Goal: Task Accomplishment & Management: Manage account settings

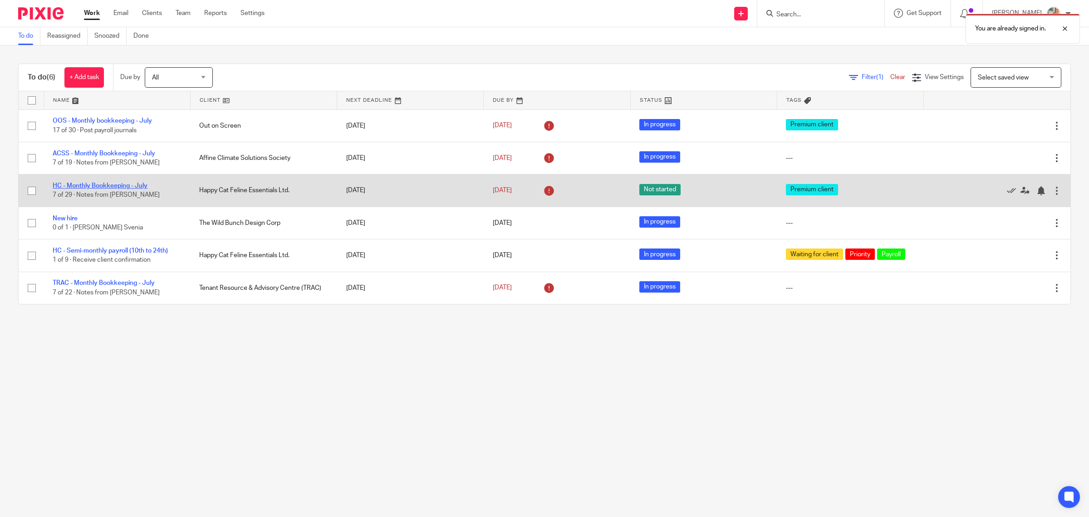
click at [84, 187] on link "HC - Monthly Bookkeeping - July" at bounding box center [100, 185] width 95 height 6
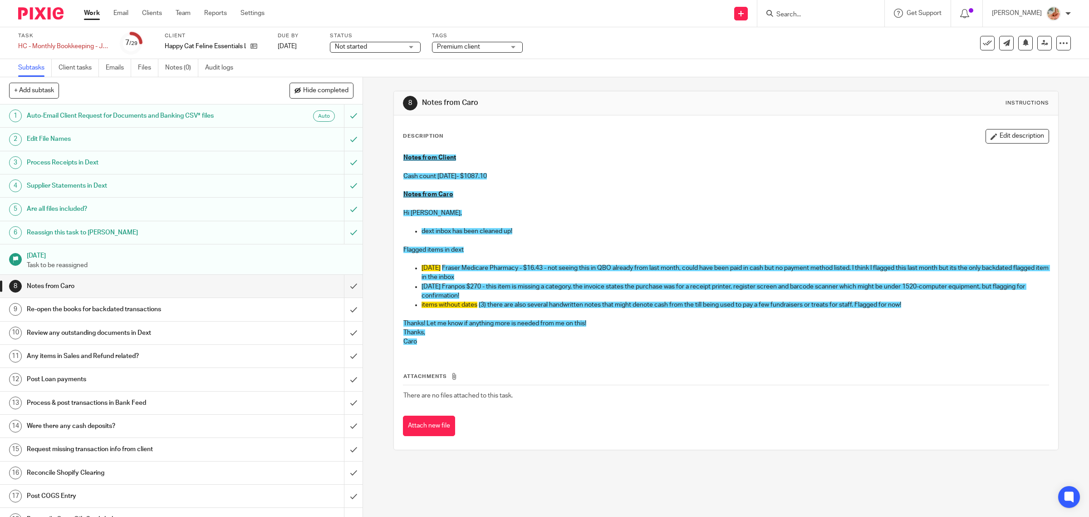
drag, startPoint x: 995, startPoint y: 130, endPoint x: 950, endPoint y: 187, distance: 72.7
click at [995, 130] on button "Edit description" at bounding box center [1018, 136] width 64 height 15
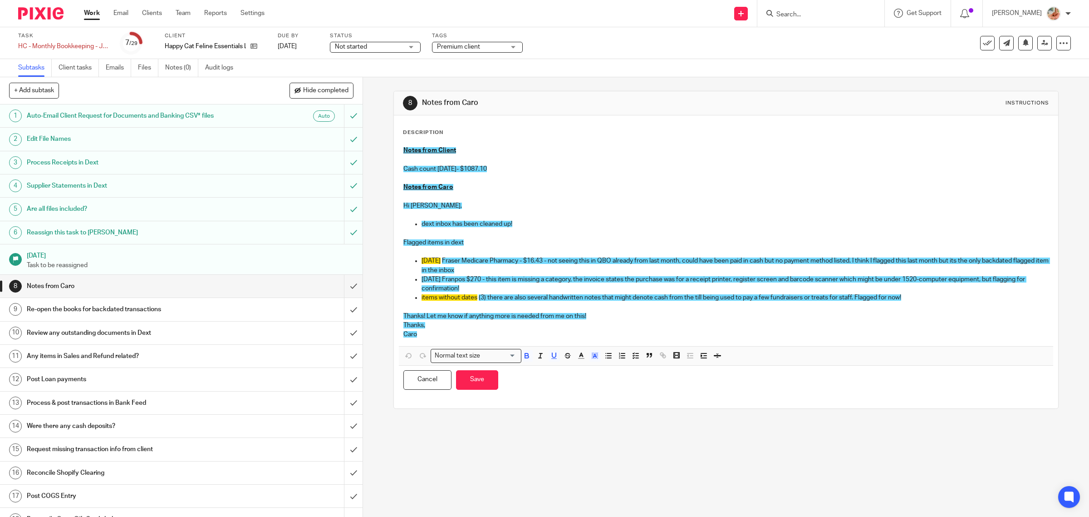
click at [867, 259] on span "Fraser Medicare Pharmacy - $16.43 - not seeing this in QBO already from last mo…" at bounding box center [736, 264] width 629 height 15
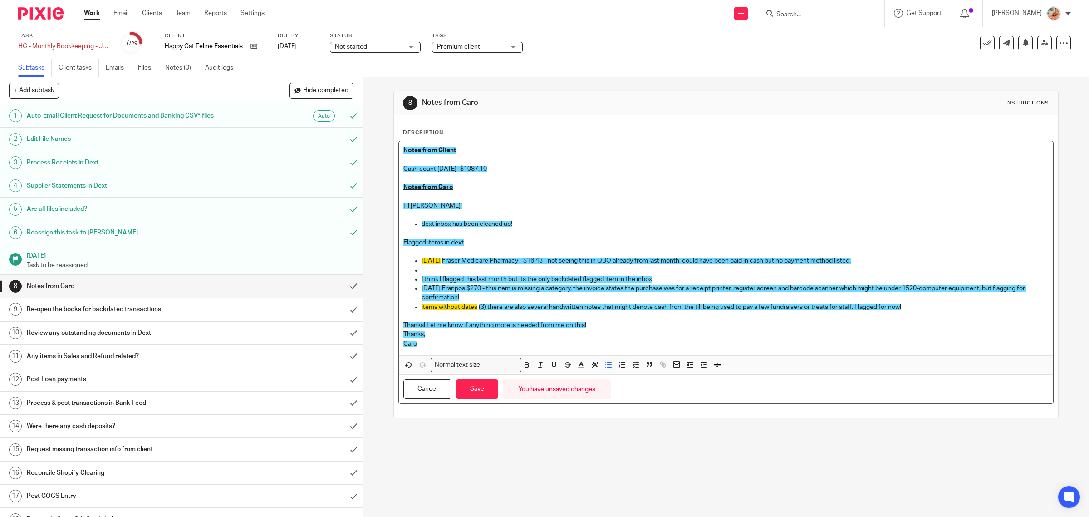
click at [443, 269] on p at bounding box center [736, 270] width 628 height 9
click at [416, 278] on ul "2025-06-24 Fraser Medicare Pharmacy - $16.43 - not seeing this in QBO already f…" at bounding box center [727, 283] width 646 height 55
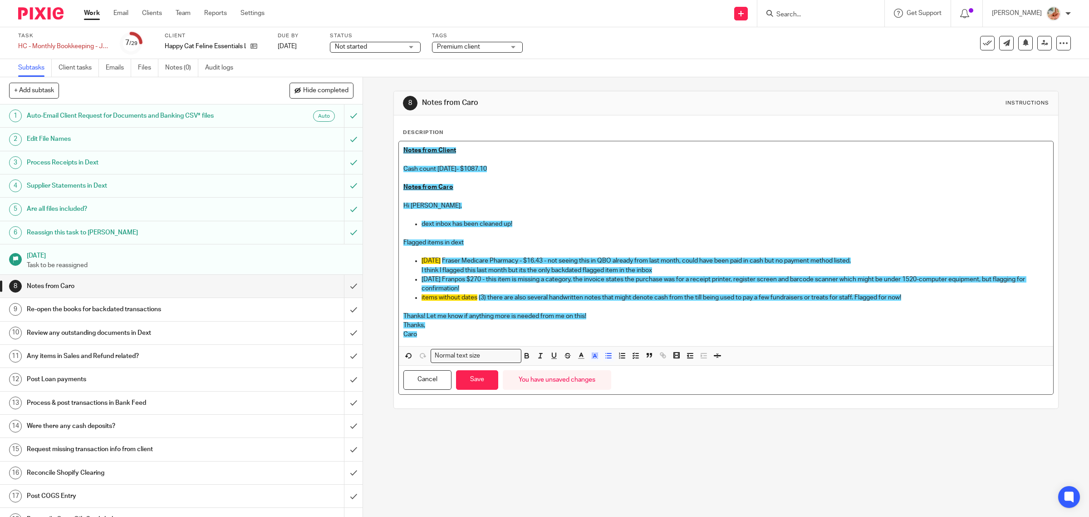
click at [667, 269] on p "I think I flagged this last month but its the only backdated flagged item in th…" at bounding box center [736, 270] width 628 height 9
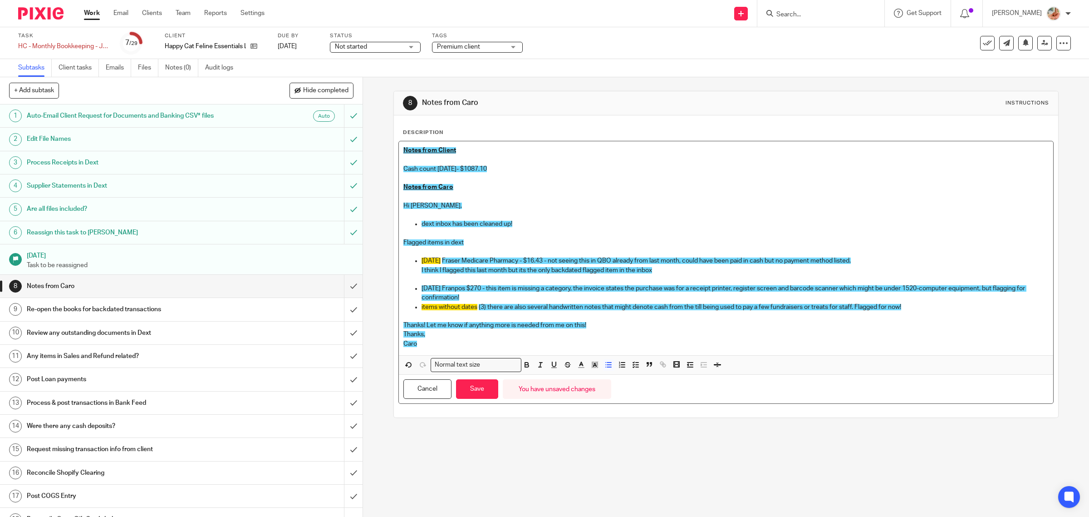
click at [510, 306] on span "(3) there are also several handwritten notes that might denote cash from the ti…" at bounding box center [690, 307] width 423 height 6
click at [497, 295] on p "2025-07-17 Franpos $270 - this item is missing a category, the invoice states t…" at bounding box center [736, 293] width 628 height 19
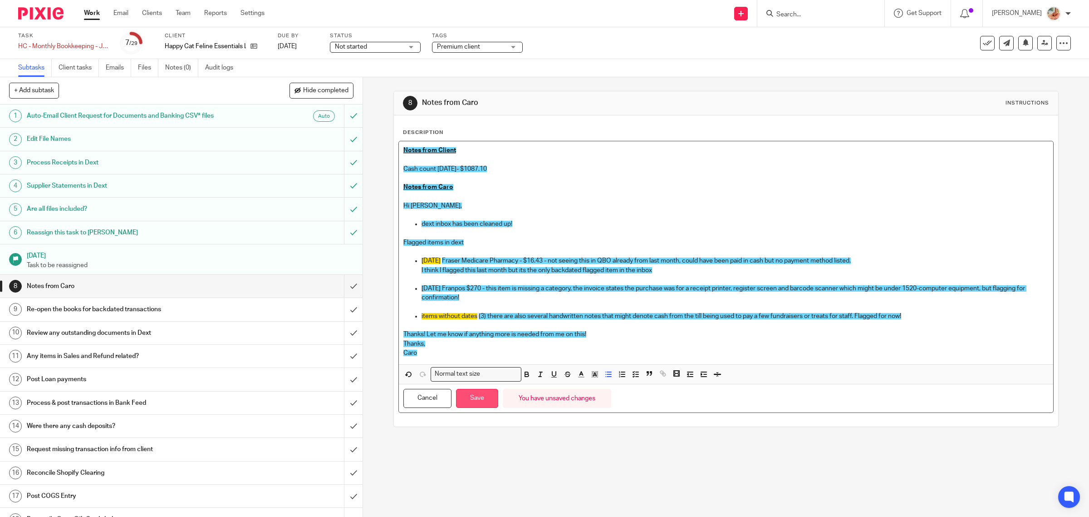
click at [471, 394] on button "Save" at bounding box center [477, 399] width 42 height 20
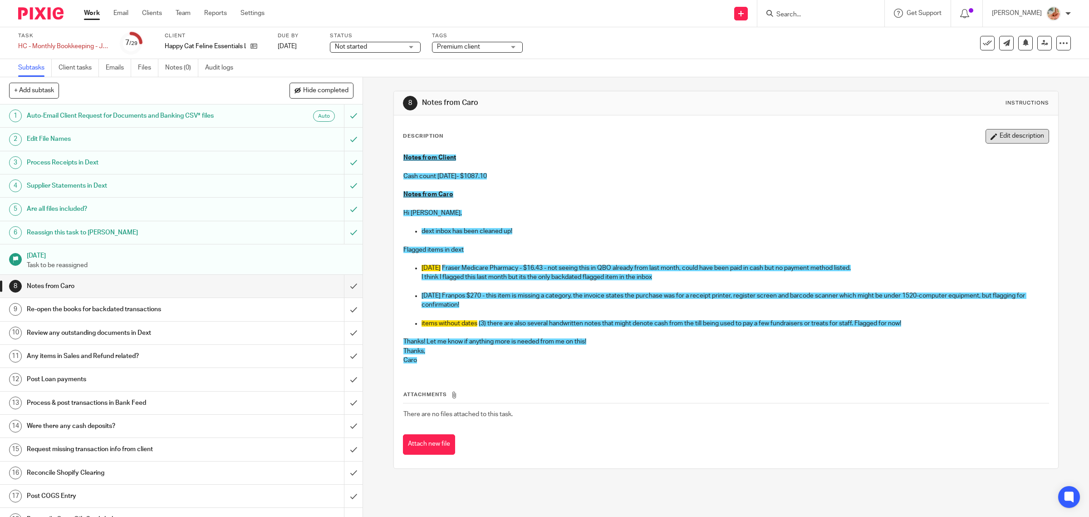
click at [991, 136] on icon "button" at bounding box center [994, 136] width 7 height 7
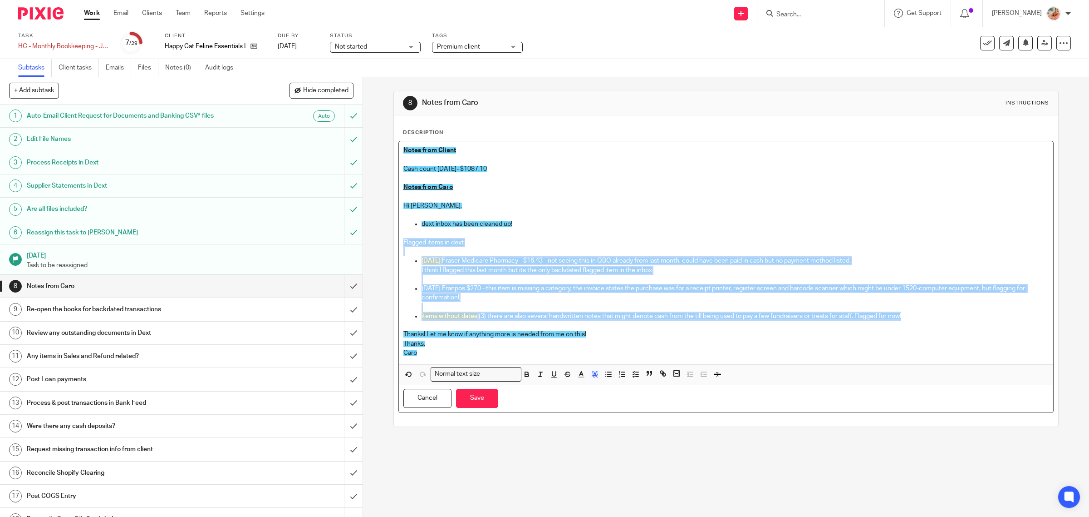
drag, startPoint x: 892, startPoint y: 319, endPoint x: 393, endPoint y: 241, distance: 505.4
click at [394, 241] on div "Description Notes from Client Cash count July 31- $1087.10 Notes from Caro Hi C…" at bounding box center [726, 270] width 665 height 311
copy div "Flagged items in dext 2025-06-24 Fraser Medicare Pharmacy - $16.43 - not seeing…"
click at [483, 403] on button "Save" at bounding box center [477, 399] width 42 height 20
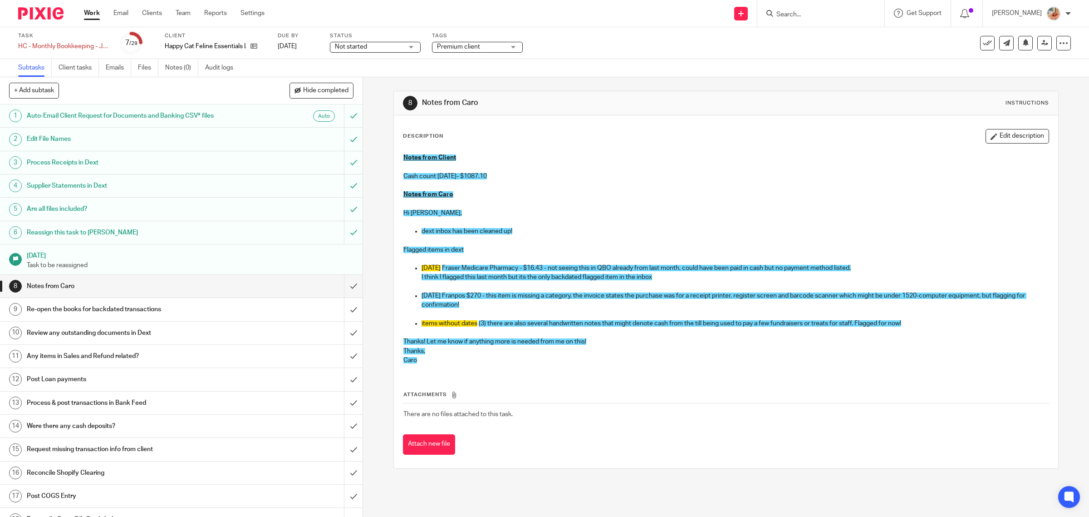
drag, startPoint x: 461, startPoint y: 176, endPoint x: 496, endPoint y: 175, distance: 34.5
click at [496, 175] on p "Cash count July 31- $1087.10" at bounding box center [727, 176] width 646 height 9
copy span "1087.10"
click at [491, 214] on p "Hi Ciara," at bounding box center [727, 212] width 646 height 9
drag, startPoint x: 490, startPoint y: 176, endPoint x: 380, endPoint y: 178, distance: 110.3
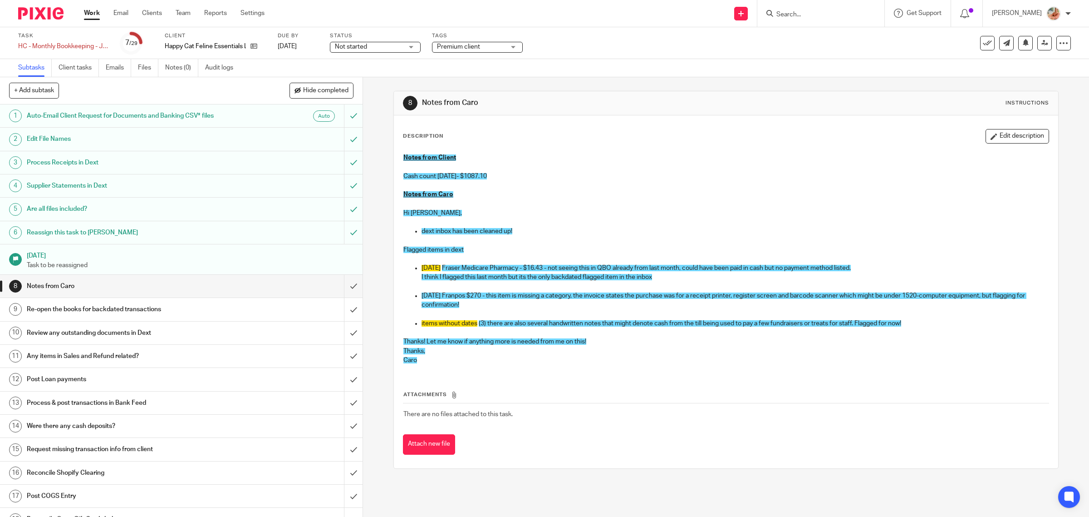
click at [380, 178] on div "8 Notes from Caro Instructions Description Edit description Notes from Client C…" at bounding box center [726, 296] width 726 height 439
copy span "Cash count July 31- $1087.10"
click at [337, 286] on input "submit" at bounding box center [181, 286] width 363 height 23
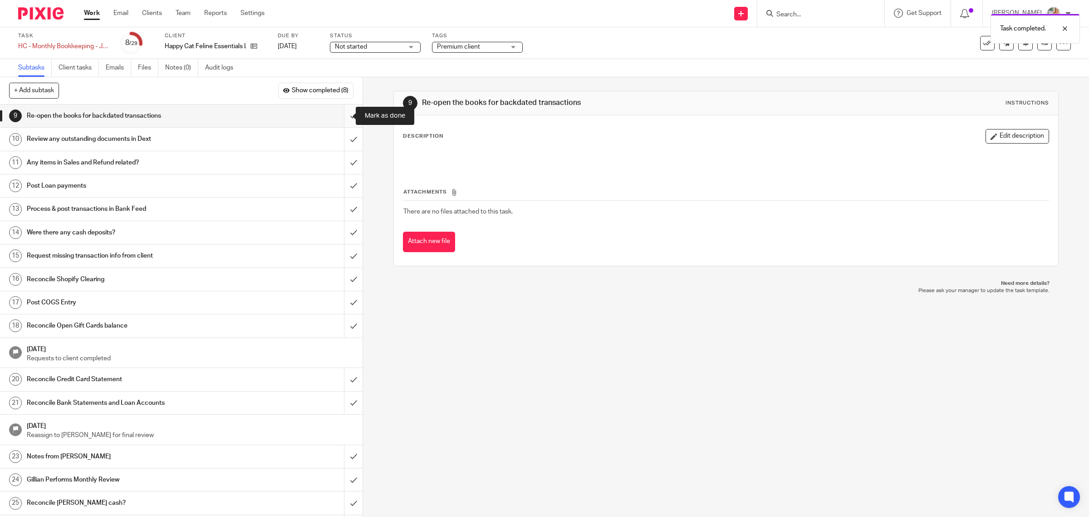
click at [340, 114] on input "submit" at bounding box center [181, 115] width 363 height 23
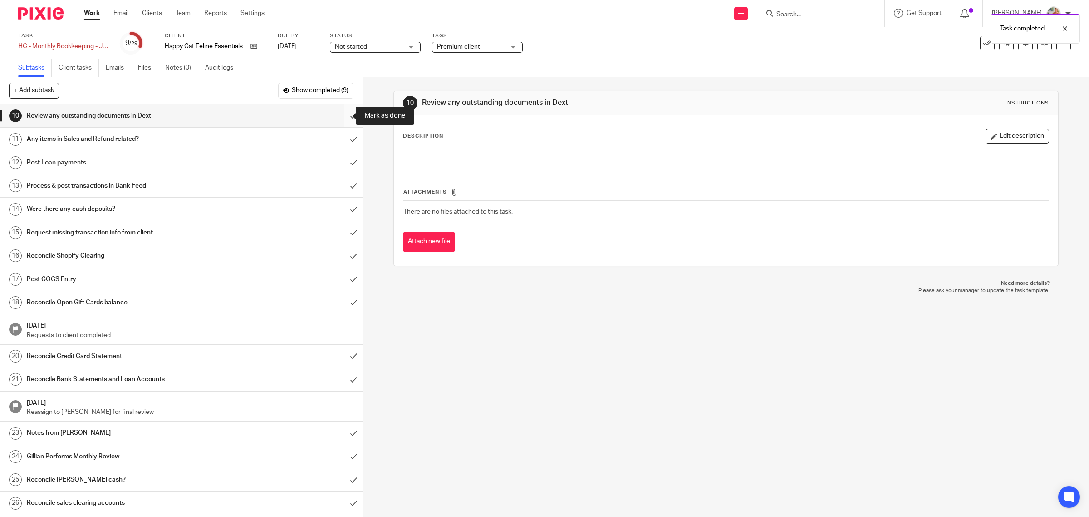
click at [336, 117] on input "submit" at bounding box center [181, 115] width 363 height 23
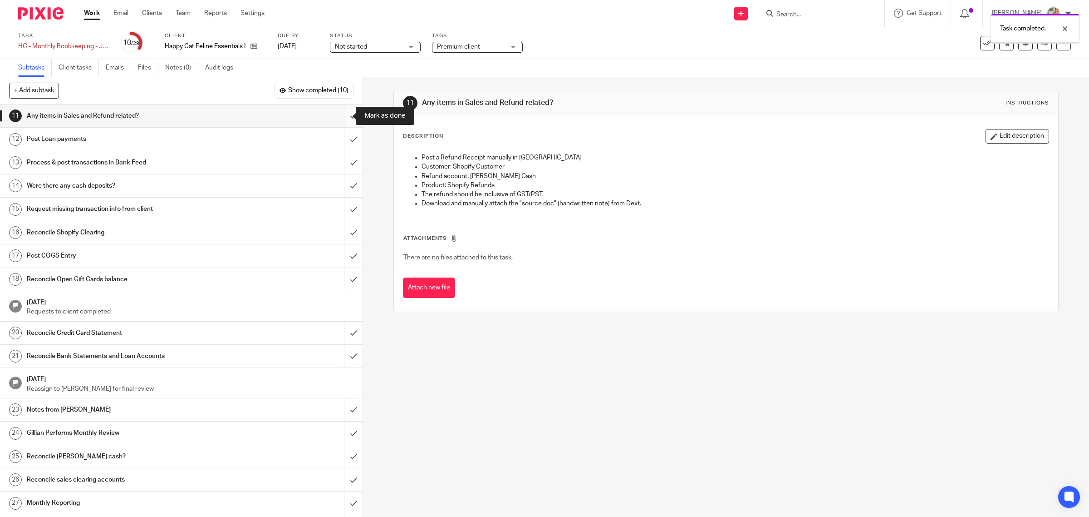
click at [341, 117] on input "submit" at bounding box center [181, 115] width 363 height 23
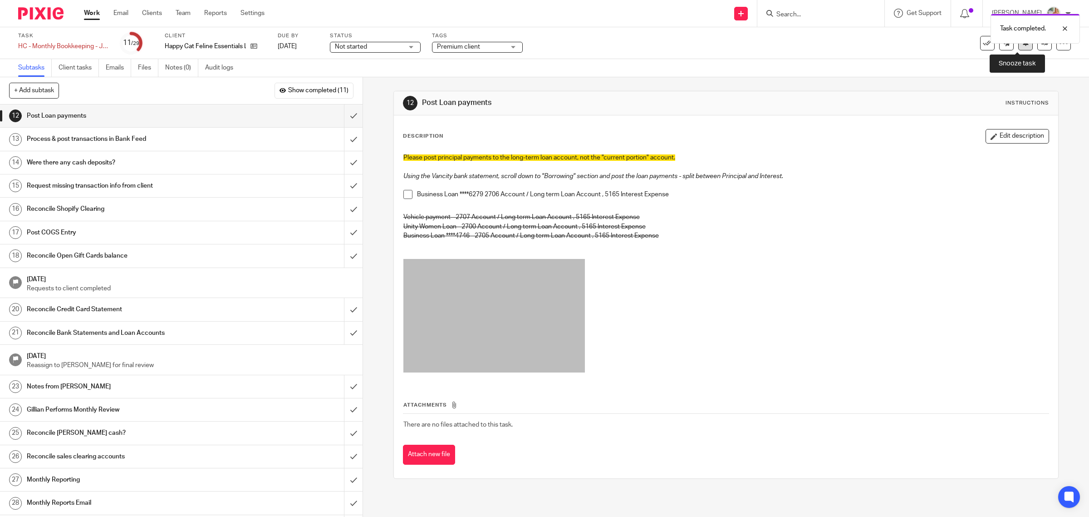
click at [1023, 45] on icon at bounding box center [1026, 42] width 7 height 7
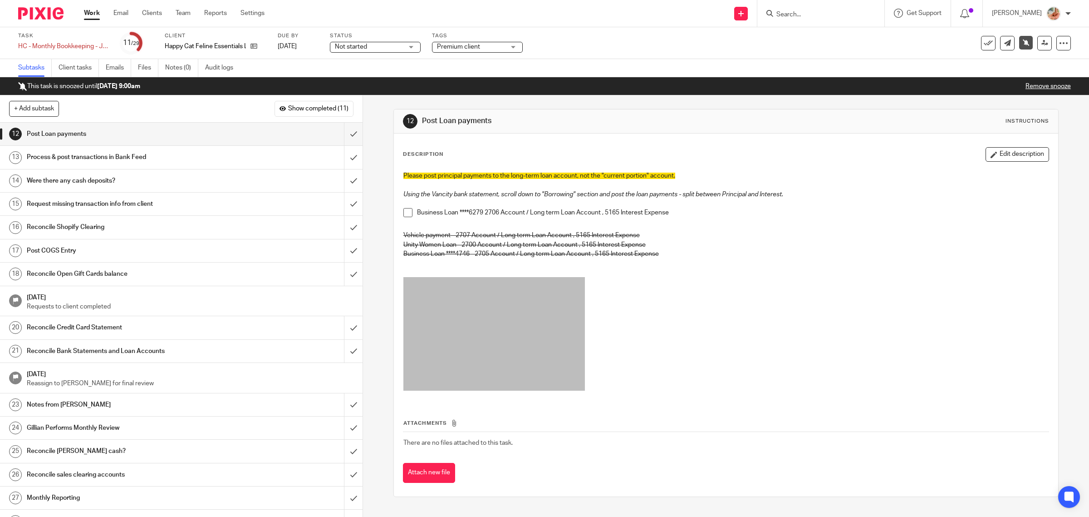
click at [98, 14] on link "Work" at bounding box center [92, 13] width 16 height 9
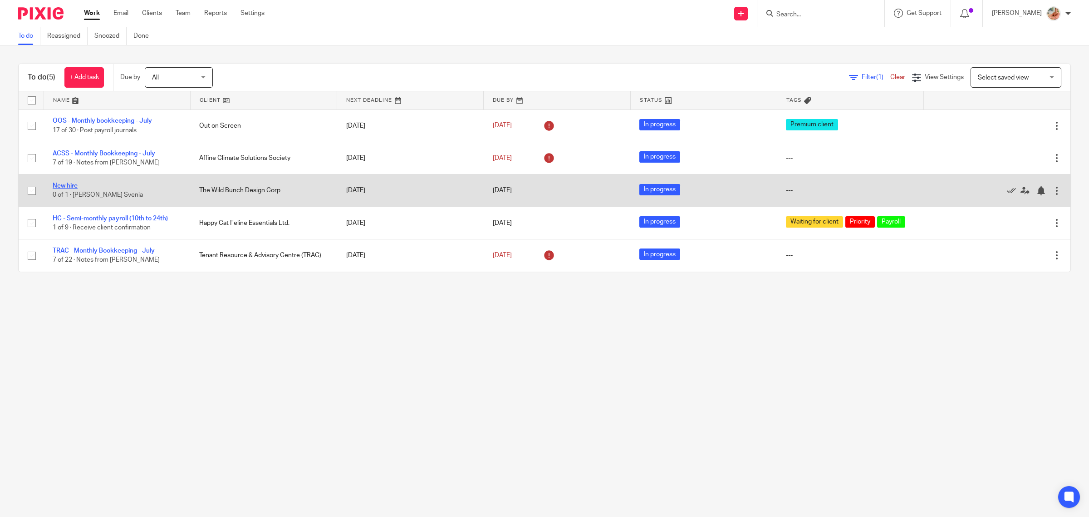
click at [75, 185] on link "New hire" at bounding box center [65, 185] width 25 height 6
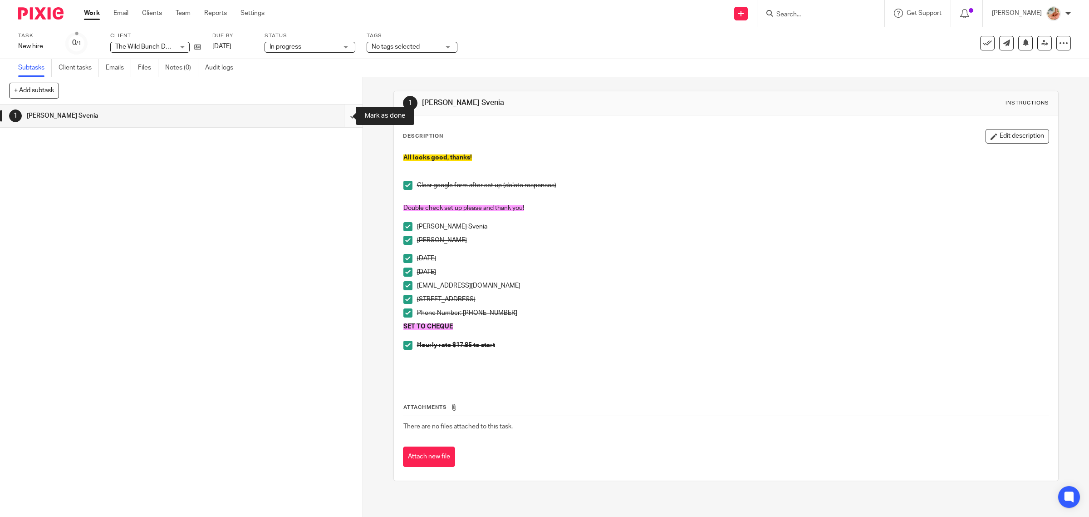
click at [342, 117] on input "submit" at bounding box center [181, 115] width 363 height 23
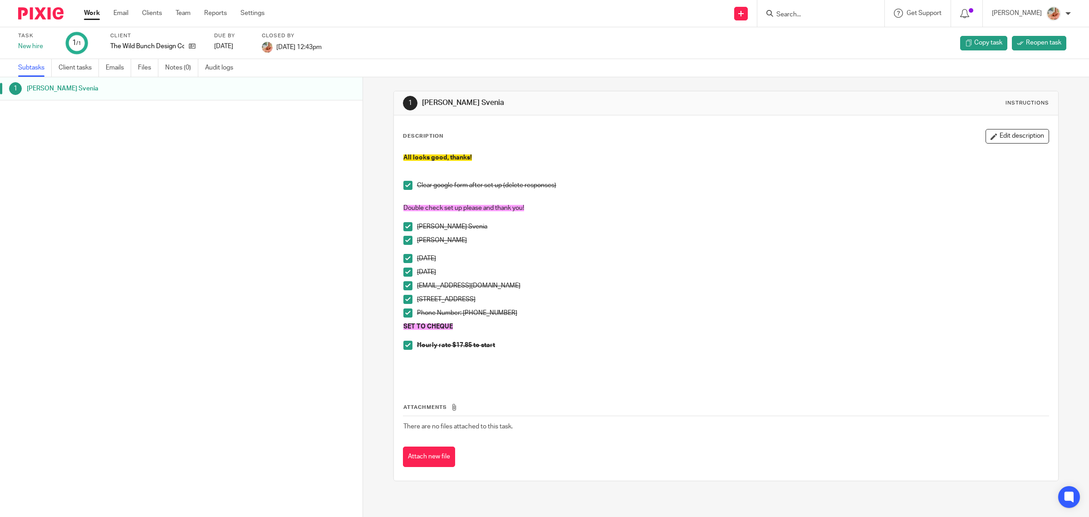
click at [91, 10] on link "Work" at bounding box center [92, 13] width 16 height 9
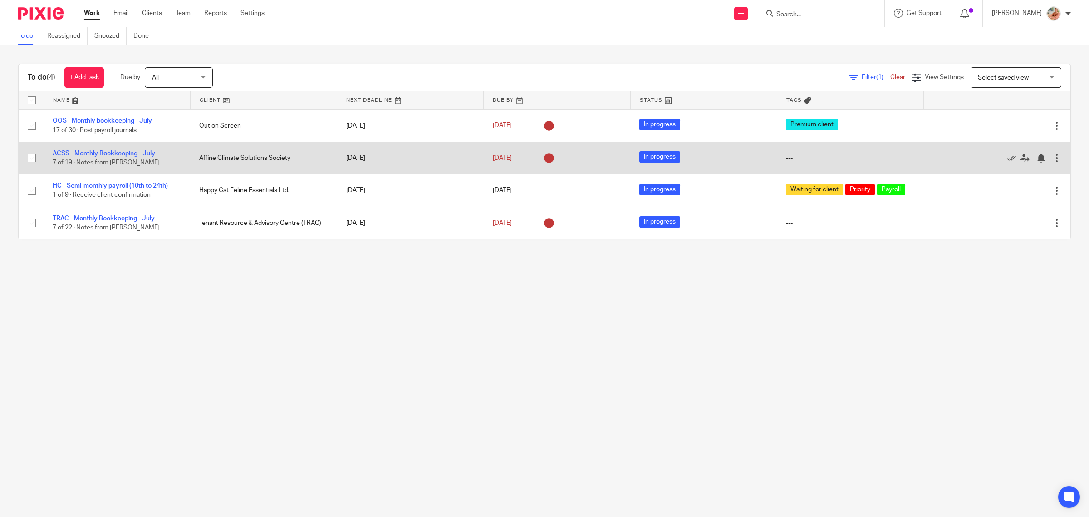
click at [119, 153] on link "ACSS - Monthly Bookkeeping - July" at bounding box center [104, 153] width 103 height 6
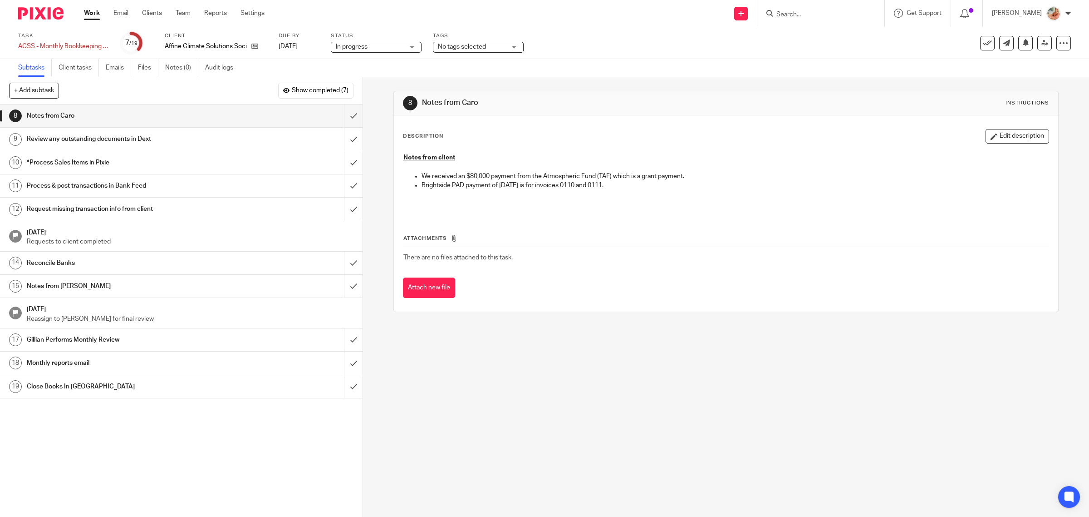
click at [93, 12] on link "Work" at bounding box center [92, 13] width 16 height 9
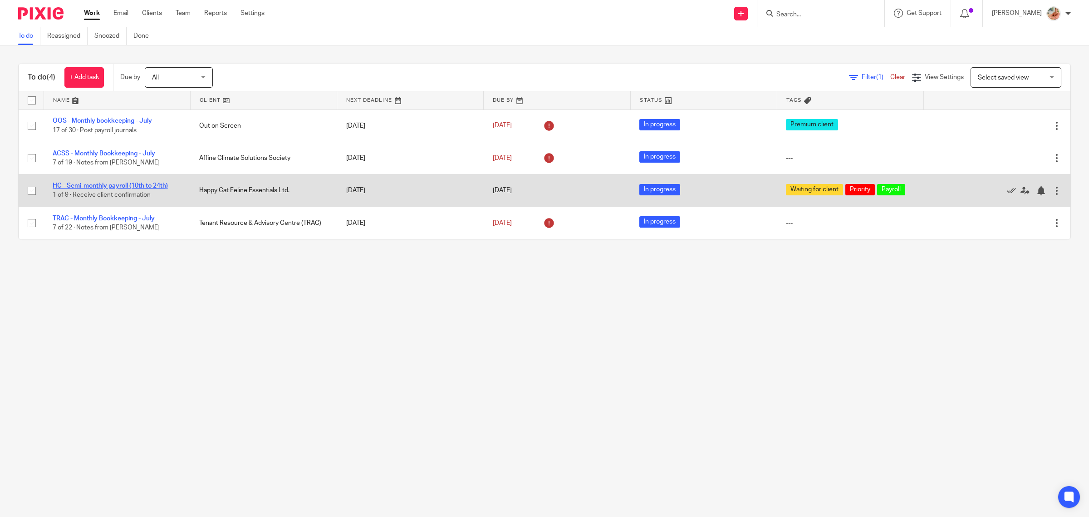
click at [104, 186] on link "HC - Semi-monthly payroll (10th to 24th)" at bounding box center [110, 185] width 115 height 6
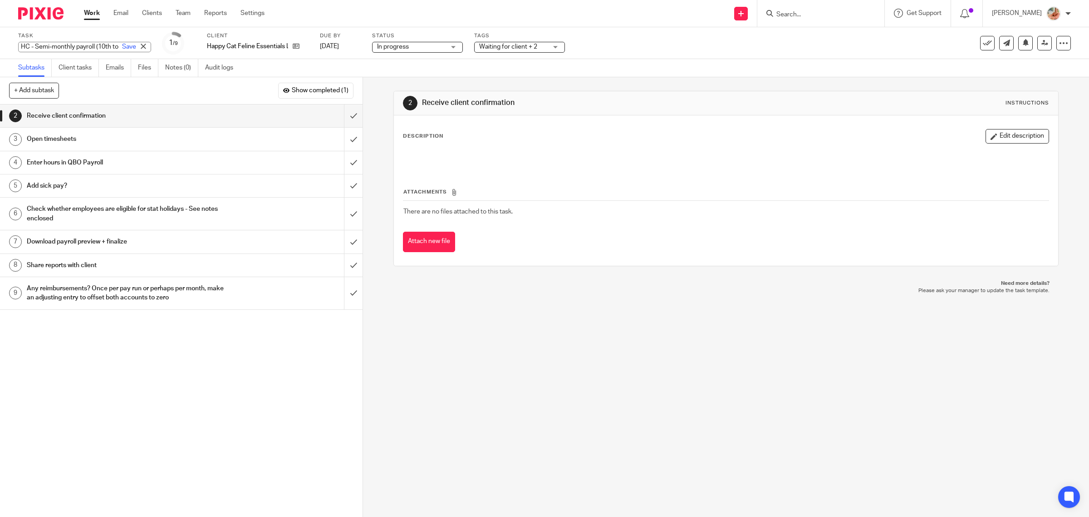
click at [58, 46] on div "HC - Semi-monthly payroll (10th to 24th) Save HC - Semi-monthly payroll (10th t…" at bounding box center [84, 47] width 133 height 10
click at [71, 46] on input "HC - Semi-monthly payroll (10th to 24th)" at bounding box center [84, 47] width 133 height 10
drag, startPoint x: 60, startPoint y: 48, endPoint x: 100, endPoint y: 44, distance: 40.6
click at [92, 44] on input "HC - Semi-monthly payroll (10th to 24th)" at bounding box center [84, 47] width 133 height 10
click at [102, 44] on input "HC - Semi-monthly payroll (10th to 24th)" at bounding box center [84, 47] width 133 height 10
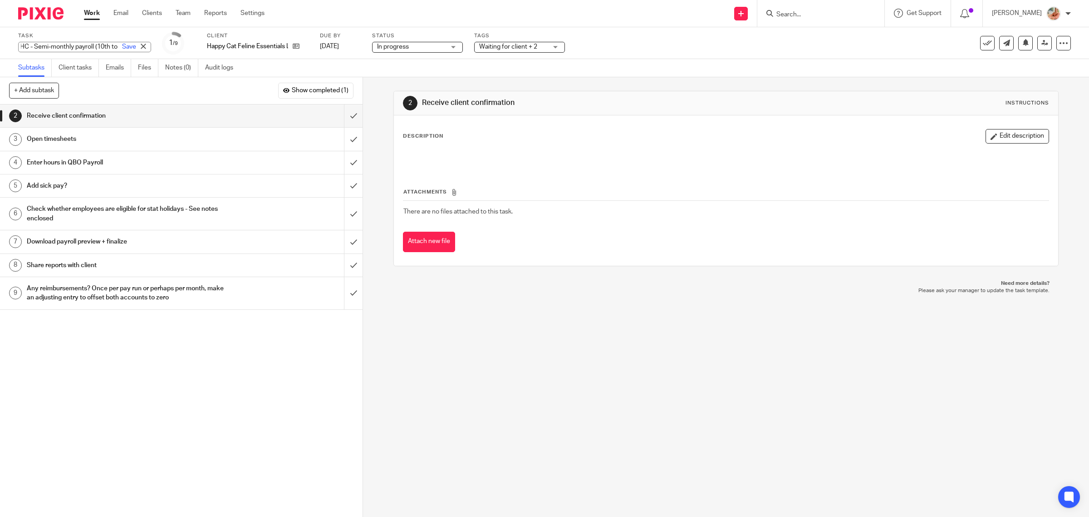
scroll to position [0, 32]
drag, startPoint x: 58, startPoint y: 48, endPoint x: 102, endPoint y: 45, distance: 44.1
click at [102, 45] on input "HC - Semi-monthly payroll (10th to 24th)" at bounding box center [84, 47] width 133 height 10
click at [343, 117] on input "submit" at bounding box center [181, 115] width 363 height 23
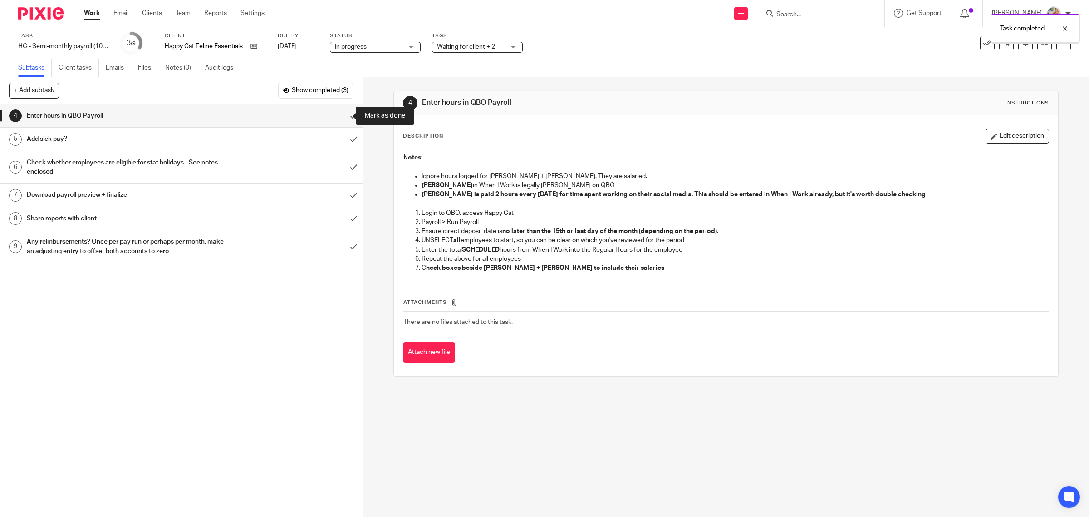
click at [339, 117] on input "submit" at bounding box center [181, 115] width 363 height 23
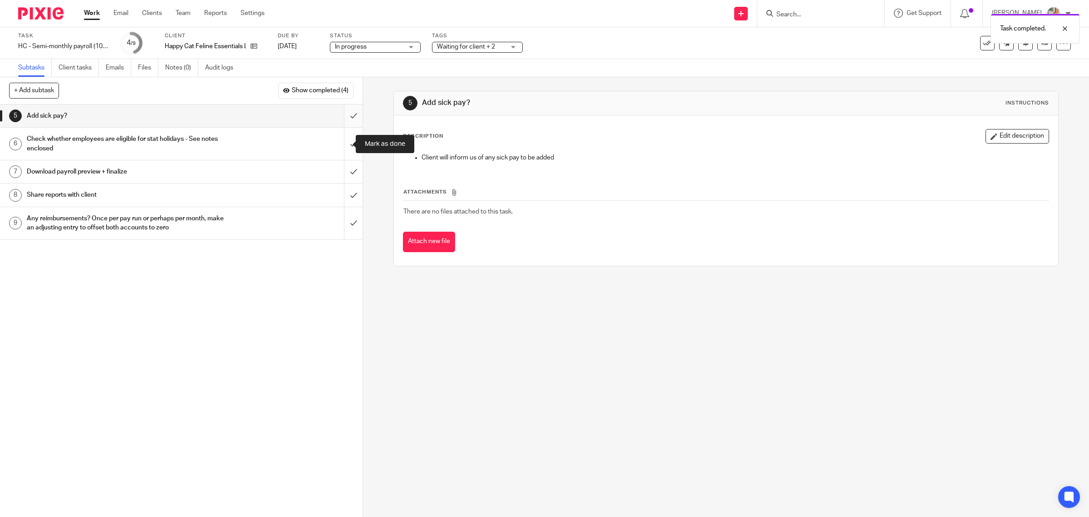
click at [343, 113] on input "submit" at bounding box center [181, 115] width 363 height 23
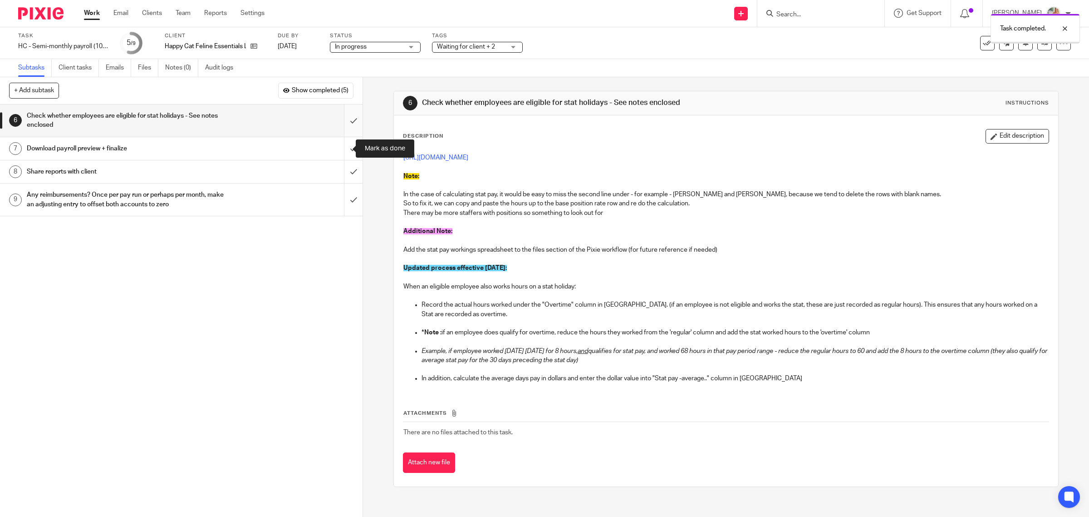
click at [340, 124] on input "submit" at bounding box center [181, 120] width 363 height 32
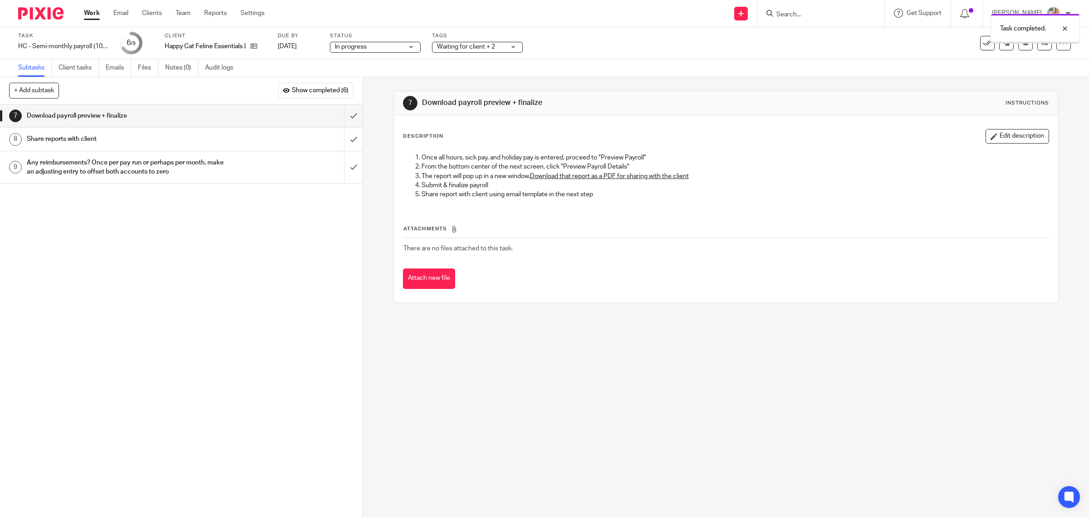
click at [459, 46] on span "Waiting for client + 2" at bounding box center [466, 47] width 58 height 6
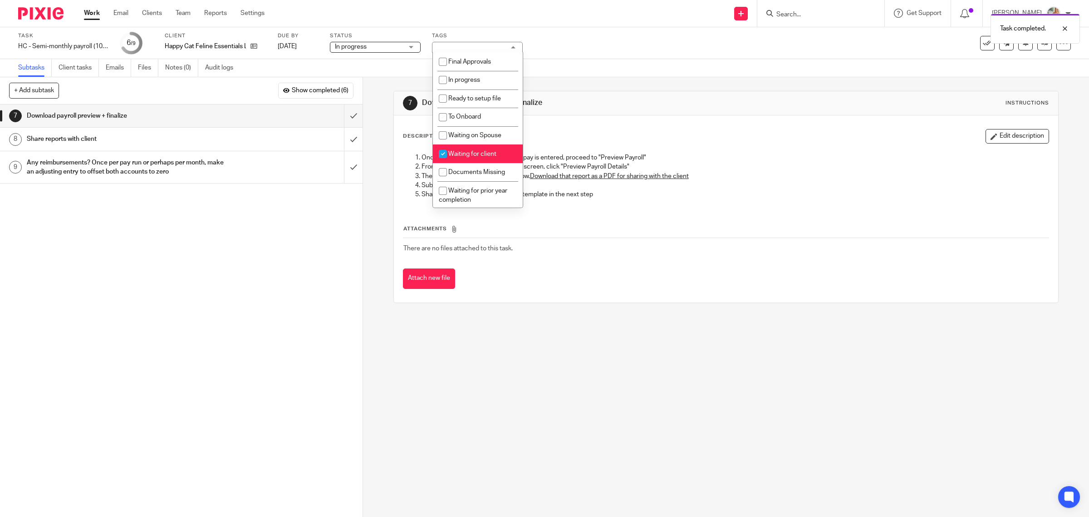
click at [454, 153] on span "Waiting for client" at bounding box center [472, 154] width 48 height 6
checkbox input "false"
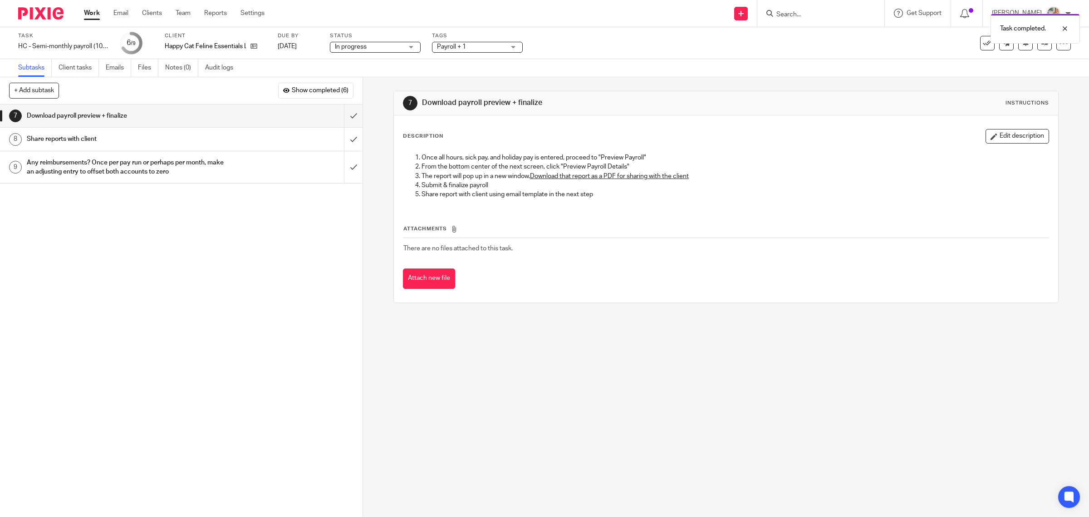
click at [318, 246] on div "1 Auto-email for timesheets approval Auto 2 Receive client confirmation 3 Open …" at bounding box center [181, 310] width 363 height 412
click at [353, 46] on span "In progress" at bounding box center [351, 47] width 32 height 6
click at [314, 235] on div "1 Auto-email for timesheets approval Auto 2 Receive client confirmation 3 Open …" at bounding box center [181, 310] width 363 height 412
click at [344, 113] on input "submit" at bounding box center [181, 115] width 363 height 23
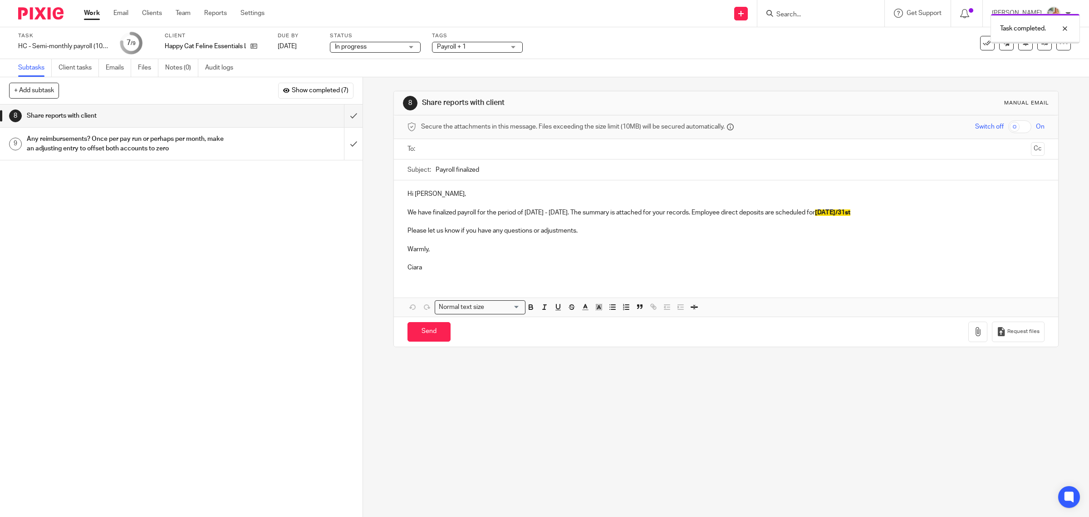
click at [464, 148] on input "text" at bounding box center [725, 149] width 603 height 10
drag, startPoint x: 845, startPoint y: 216, endPoint x: 963, endPoint y: 220, distance: 118.1
click at [963, 220] on div "Hi [PERSON_NAME], We have finalized payroll for the period of [DATE] - [DATE]. …" at bounding box center [726, 231] width 665 height 98
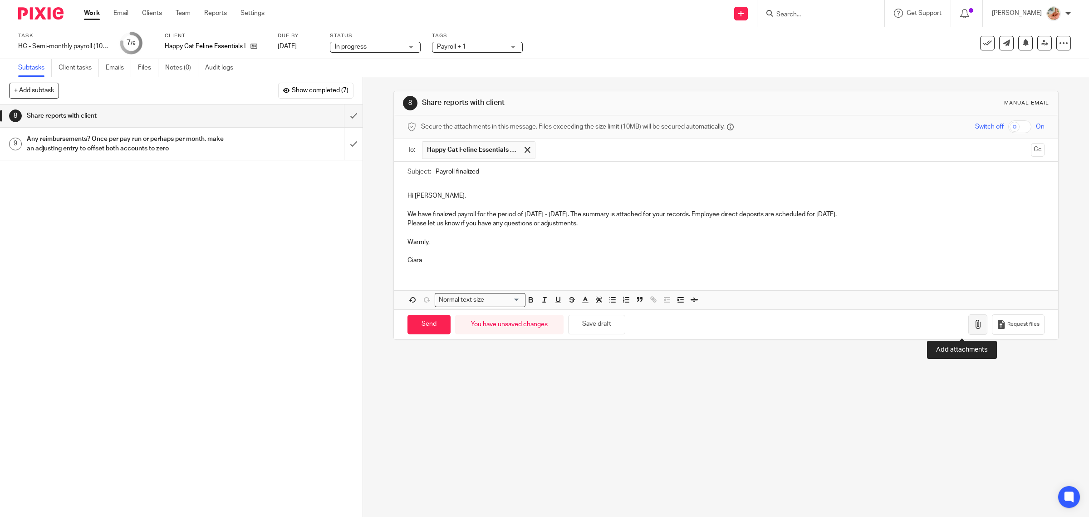
click at [974, 325] on icon "button" at bounding box center [978, 324] width 9 height 9
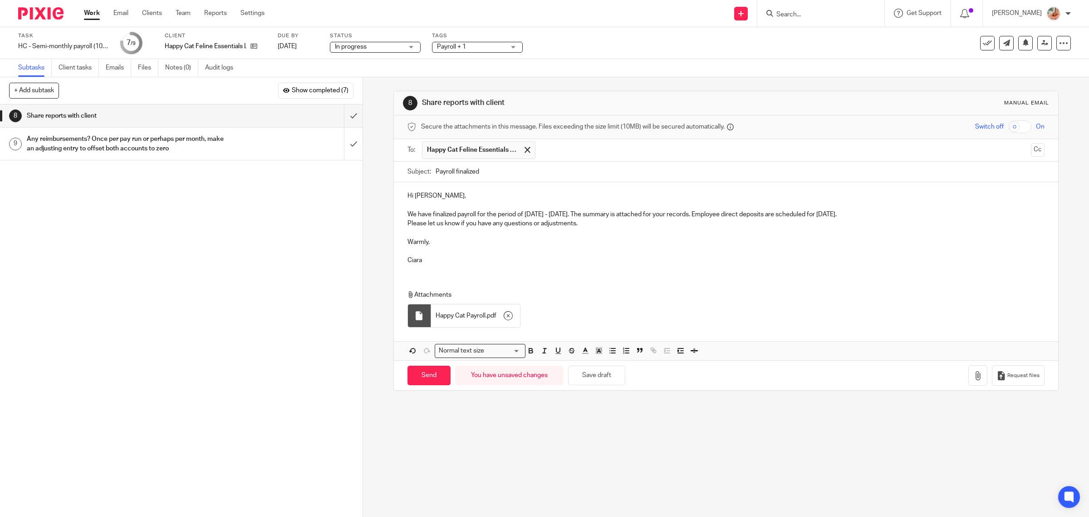
click at [895, 216] on p "We have finalized payroll for the period of August 10th - August 24th. The summ…" at bounding box center [727, 214] width 638 height 9
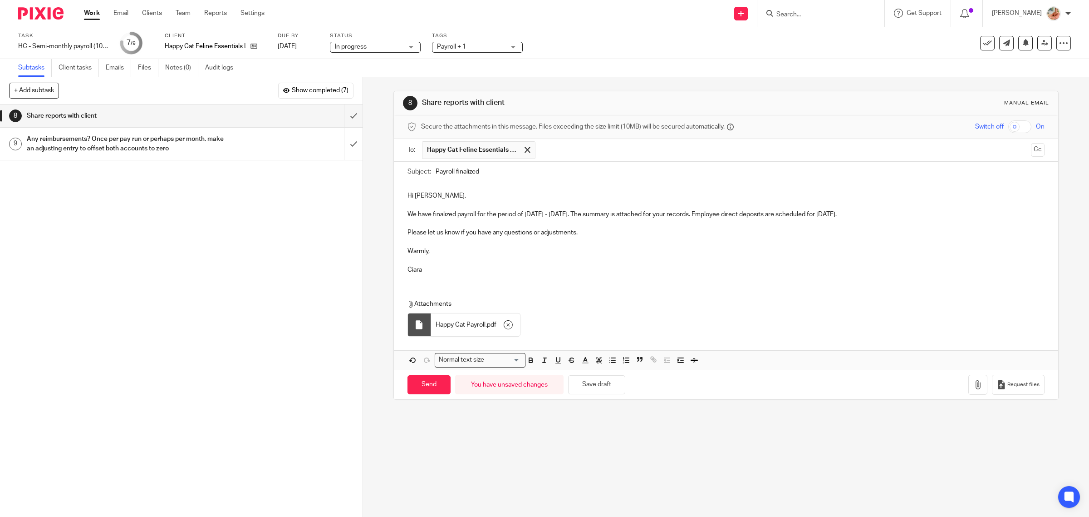
click at [724, 214] on p "We have finalized payroll for the period of August 10th - August 24th. The summ…" at bounding box center [727, 214] width 638 height 9
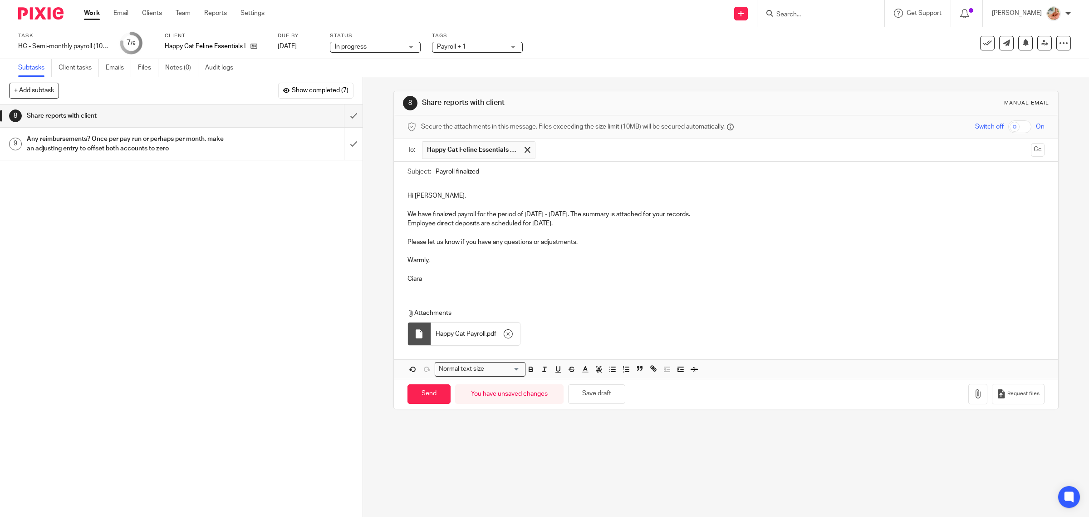
drag, startPoint x: 586, startPoint y: 226, endPoint x: 366, endPoint y: 218, distance: 220.7
click at [366, 218] on div "8 Share reports with client Manual email Secure the attachments in this message…" at bounding box center [726, 296] width 726 height 439
click at [463, 233] on p at bounding box center [727, 232] width 638 height 9
click at [425, 391] on input "Send" at bounding box center [429, 394] width 43 height 20
type input "Sent"
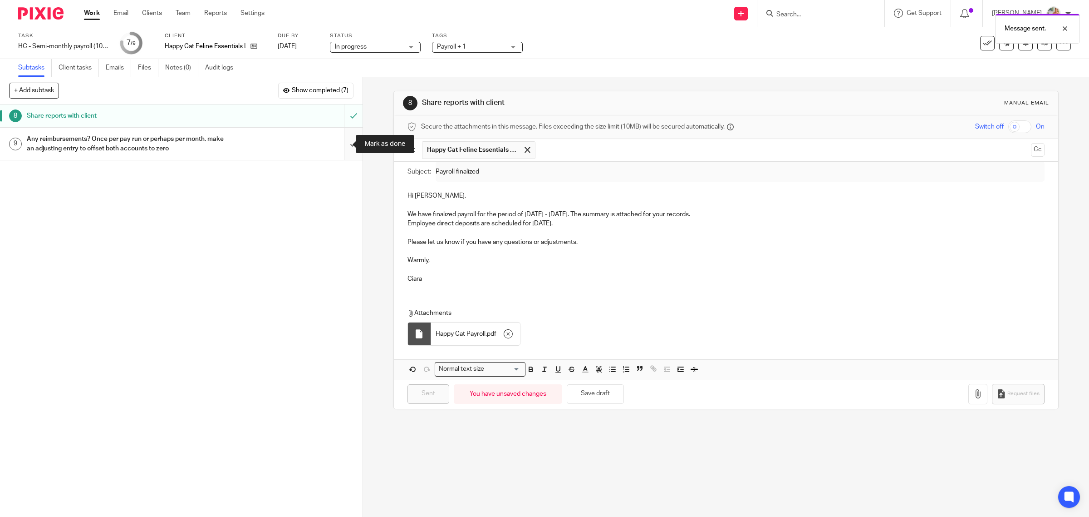
click at [340, 143] on input "submit" at bounding box center [181, 144] width 363 height 32
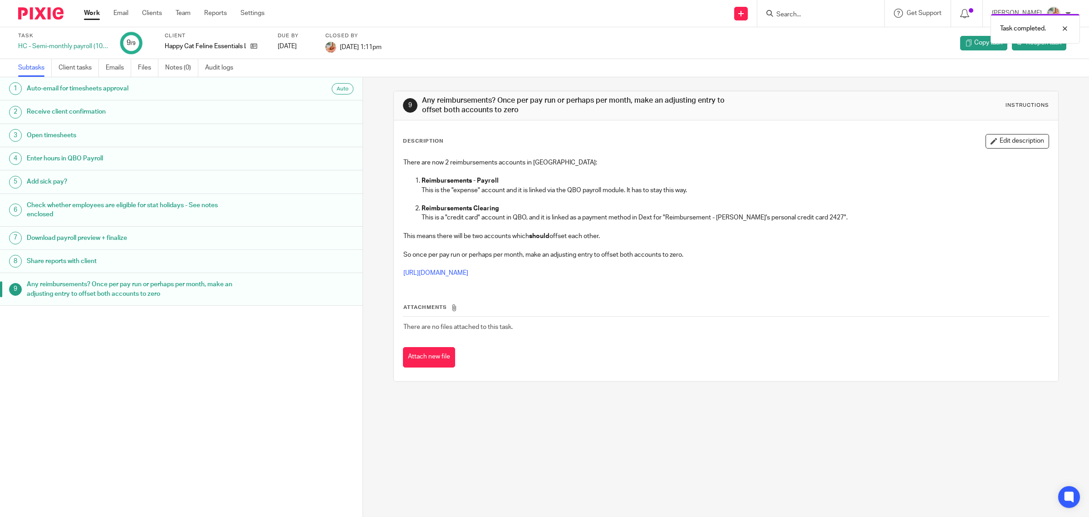
click at [92, 13] on link "Work" at bounding box center [92, 13] width 16 height 9
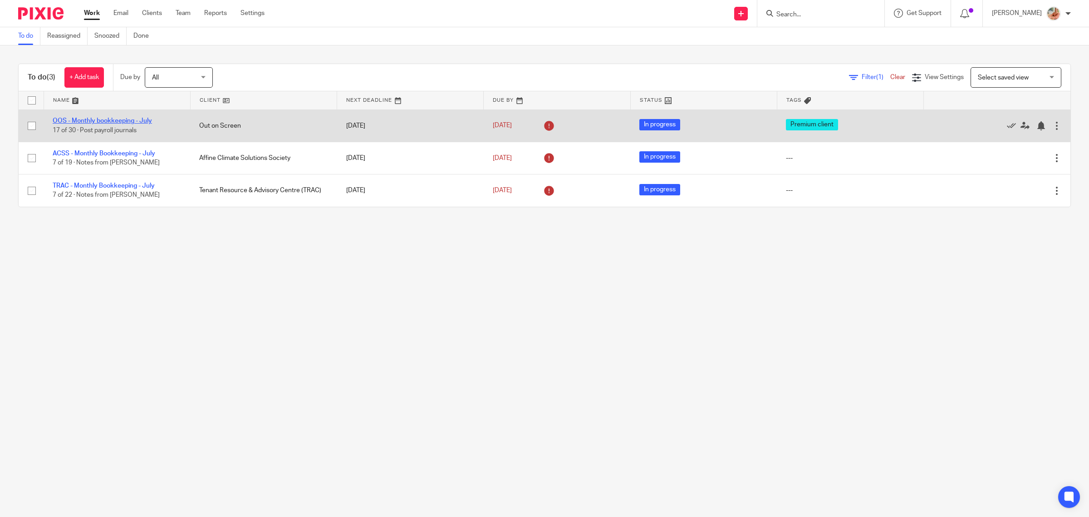
click at [98, 120] on link "OOS - Monthly bookkeeping - July" at bounding box center [102, 121] width 99 height 6
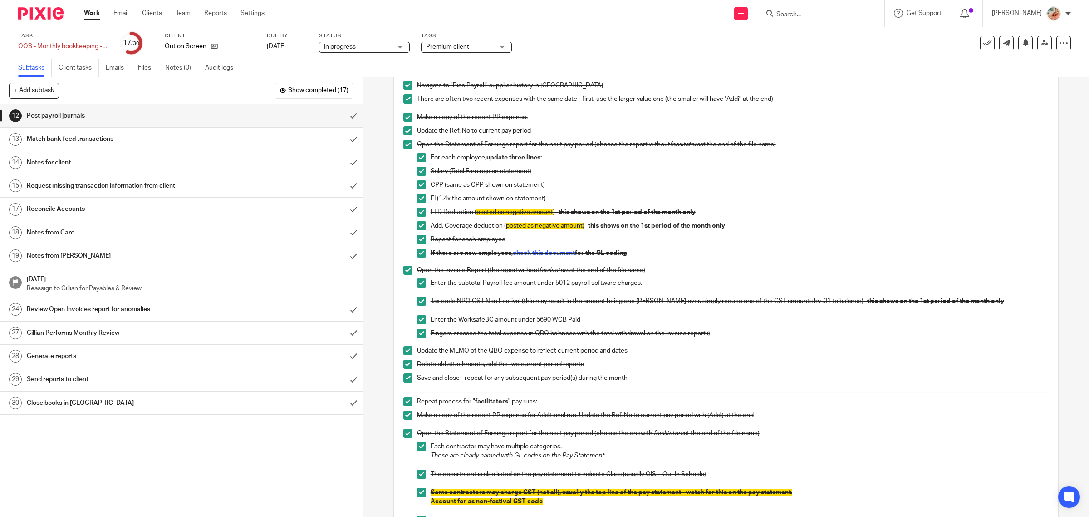
scroll to position [227, 0]
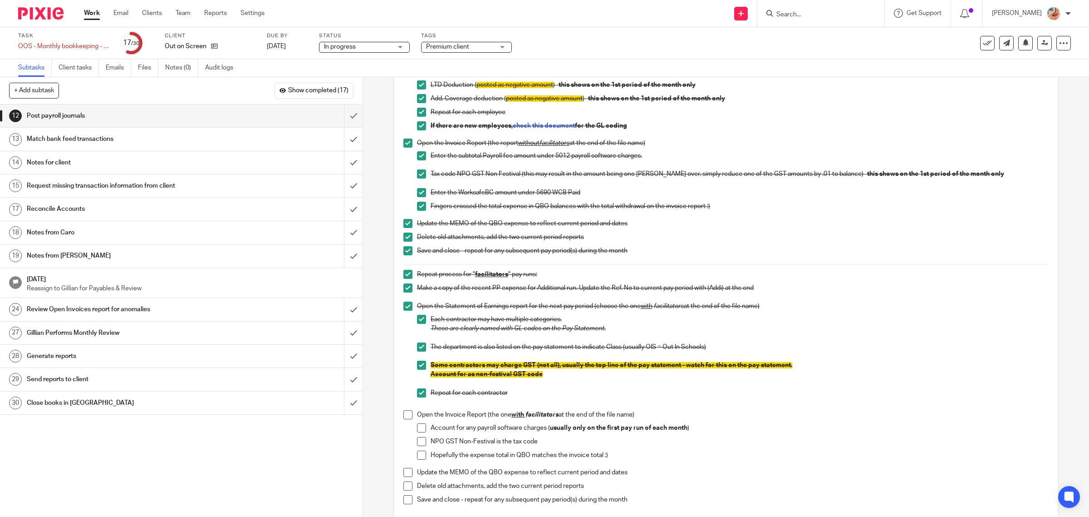
drag, startPoint x: 127, startPoint y: 231, endPoint x: 136, endPoint y: 232, distance: 9.2
click at [127, 231] on h1 "Notes from Caro" at bounding box center [130, 233] width 206 height 14
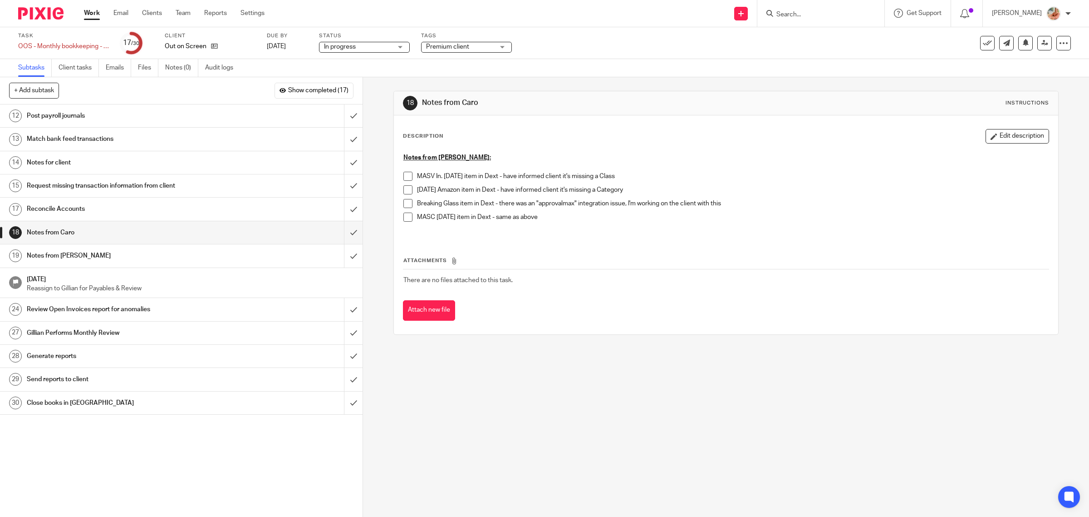
click at [135, 117] on h1 "Post payroll journals" at bounding box center [130, 116] width 206 height 14
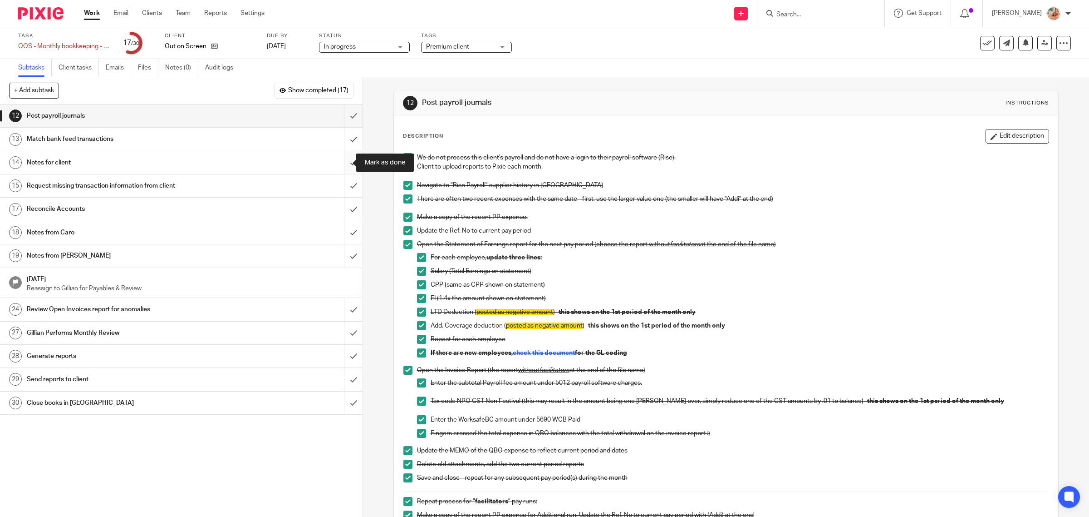
click at [345, 160] on input "submit" at bounding box center [181, 162] width 363 height 23
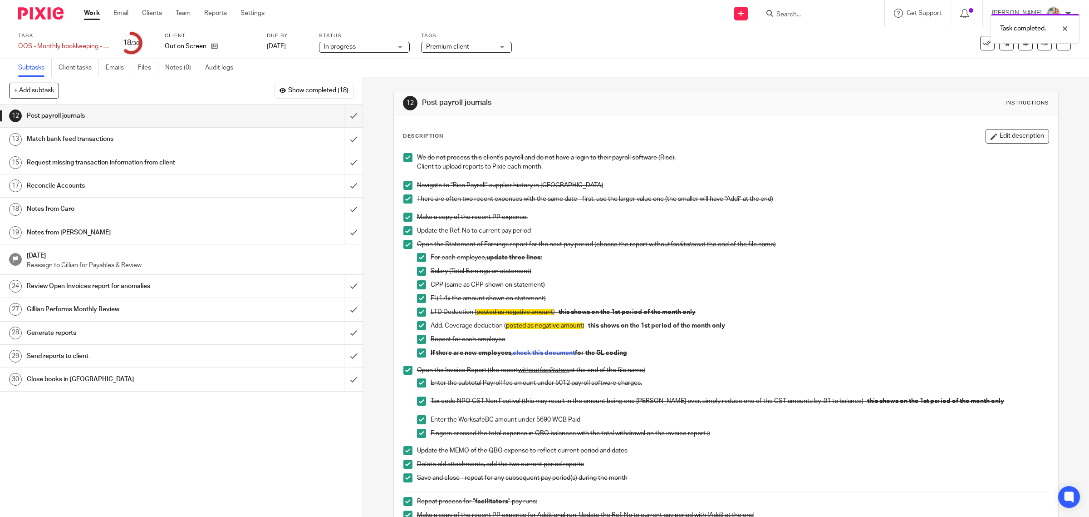
click at [128, 235] on h1 "Notes from [PERSON_NAME]" at bounding box center [130, 233] width 206 height 14
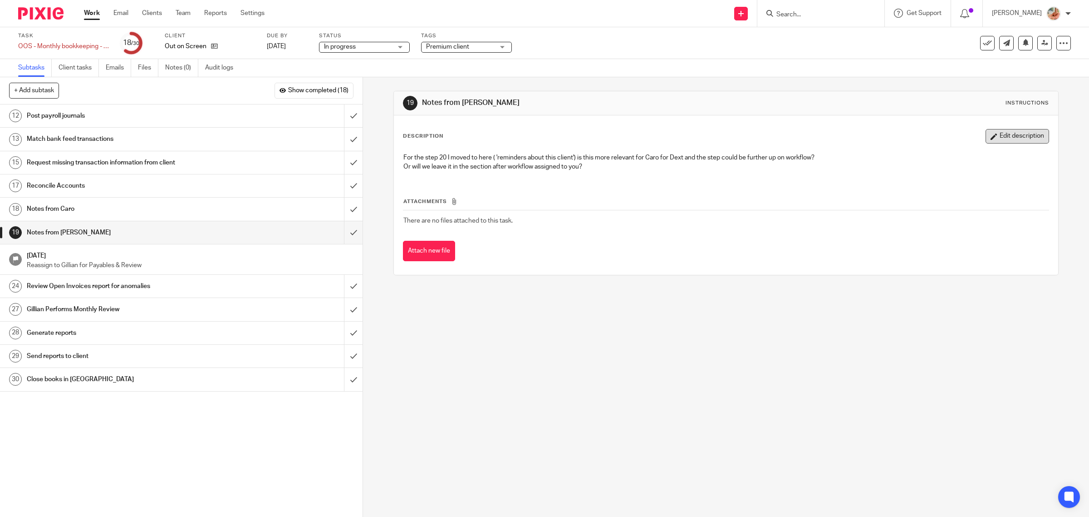
click at [987, 136] on button "Edit description" at bounding box center [1018, 136] width 64 height 15
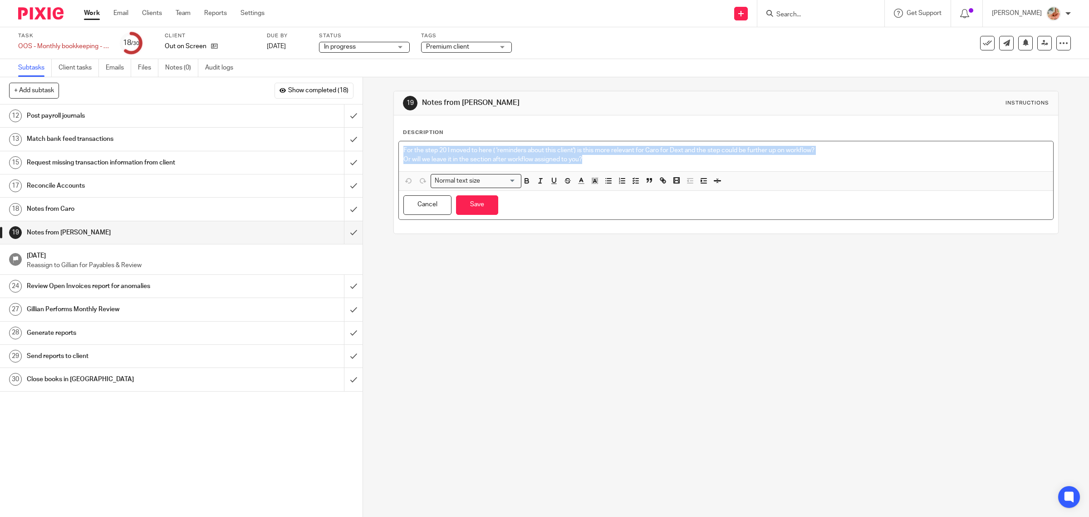
drag, startPoint x: 448, startPoint y: 148, endPoint x: 391, endPoint y: 141, distance: 57.7
click at [394, 141] on div "Description For the step 20 I moved to here ( 'reminders about this client') is…" at bounding box center [726, 174] width 665 height 118
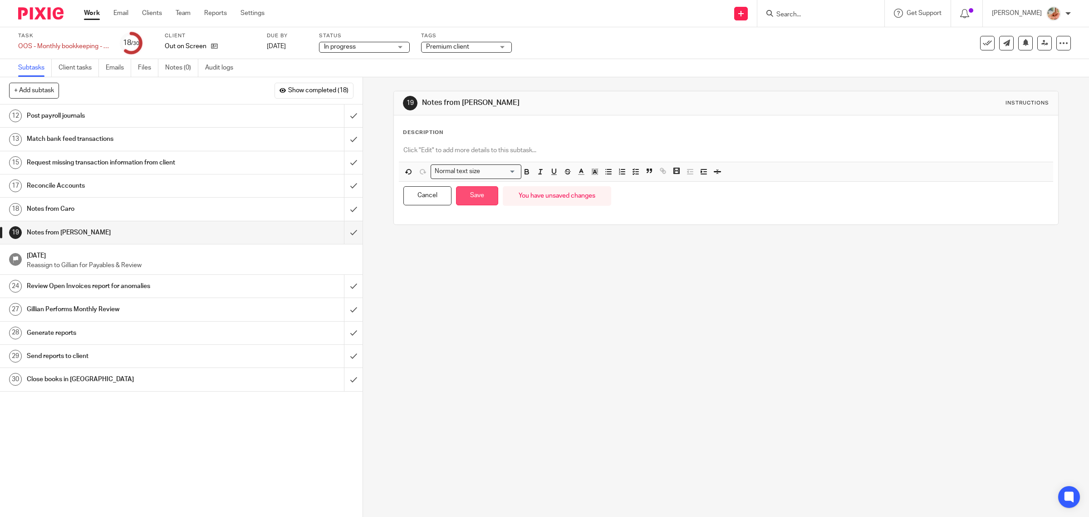
click at [473, 196] on button "Save" at bounding box center [477, 196] width 42 height 20
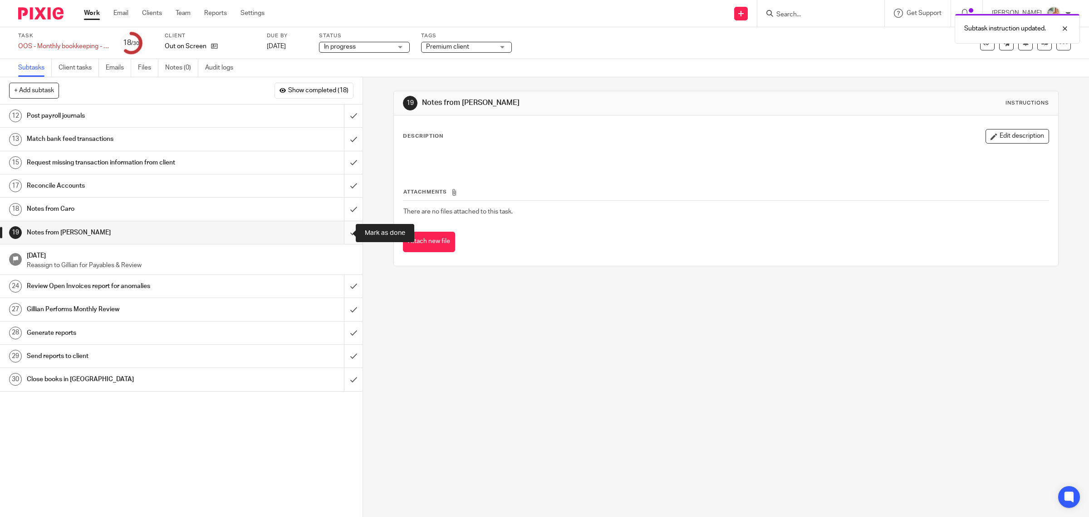
click at [337, 229] on input "submit" at bounding box center [181, 232] width 363 height 23
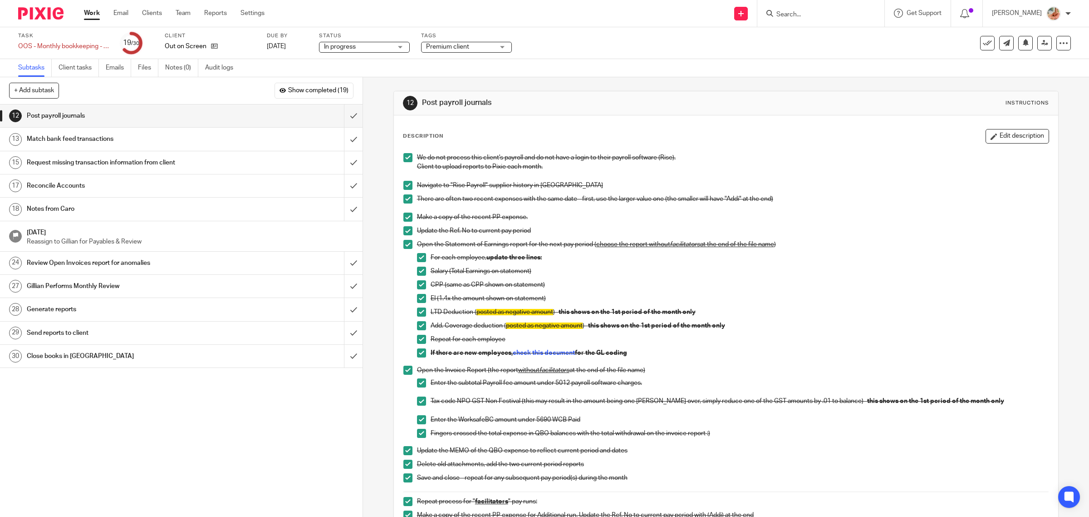
drag, startPoint x: 338, startPoint y: 114, endPoint x: 529, endPoint y: 302, distance: 267.7
click at [527, 302] on div "+ Add subtask Show completed (19) Cancel + Add 1 Auto-Email Requests Auto 2 Rec…" at bounding box center [544, 296] width 1089 height 439
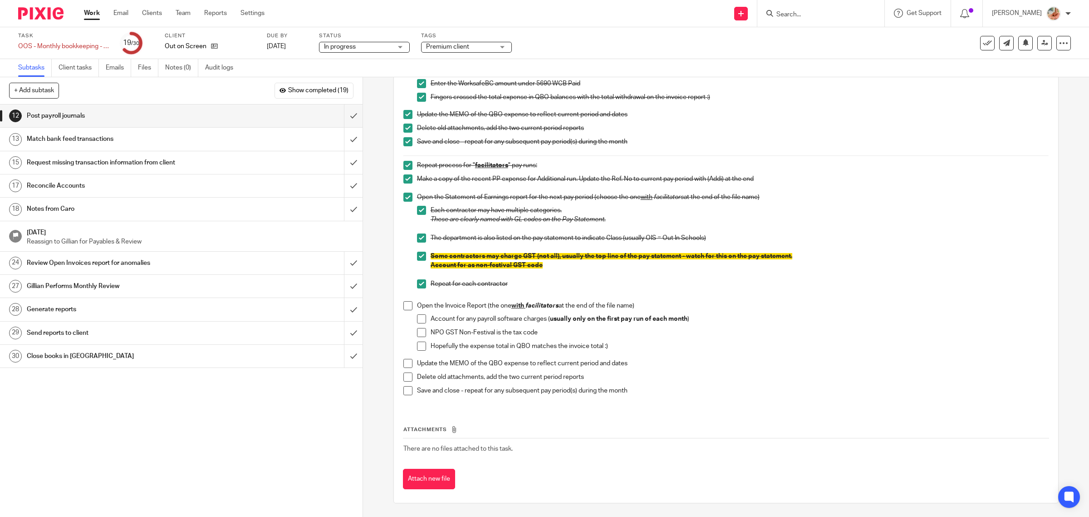
click at [404, 307] on span at bounding box center [408, 305] width 9 height 9
click at [417, 313] on div "Open the Invoice Report (the one with facilitators at the end of the file name)…" at bounding box center [733, 329] width 632 height 57
click at [419, 324] on li "Account for any payroll software charges ( usually only on the first pay run of…" at bounding box center [733, 321] width 632 height 14
click at [420, 334] on span at bounding box center [421, 332] width 9 height 9
click at [419, 345] on span at bounding box center [421, 345] width 9 height 9
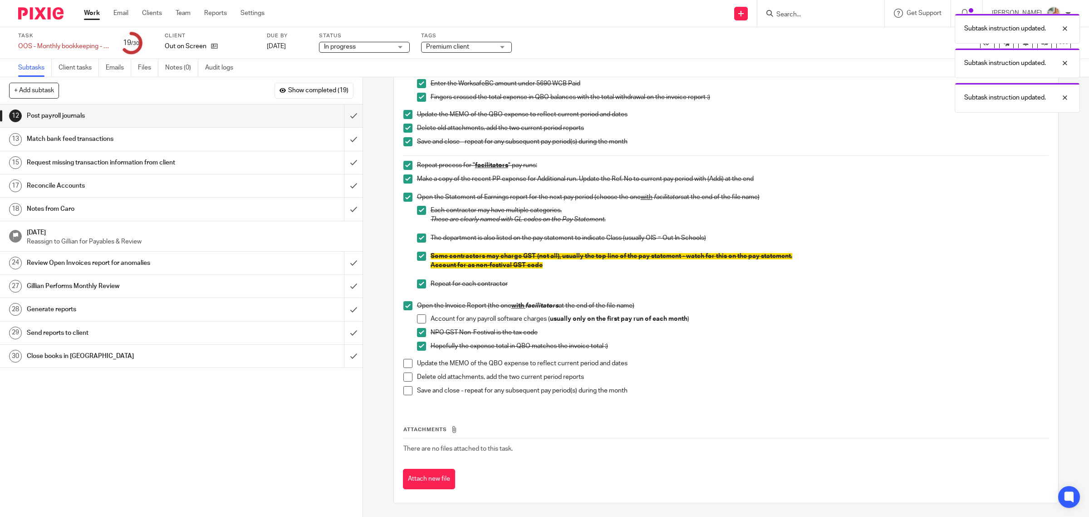
click at [417, 316] on span at bounding box center [421, 318] width 9 height 9
click at [405, 363] on span at bounding box center [408, 363] width 9 height 9
click at [405, 379] on span at bounding box center [408, 376] width 9 height 9
click at [404, 393] on span at bounding box center [408, 390] width 9 height 9
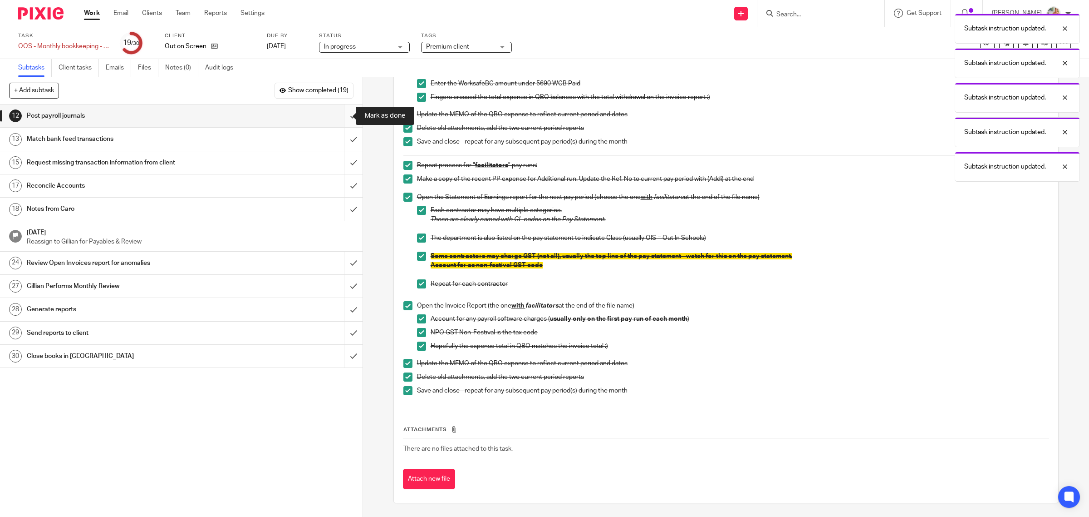
click at [339, 117] on input "submit" at bounding box center [181, 115] width 363 height 23
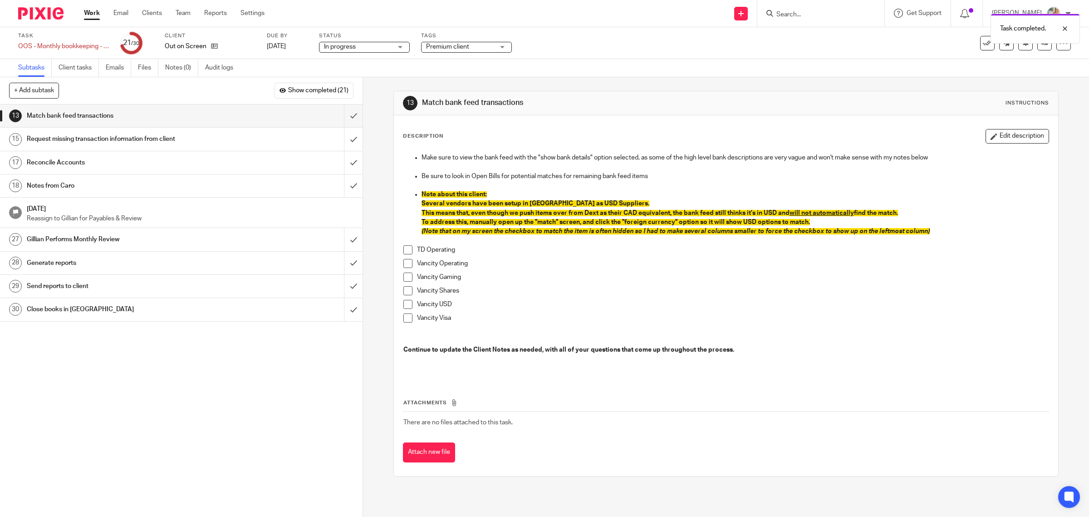
click at [99, 165] on h1 "Reconcile Accounts" at bounding box center [130, 163] width 206 height 14
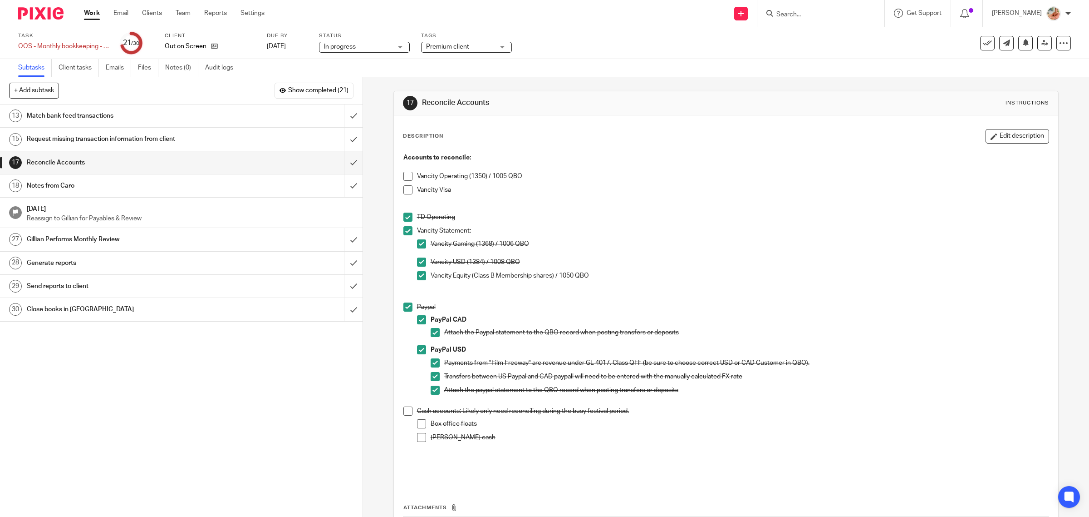
click at [109, 187] on h1 "Notes from Caro" at bounding box center [130, 186] width 206 height 14
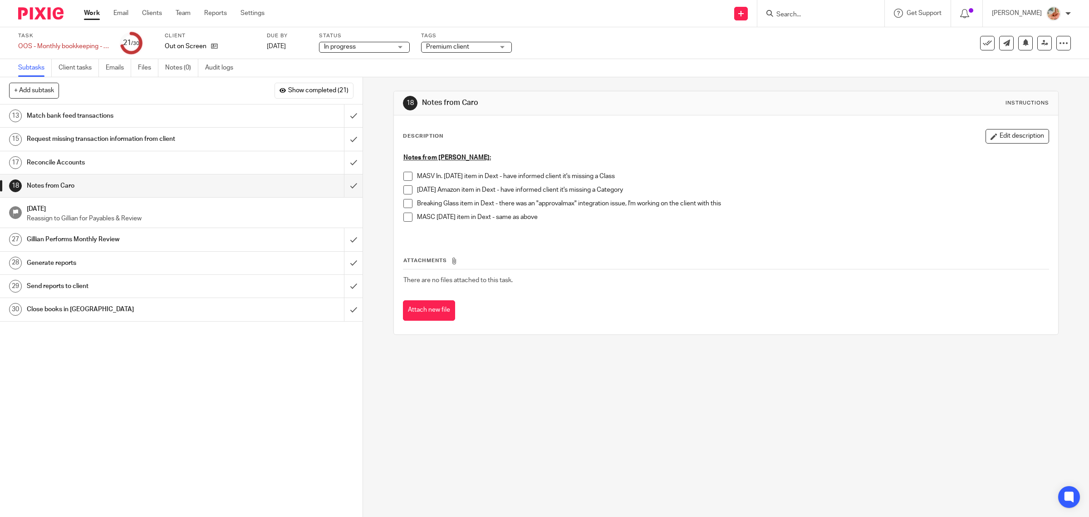
click at [139, 158] on h1 "Reconcile Accounts" at bounding box center [130, 163] width 206 height 14
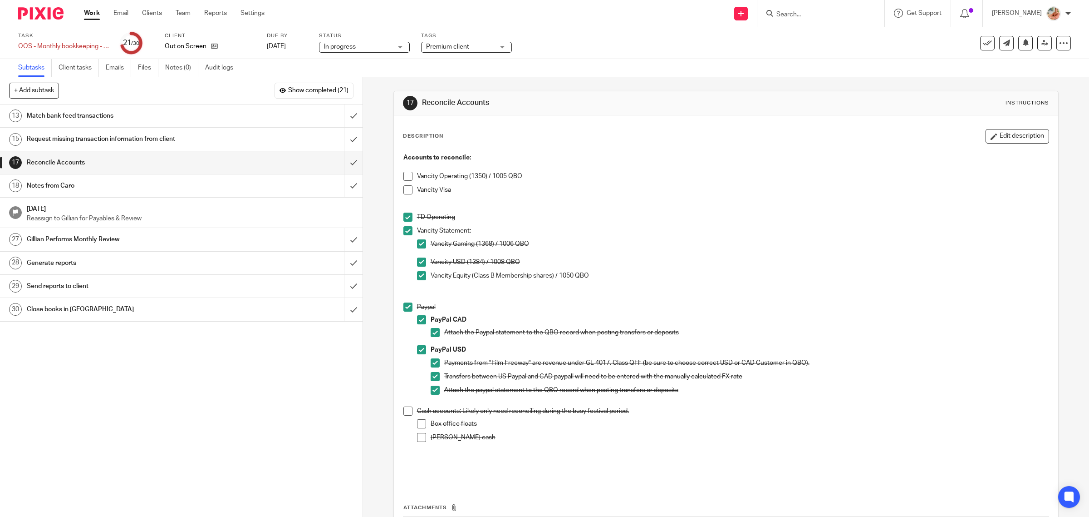
drag, startPoint x: 402, startPoint y: 172, endPoint x: 465, endPoint y: 178, distance: 63.9
click at [404, 172] on span at bounding box center [408, 176] width 9 height 9
click at [986, 134] on button "Edit description" at bounding box center [1018, 136] width 64 height 15
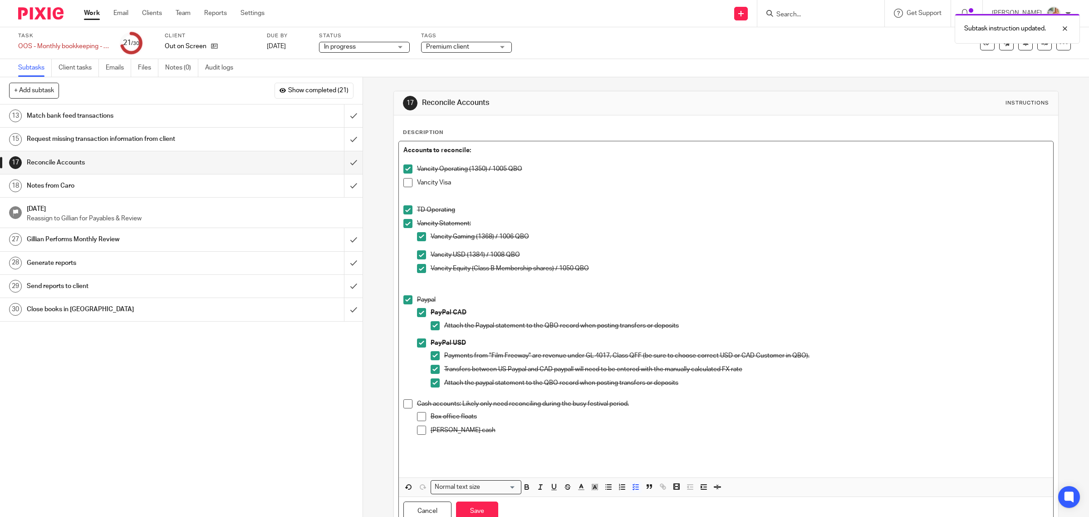
click at [462, 179] on p "Vancity Visa" at bounding box center [733, 182] width 632 height 9
drag, startPoint x: 490, startPoint y: 171, endPoint x: 393, endPoint y: 167, distance: 97.7
click at [394, 167] on div "Description Accounts to reconcile: Vancity Operating (1350) / 1005 QBO Vancity …" at bounding box center [726, 327] width 665 height 424
click at [494, 193] on p at bounding box center [733, 196] width 632 height 19
drag, startPoint x: 542, startPoint y: 166, endPoint x: 406, endPoint y: 165, distance: 136.2
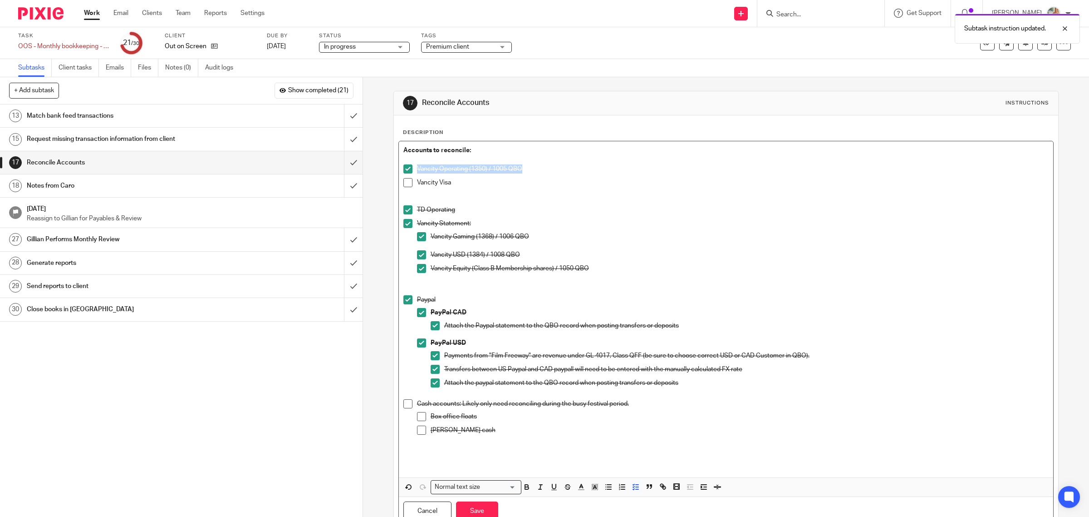
click at [406, 165] on li "Vancity Operating (1350) / 1005 QBO" at bounding box center [727, 171] width 646 height 14
click at [478, 186] on p "Vancity Visa" at bounding box center [733, 182] width 632 height 9
click at [449, 195] on p at bounding box center [733, 196] width 632 height 19
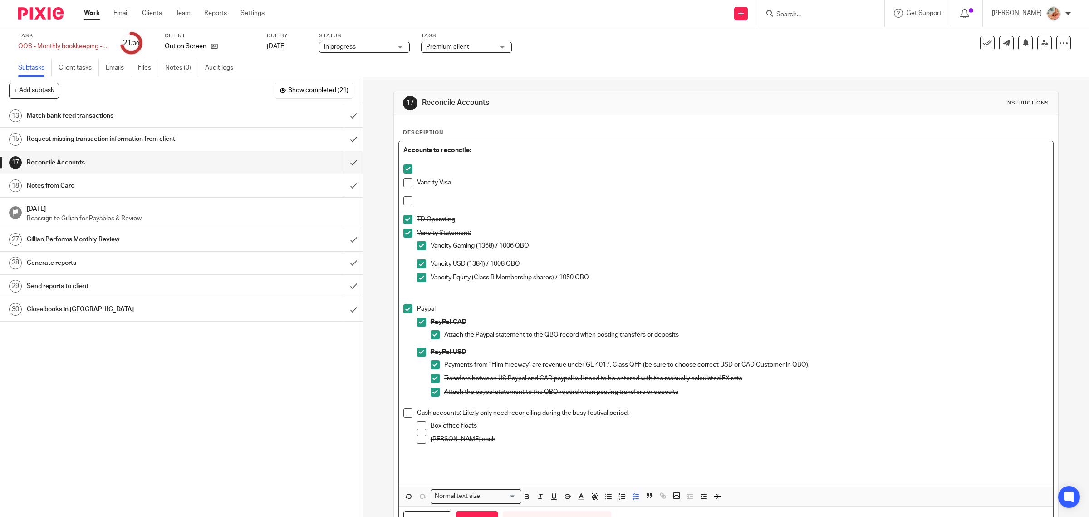
click at [449, 194] on p at bounding box center [733, 191] width 632 height 9
click at [417, 193] on p "Vancity Operating (1350) / 1005 QBO" at bounding box center [733, 191] width 632 height 9
drag, startPoint x: 520, startPoint y: 194, endPoint x: 415, endPoint y: 194, distance: 104.9
click at [415, 194] on ul "Vancity Visa Vancity Operating (1350) / 1005 QBO TD Operating Vancity Statement…" at bounding box center [727, 312] width 646 height 297
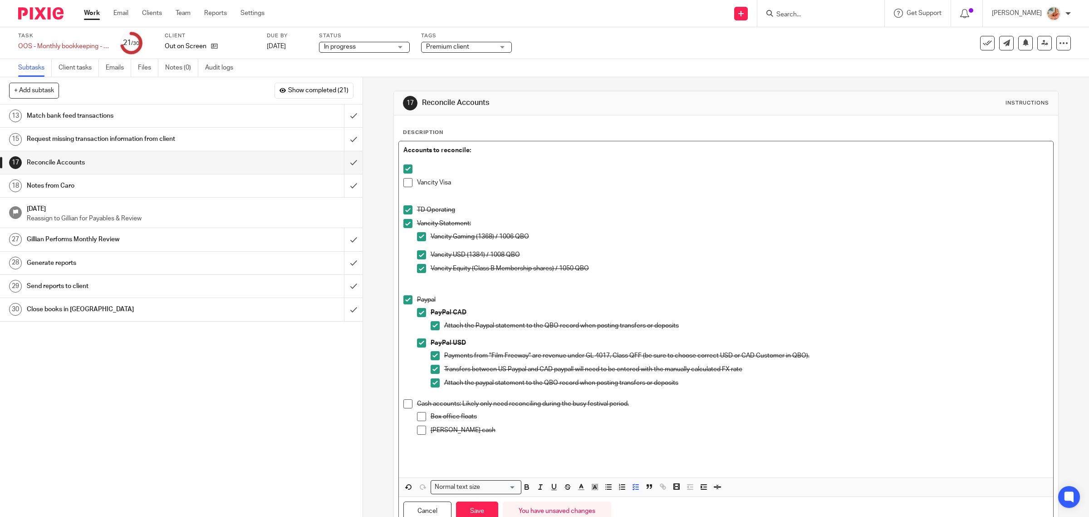
click at [426, 207] on p "TD Operating" at bounding box center [733, 209] width 632 height 9
click at [423, 200] on p at bounding box center [733, 196] width 632 height 19
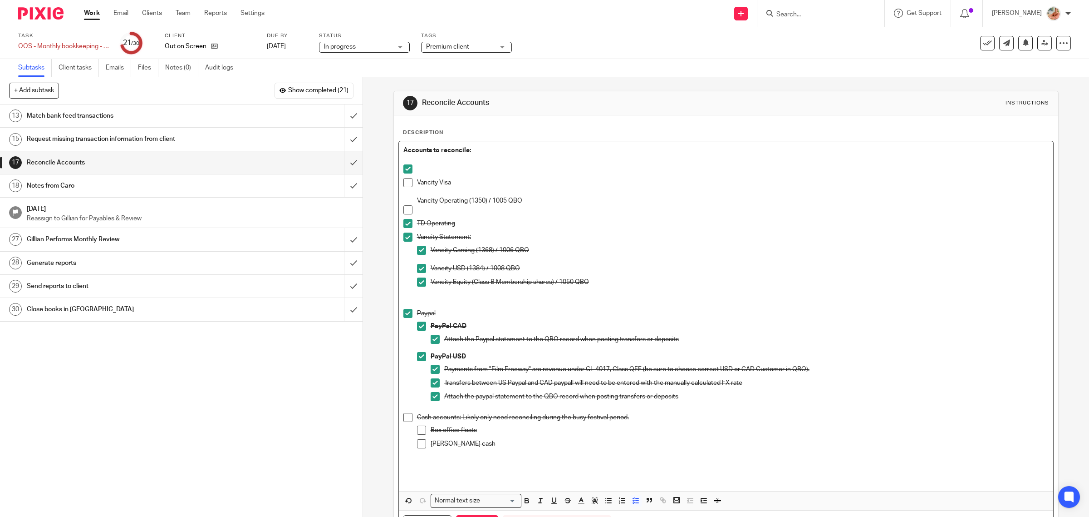
click at [411, 199] on li "Vancity Visa Vancity Operating (1350) / 1005 QBO" at bounding box center [727, 192] width 646 height 28
drag, startPoint x: 429, startPoint y: 202, endPoint x: 414, endPoint y: 200, distance: 15.7
click at [417, 200] on p "Vancity Operating (1350) / 1005 QBO" at bounding box center [733, 196] width 632 height 19
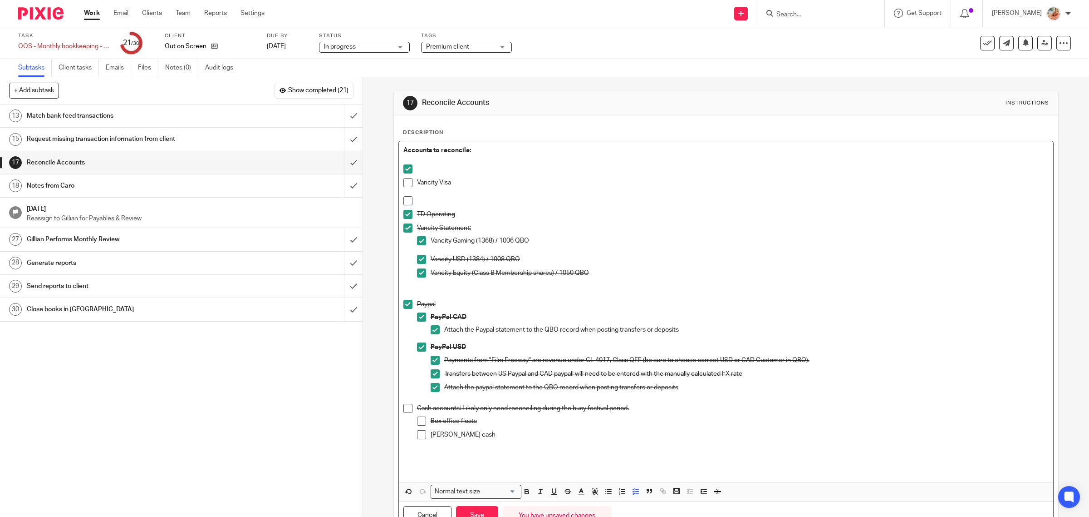
click at [419, 207] on div at bounding box center [733, 203] width 632 height 14
click at [407, 201] on span at bounding box center [408, 200] width 9 height 9
click at [409, 168] on span at bounding box center [408, 168] width 9 height 9
click at [438, 168] on p at bounding box center [733, 168] width 632 height 9
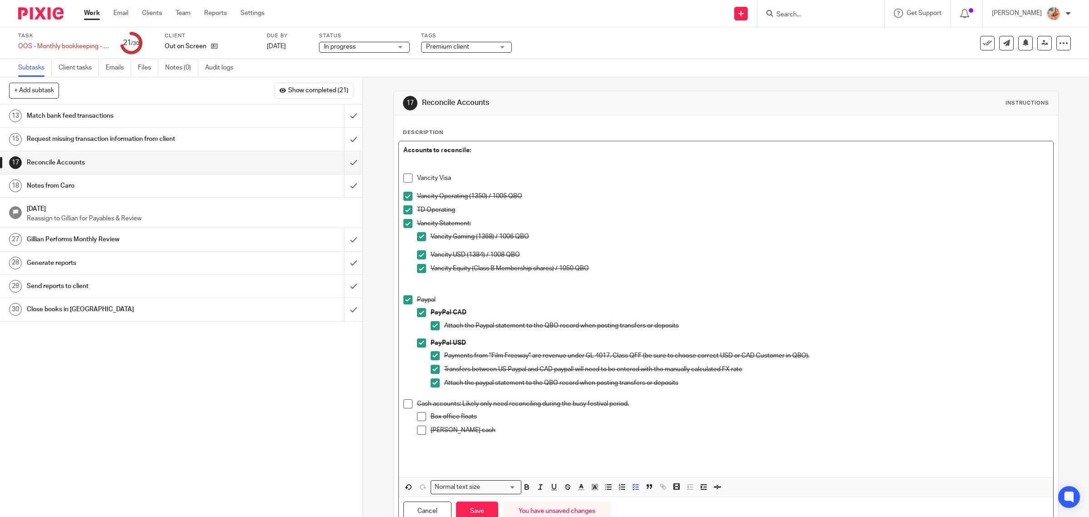
click at [457, 178] on p "Vancity Visa" at bounding box center [733, 177] width 632 height 9
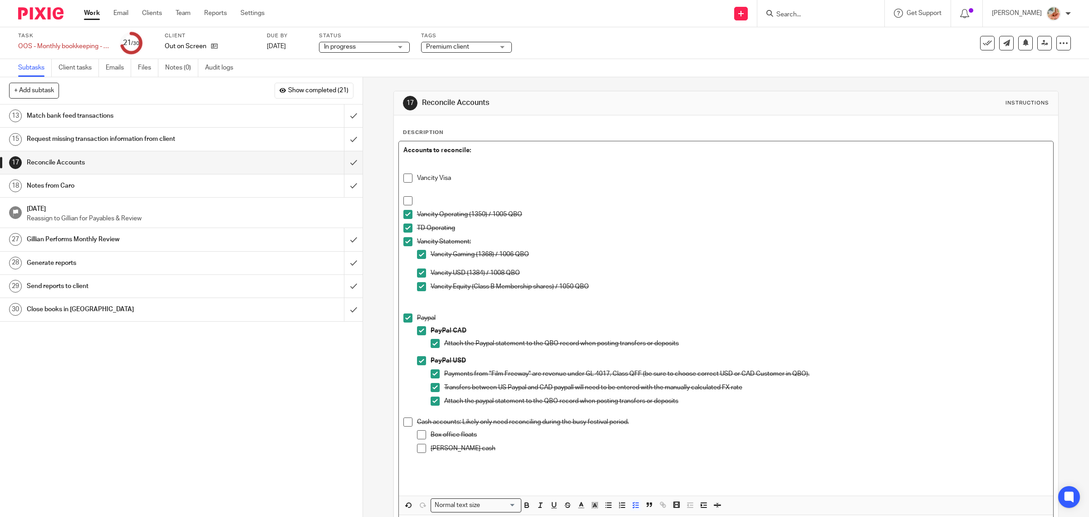
click at [440, 197] on p at bounding box center [733, 200] width 632 height 9
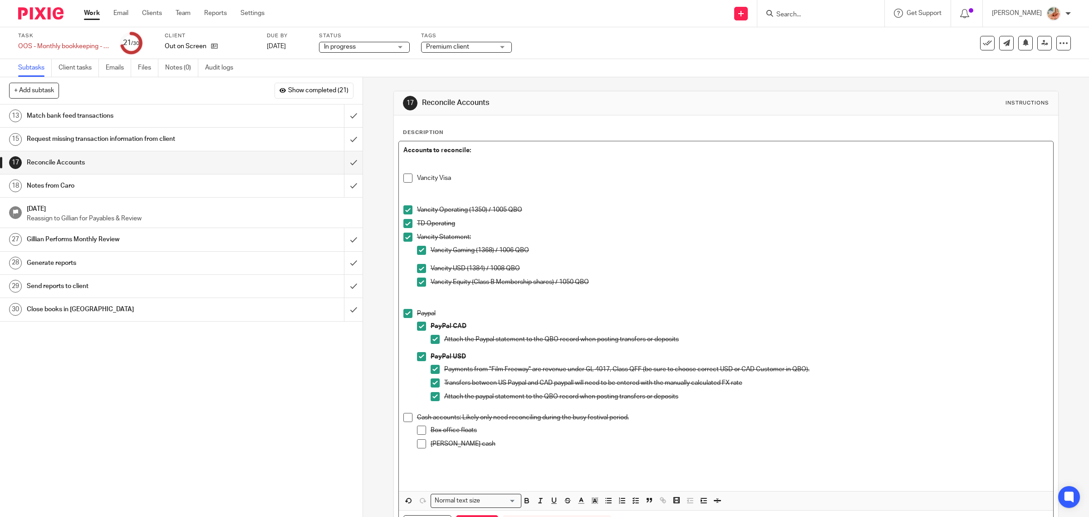
click at [414, 169] on p at bounding box center [727, 168] width 646 height 9
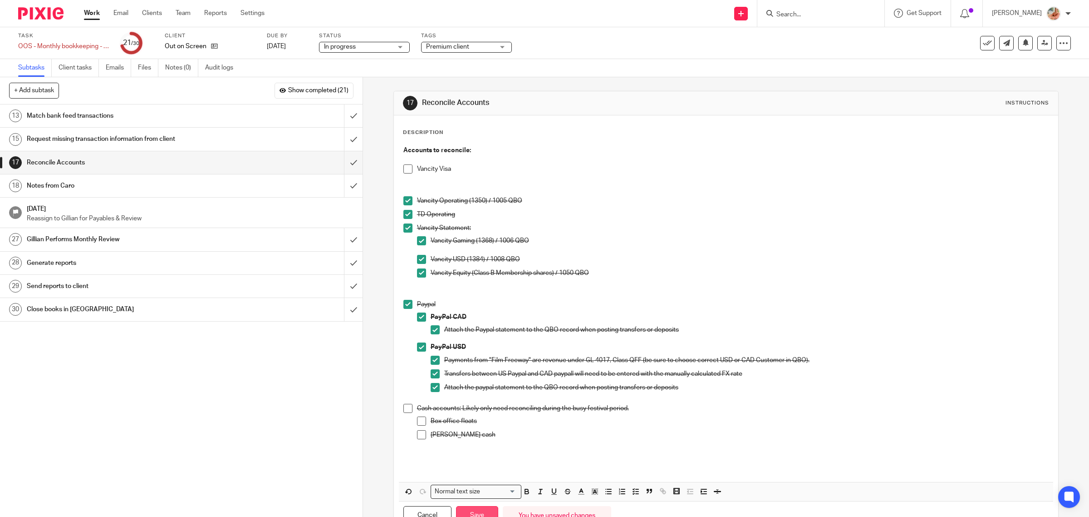
click at [473, 516] on button "Save" at bounding box center [477, 516] width 42 height 20
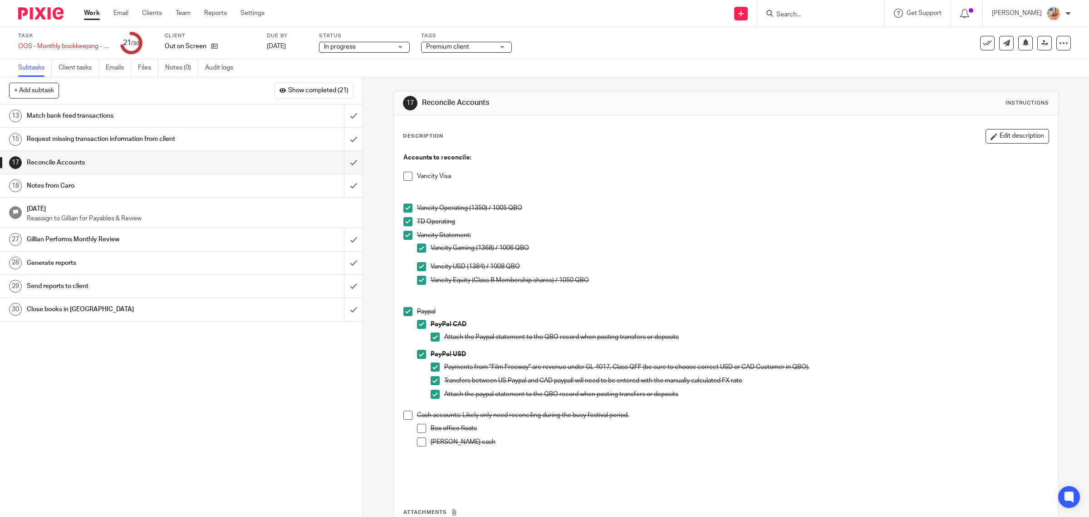
drag, startPoint x: 130, startPoint y: 138, endPoint x: 137, endPoint y: 139, distance: 7.4
click at [130, 138] on h1 "Request missing transaction information from client" at bounding box center [130, 139] width 206 height 14
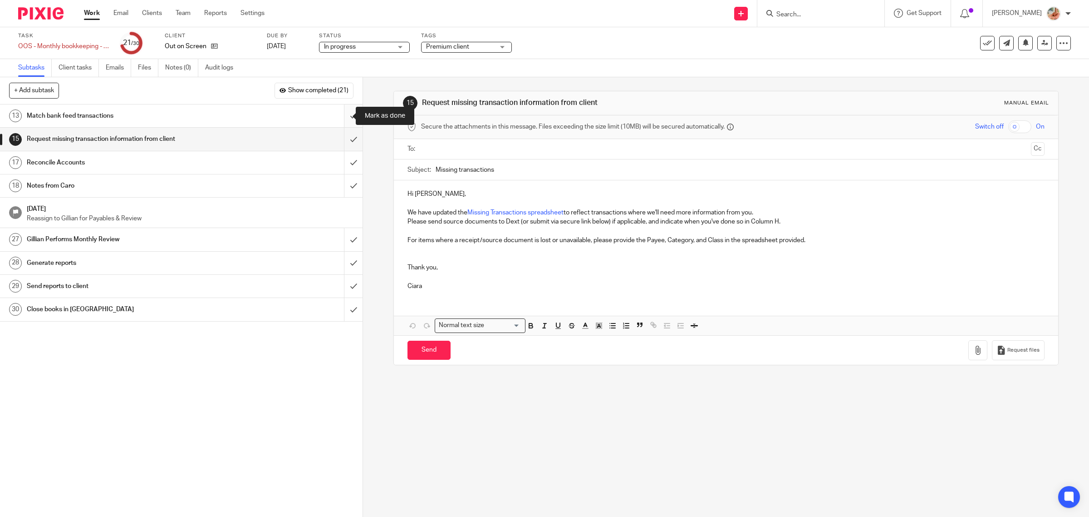
click at [341, 114] on input "submit" at bounding box center [181, 115] width 363 height 23
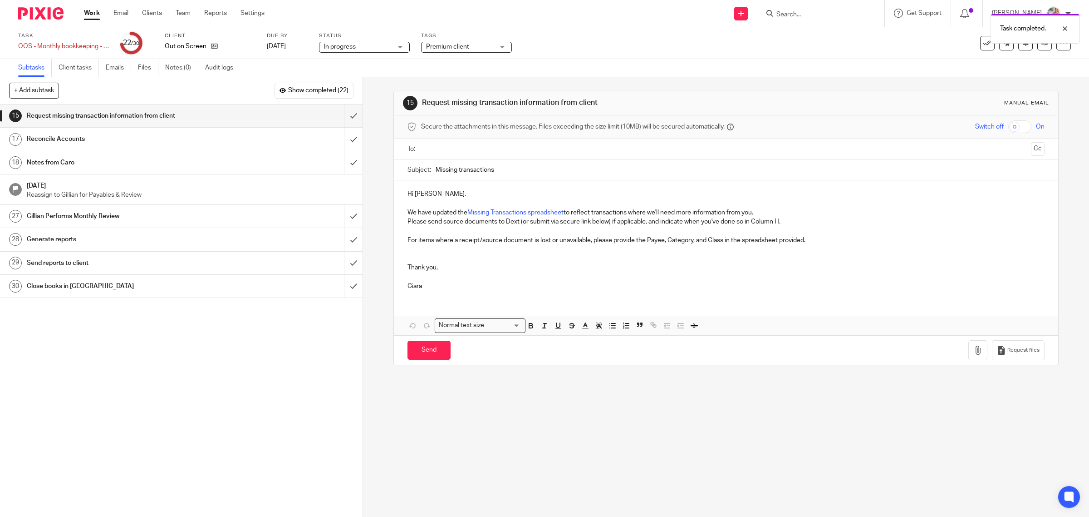
click at [125, 163] on h1 "Notes from Caro" at bounding box center [130, 163] width 206 height 14
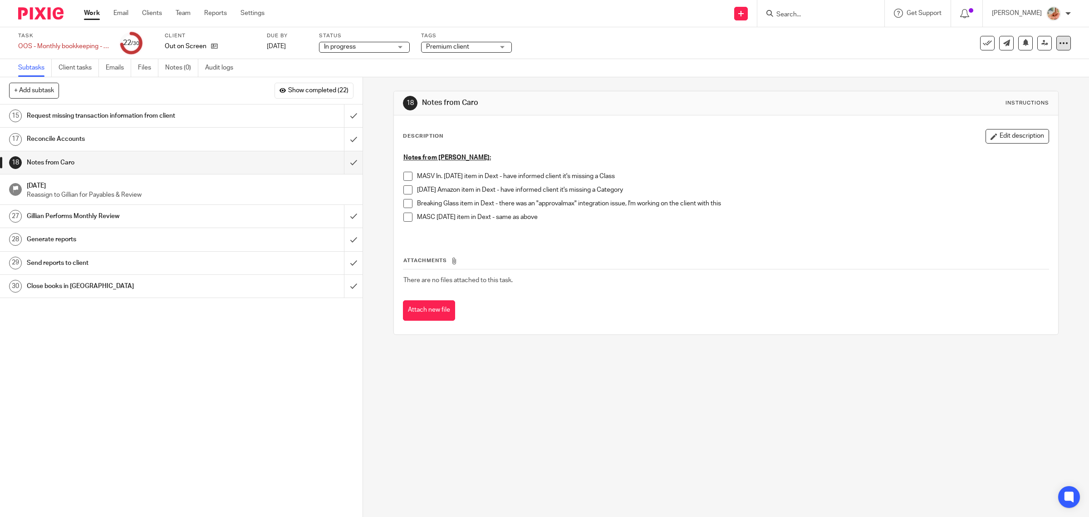
click at [1059, 44] on icon at bounding box center [1063, 43] width 9 height 9
click at [1025, 78] on link "Advanced task editor" at bounding box center [1027, 79] width 60 height 6
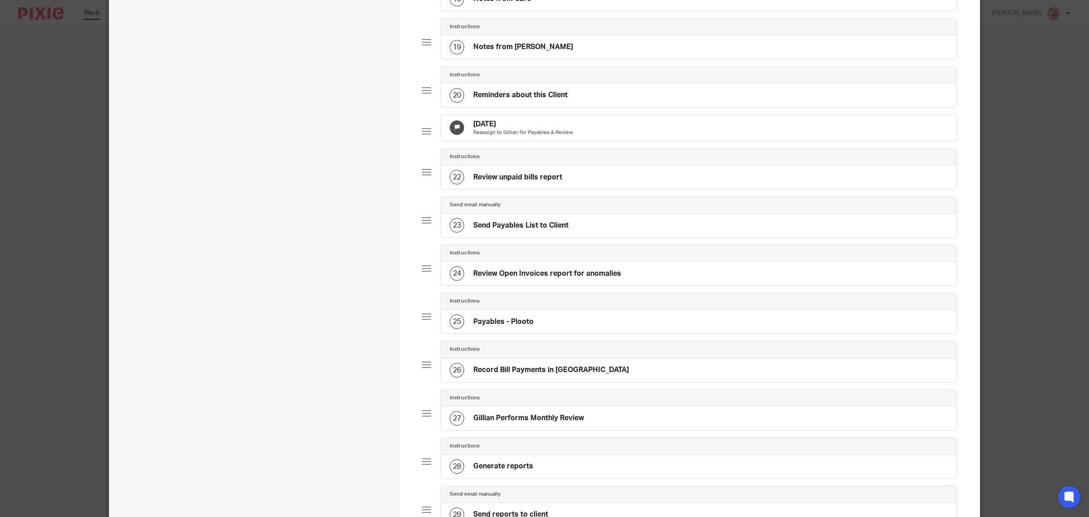
scroll to position [827, 0]
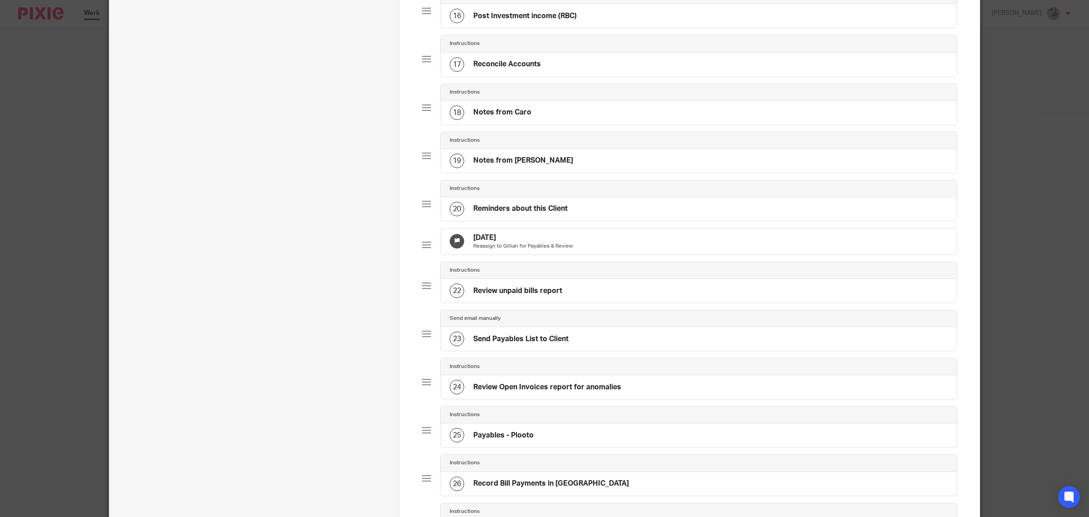
click at [538, 76] on div "17 Reconcile Accounts" at bounding box center [699, 65] width 516 height 24
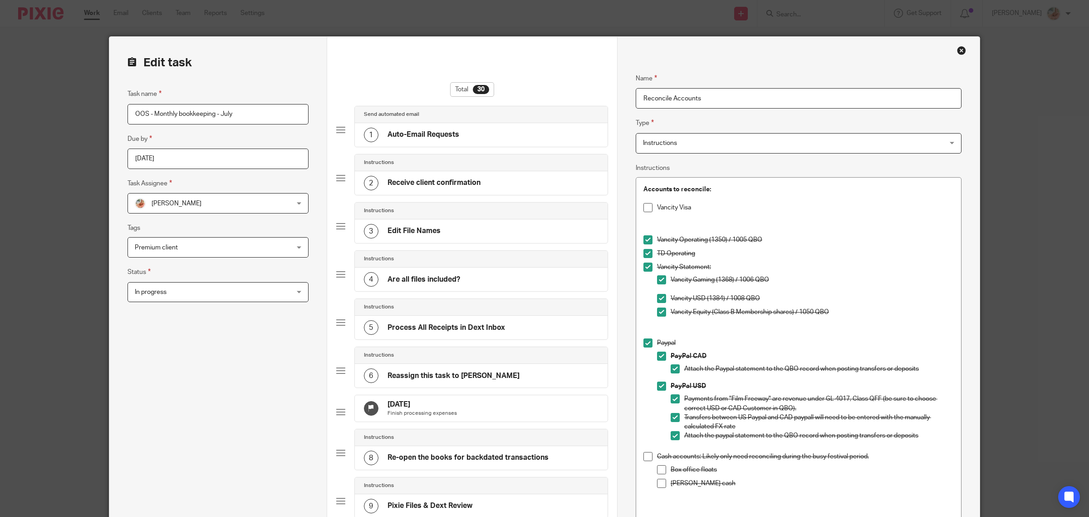
click at [638, 96] on input "Reconcile Accounts" at bounding box center [799, 98] width 326 height 20
drag, startPoint x: 749, startPoint y: 96, endPoint x: 871, endPoint y: 98, distance: 122.1
click at [871, 98] on input "Aug 26th: Visa reconcilation pending Reconcile Accounts" at bounding box center [799, 98] width 326 height 20
click at [706, 98] on input "Aug 26th: Visa reconcilation pending" at bounding box center [799, 98] width 326 height 20
click at [758, 102] on input "Aug 26th: Visa reconciliation pending" at bounding box center [799, 98] width 326 height 20
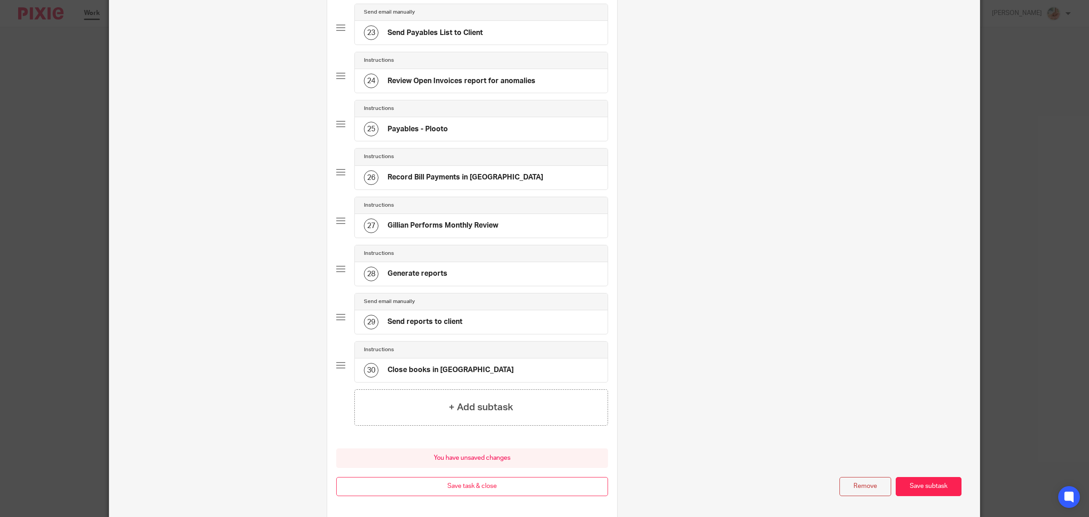
scroll to position [1195, 0]
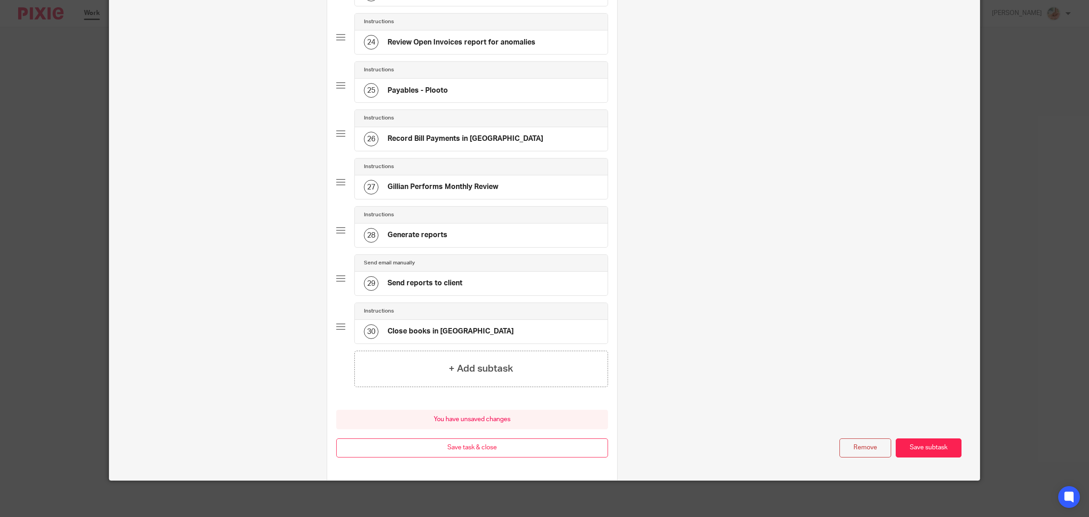
type input "Aug 26th: Visa reconciliation pending"
click at [931, 446] on button "Save subtask" at bounding box center [929, 448] width 66 height 20
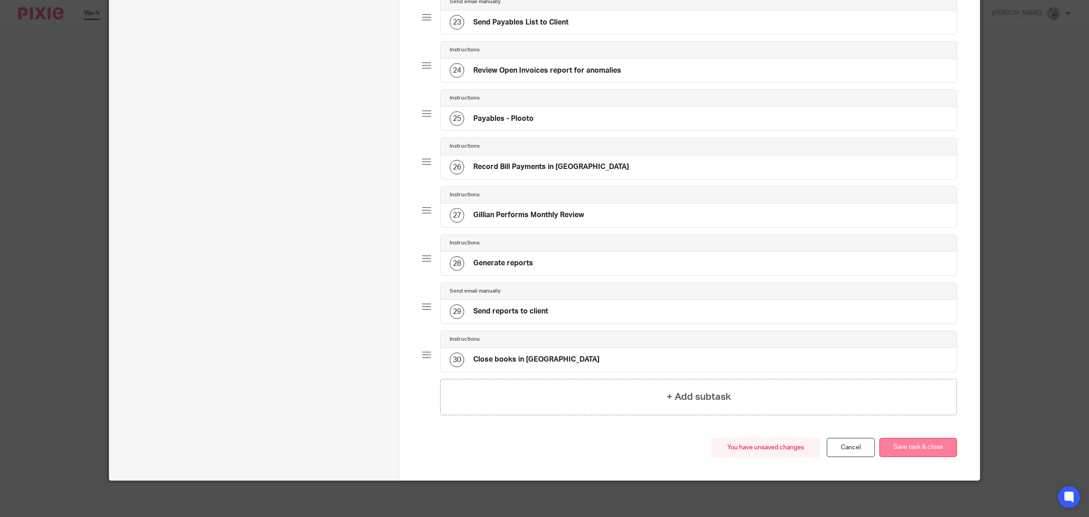
scroll to position [1167, 0]
drag, startPoint x: 917, startPoint y: 447, endPoint x: 822, endPoint y: 448, distance: 94.9
click at [916, 447] on button "Save task & close" at bounding box center [919, 448] width 78 height 20
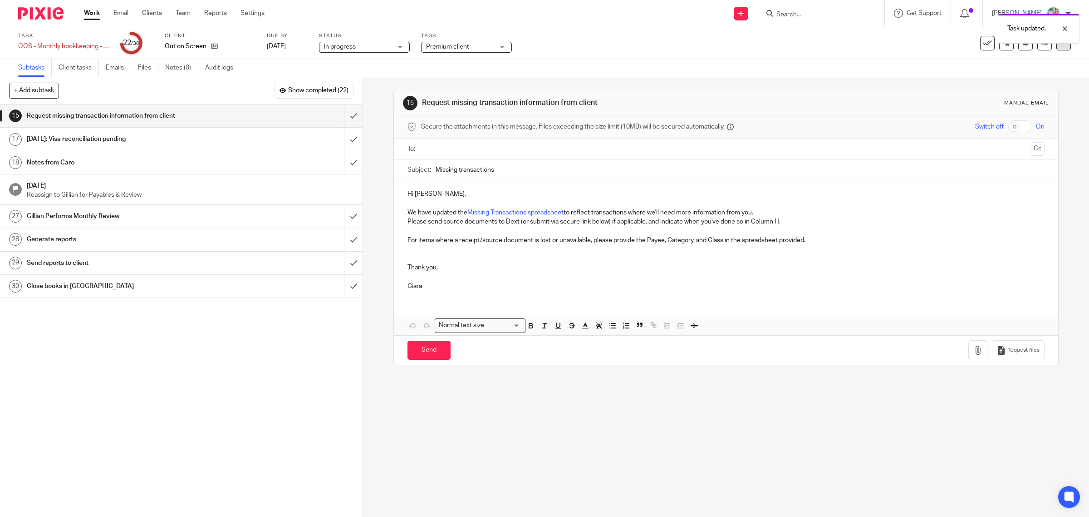
click at [1059, 46] on icon at bounding box center [1063, 43] width 9 height 9
drag, startPoint x: 1028, startPoint y: 79, endPoint x: 782, endPoint y: 145, distance: 254.9
click at [1028, 78] on link "Advanced task editor" at bounding box center [1027, 79] width 60 height 6
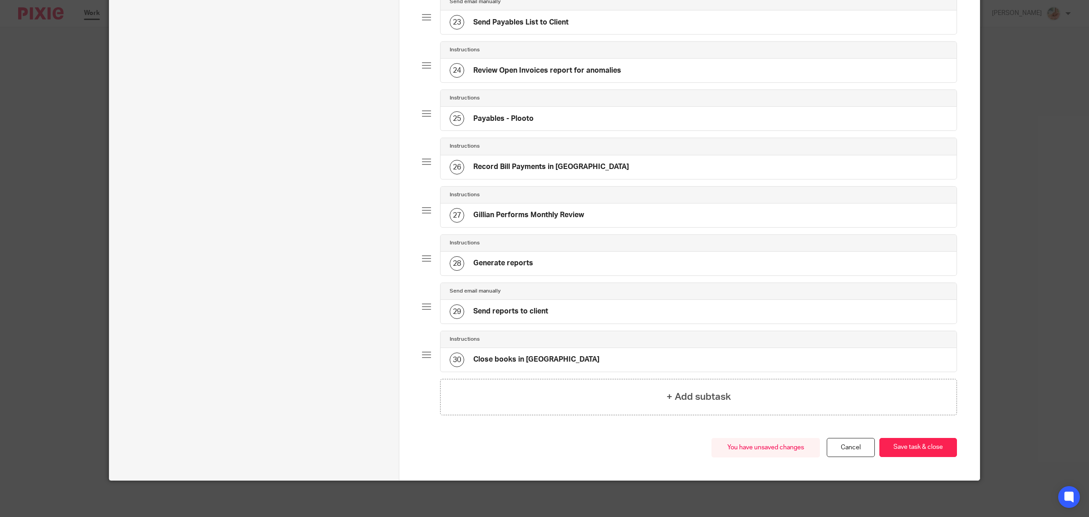
scroll to position [1167, 0]
click at [895, 453] on button "Save task & close" at bounding box center [919, 448] width 78 height 20
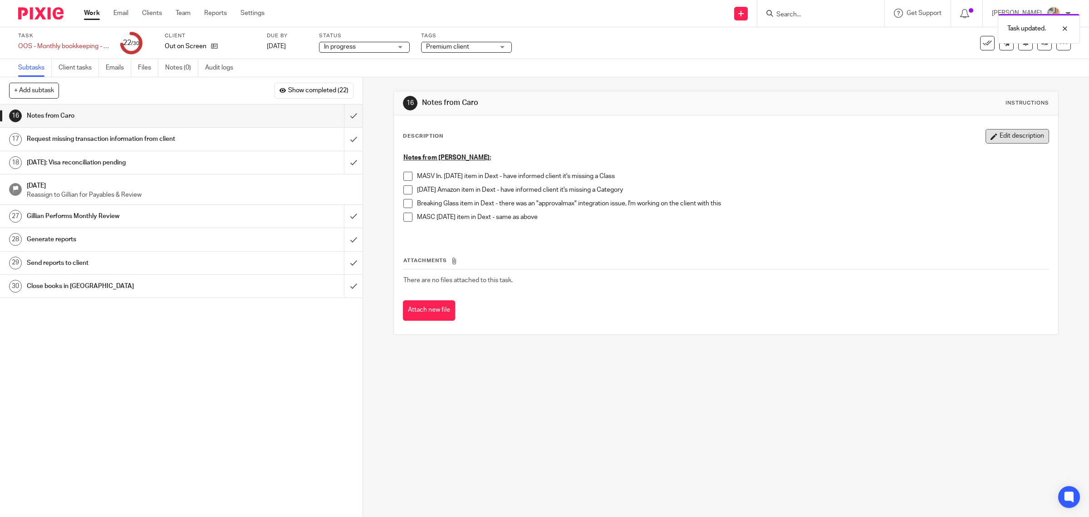
click at [1008, 134] on button "Edit description" at bounding box center [1018, 136] width 64 height 15
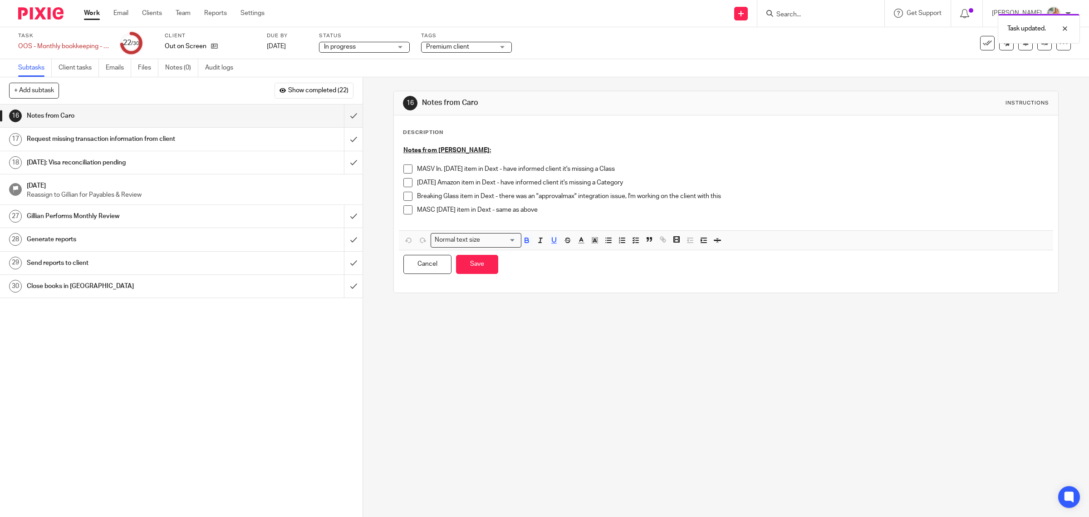
drag, startPoint x: 399, startPoint y: 150, endPoint x: 407, endPoint y: 151, distance: 7.8
click at [399, 149] on div "Notes from [PERSON_NAME]: MASV In. [DATE] item in Dext - have informed client i…" at bounding box center [726, 185] width 655 height 89
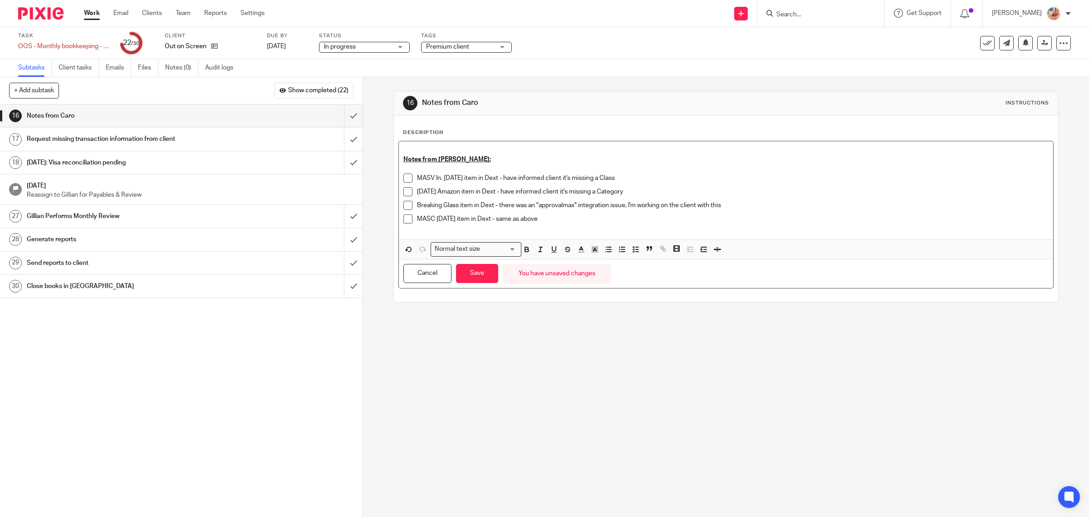
click at [428, 150] on p at bounding box center [727, 150] width 646 height 9
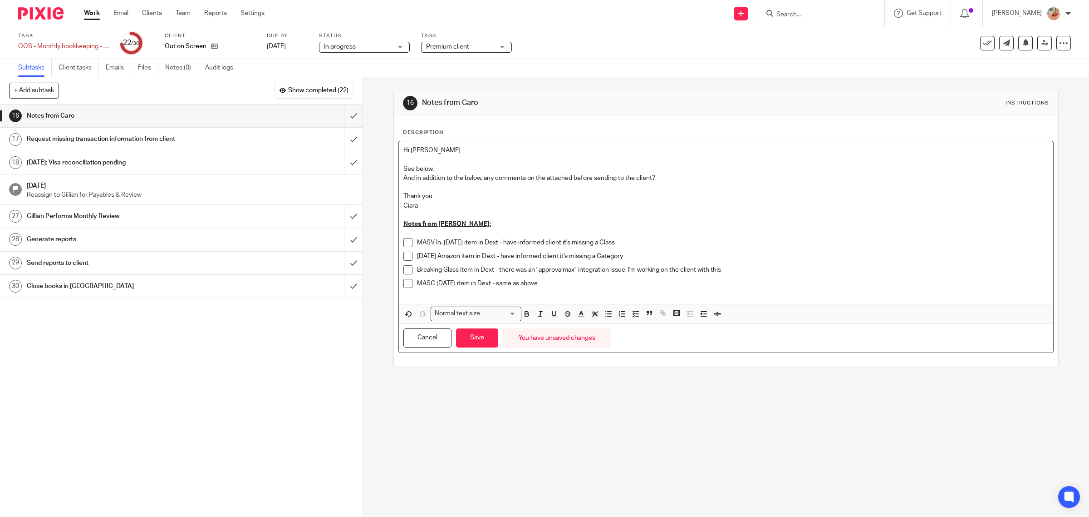
click at [436, 164] on p "See below." at bounding box center [727, 168] width 646 height 9
drag, startPoint x: 377, startPoint y: 184, endPoint x: 364, endPoint y: 121, distance: 64.1
click at [364, 121] on div "16 Notes from Caro Instructions Description Hi Gillian See below in pink And in…" at bounding box center [726, 296] width 726 height 439
click at [593, 316] on icon "button" at bounding box center [595, 314] width 8 height 8
click at [654, 324] on li "color:#FDA1FF" at bounding box center [657, 325] width 7 height 7
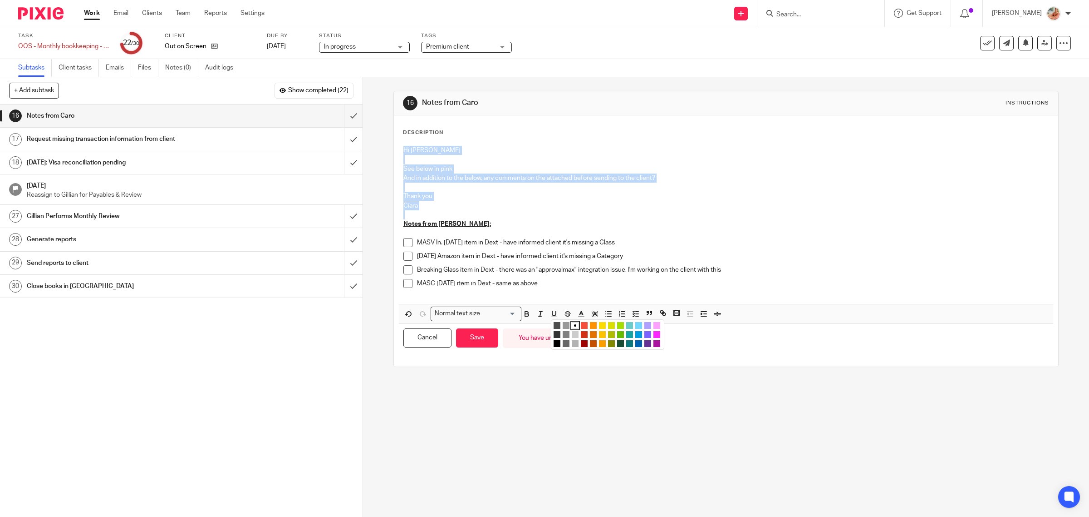
click at [518, 201] on p "Ciara" at bounding box center [727, 205] width 646 height 9
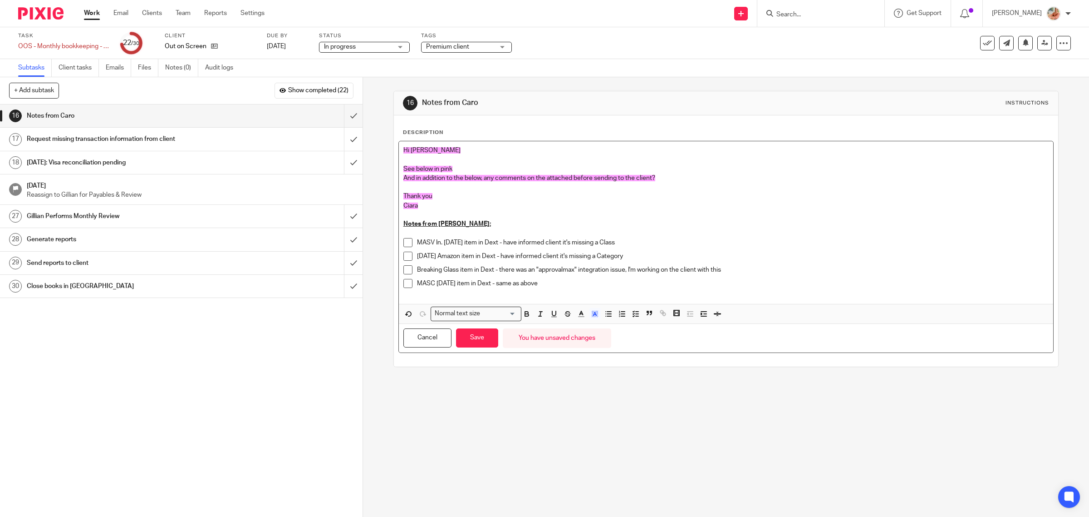
click at [454, 198] on p "Thank you" at bounding box center [727, 196] width 646 height 9
click at [637, 242] on p "MASV In. [DATE] item in Dext - have informed client it's missing a Class" at bounding box center [733, 242] width 632 height 9
drag, startPoint x: 724, startPoint y: 243, endPoint x: 800, endPoint y: 241, distance: 75.8
click at [800, 241] on p "MASV In. July 5th item in Dext - have informed client it's missing a Class Clas…" at bounding box center [733, 242] width 632 height 9
click at [594, 313] on polyline "button" at bounding box center [595, 314] width 3 height 4
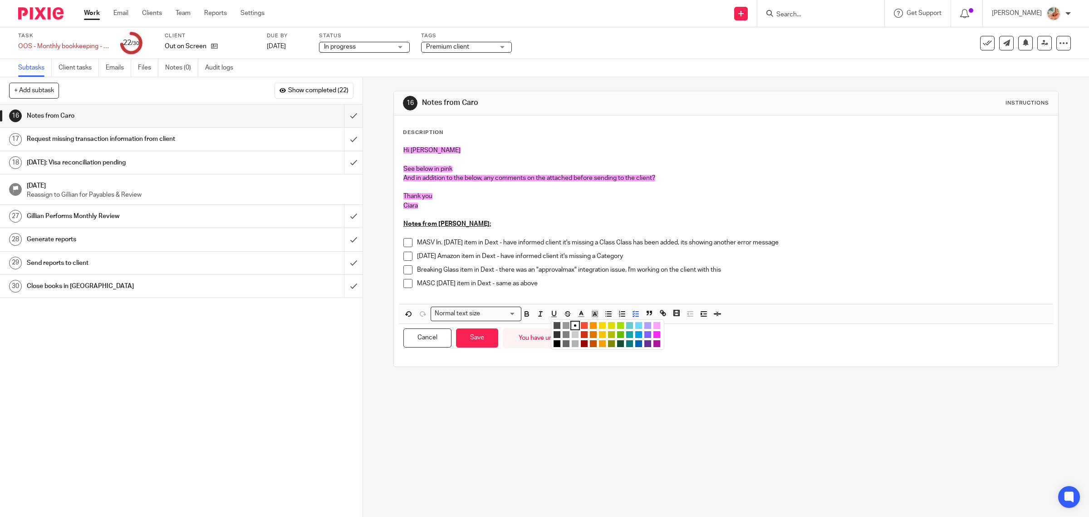
drag, startPoint x: 655, startPoint y: 325, endPoint x: 660, endPoint y: 291, distance: 34.0
click at [655, 325] on li "color:#FDA1FF" at bounding box center [657, 325] width 7 height 7
click at [661, 287] on div "MASC July 22nd item in Dext - same as above" at bounding box center [733, 288] width 632 height 19
drag, startPoint x: 661, startPoint y: 242, endPoint x: 797, endPoint y: 241, distance: 135.3
click at [797, 241] on p "MASV In. July 5th item in Dext - have informed client it's missing a Class Clas…" at bounding box center [733, 242] width 632 height 9
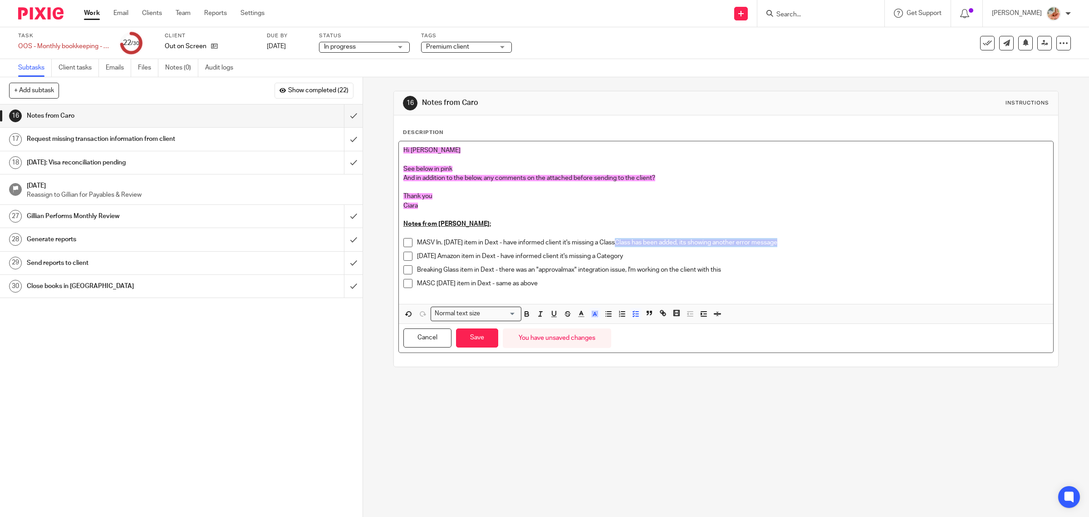
copy span "Class has been added, its showing another error message"
click at [650, 261] on div "[DATE] Amazon item in Dext - have informed client it's missing a Category" at bounding box center [733, 258] width 632 height 14
click at [755, 268] on p "Breaking Glass item in Dext - there was an "approvalmax" integration issue, I'm…" at bounding box center [733, 269] width 632 height 9
click at [639, 260] on p "July 11 Amazon item in Dext - have informed client it's missing a Category" at bounding box center [733, 255] width 632 height 9
click at [640, 257] on p "July 11 Amazon item in Dext - have informed client it's missing a Category" at bounding box center [733, 255] width 632 height 9
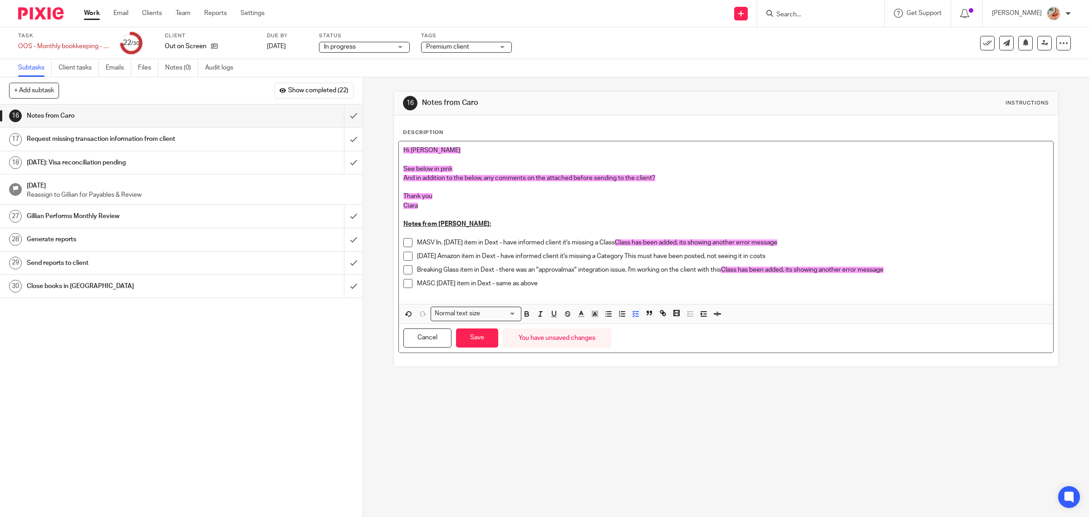
drag, startPoint x: 625, startPoint y: 257, endPoint x: 602, endPoint y: 348, distance: 93.6
click at [791, 252] on p "July 11 Amazon item in Dext - have informed client it's missing a Category This…" at bounding box center [733, 255] width 632 height 9
drag, startPoint x: 593, startPoint y: 316, endPoint x: 640, endPoint y: 318, distance: 47.3
click at [593, 315] on icon "button" at bounding box center [595, 314] width 8 height 8
click at [655, 325] on li "color:#FDA1FF" at bounding box center [657, 325] width 7 height 7
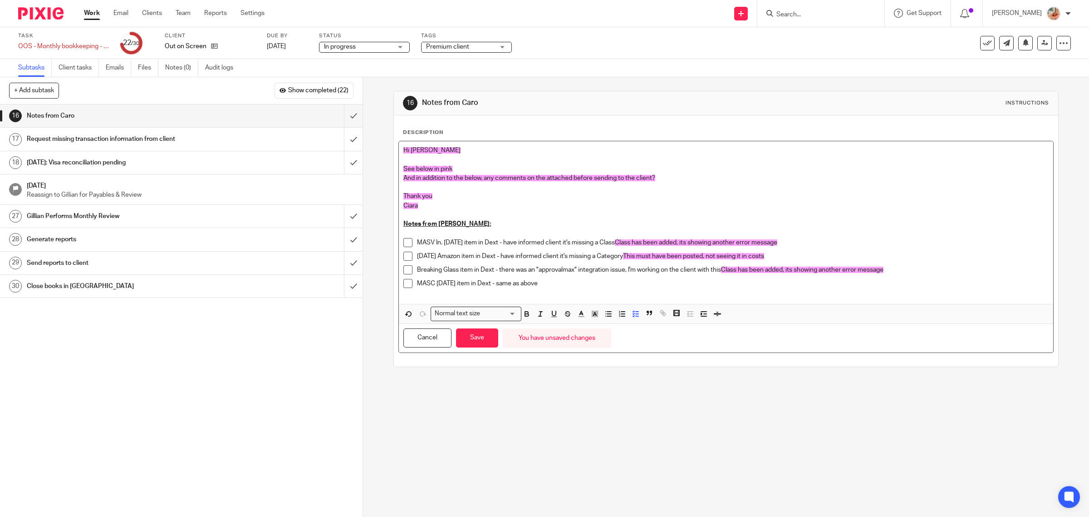
click at [588, 288] on p at bounding box center [733, 292] width 632 height 9
click at [775, 258] on p "July 11 Amazon item in Dext - have informed client it's missing a Category This…" at bounding box center [733, 255] width 632 height 9
click at [575, 285] on p "MASC July 22nd item in Dext - same as above" at bounding box center [733, 283] width 632 height 9
drag, startPoint x: 721, startPoint y: 270, endPoint x: 970, endPoint y: 275, distance: 249.2
click at [970, 275] on div "Breaking Glass item in Dext - there was an "approvalmax" integration issue, I'm…" at bounding box center [733, 272] width 632 height 14
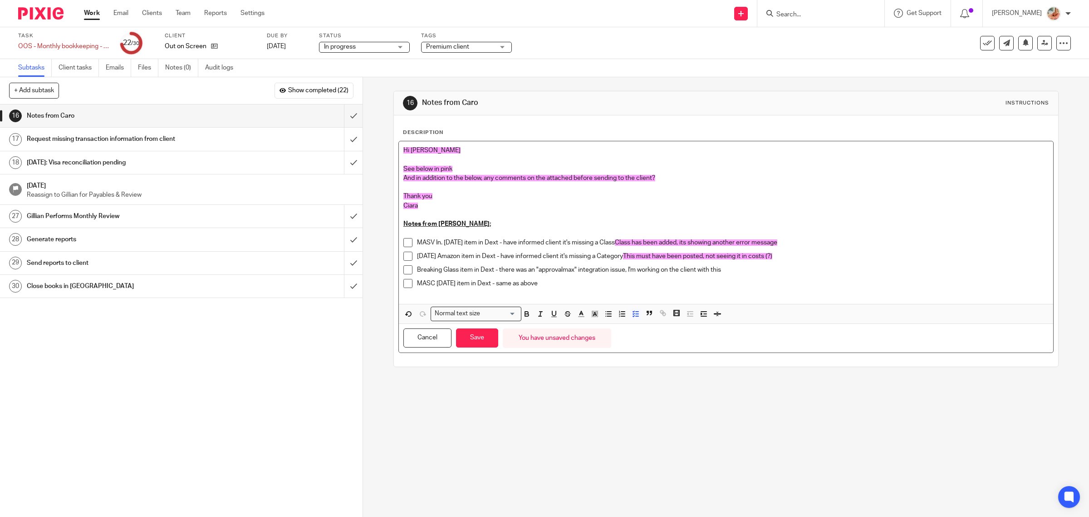
click at [620, 284] on p "MASC July 22nd item in Dext - same as above" at bounding box center [733, 283] width 632 height 9
click at [742, 271] on p "Breaking Glass item in Dext - there was an "approvalmax" integration issue, I'm…" at bounding box center [733, 269] width 632 height 9
click at [809, 270] on p "Breaking Glass item in Dext - there was an "approvalmax" integration issue, I'm…" at bounding box center [733, 269] width 632 height 9
click at [843, 272] on p "Breaking Glass item in Dext - there was an "approvalmax" integration issue, I'm…" at bounding box center [733, 269] width 632 height 9
drag, startPoint x: 763, startPoint y: 277, endPoint x: 722, endPoint y: 274, distance: 41.0
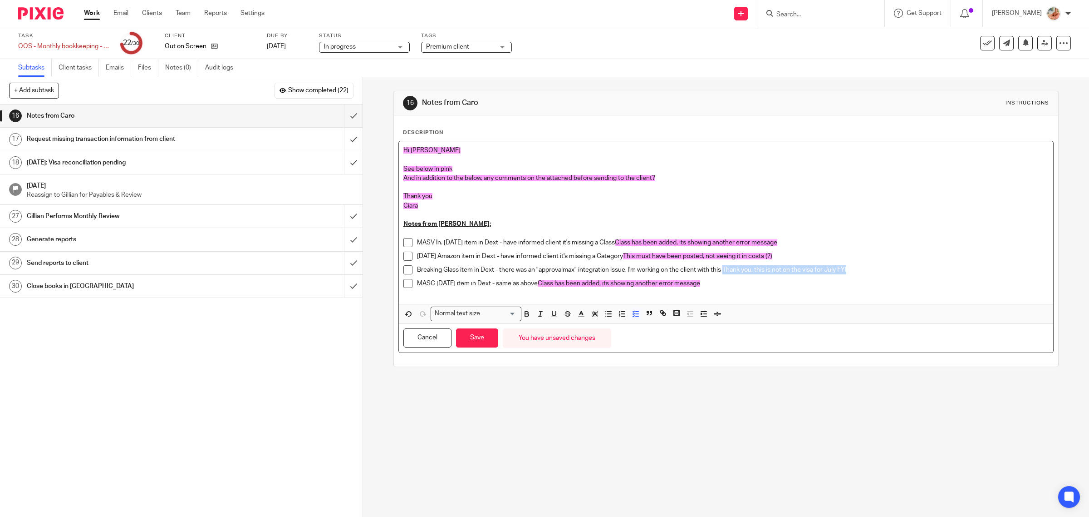
click at [722, 274] on p "Breaking Glass item in Dext - there was an "approvalmax" integration issue, I'm…" at bounding box center [733, 269] width 632 height 9
click at [591, 318] on icon "button" at bounding box center [595, 314] width 8 height 8
click at [654, 325] on li "color:#FDA1FF" at bounding box center [657, 325] width 7 height 7
click at [481, 343] on button "Save" at bounding box center [477, 338] width 42 height 20
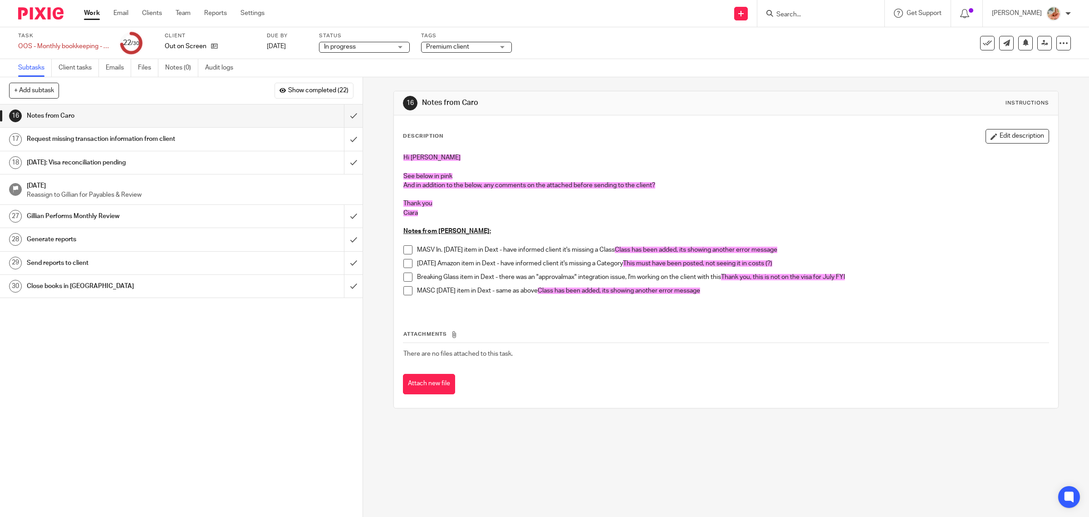
drag, startPoint x: 999, startPoint y: 137, endPoint x: 603, endPoint y: 162, distance: 397.1
click at [999, 137] on button "Edit description" at bounding box center [1018, 136] width 64 height 15
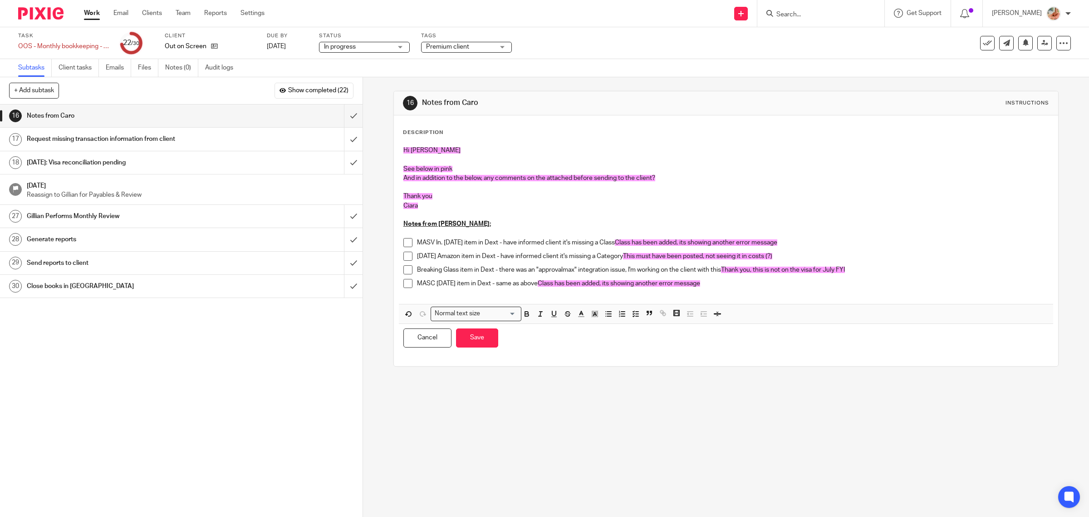
click at [652, 177] on span "And in addition to the below, any comments on the attached before sending to th…" at bounding box center [530, 178] width 252 height 6
click at [668, 177] on p "And in addition to the below, any comments on the attached before sending to th…" at bounding box center [727, 177] width 646 height 9
click at [475, 346] on button "Save" at bounding box center [477, 338] width 42 height 20
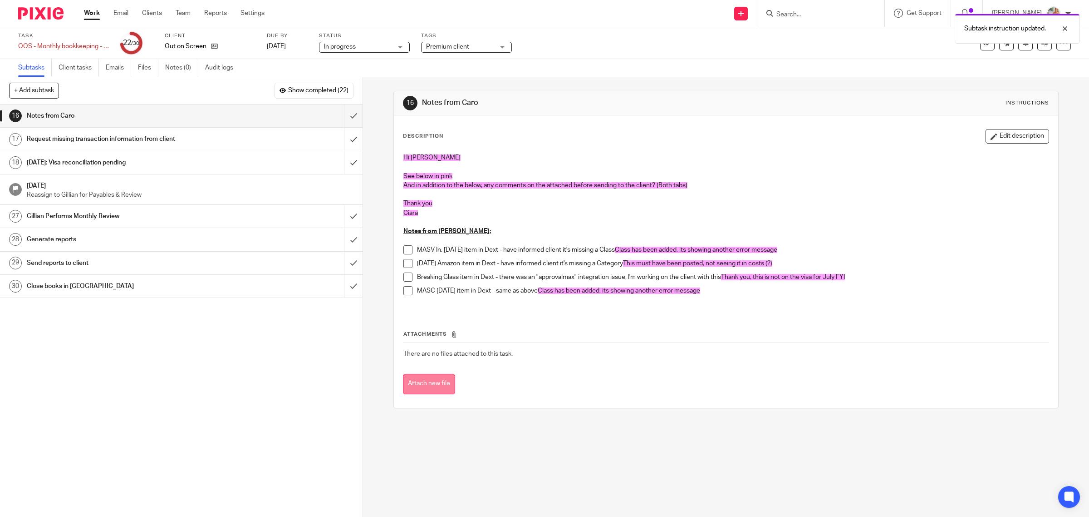
click at [408, 381] on button "Attach new file" at bounding box center [429, 384] width 52 height 20
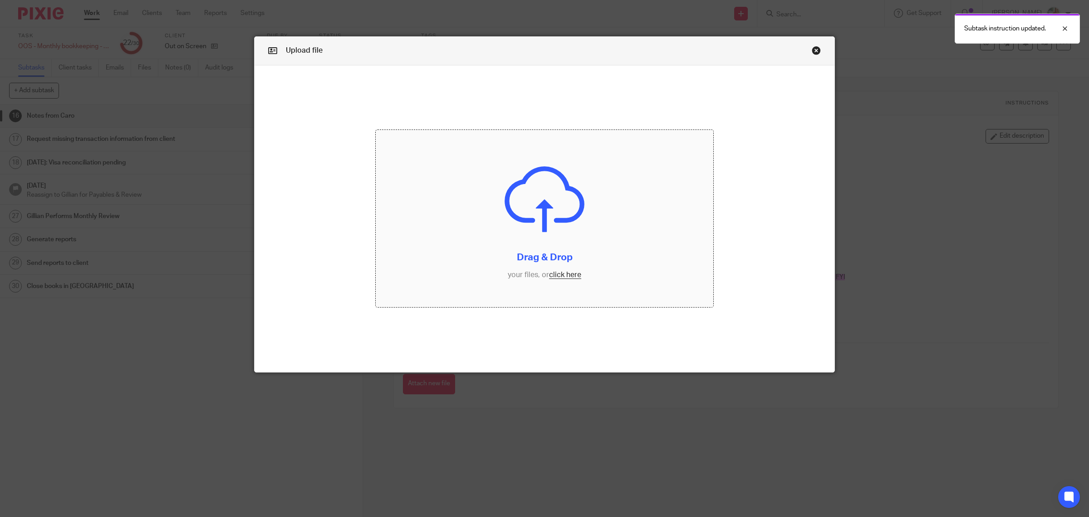
click at [559, 277] on input "file" at bounding box center [545, 218] width 338 height 177
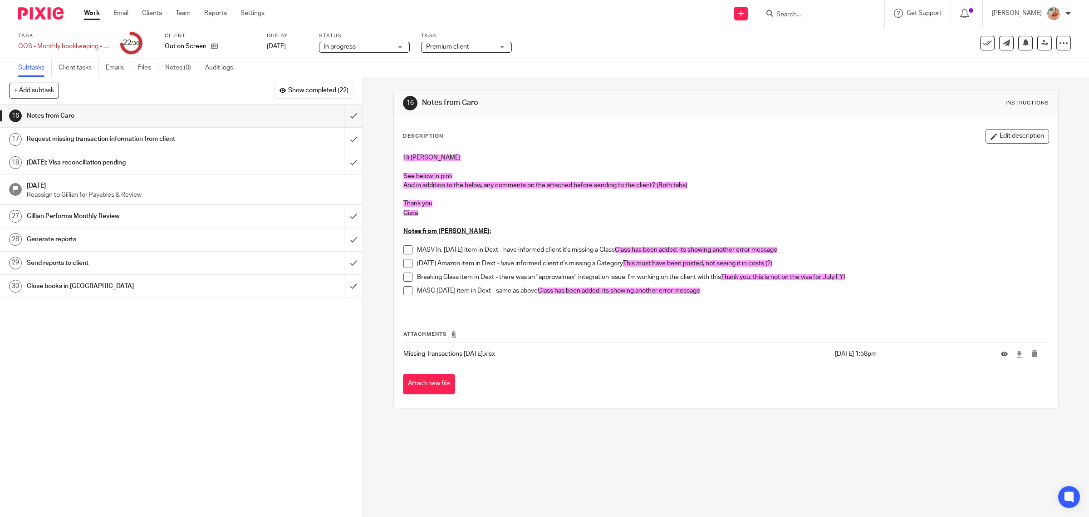
click at [445, 48] on span "Premium client" at bounding box center [447, 47] width 43 height 6
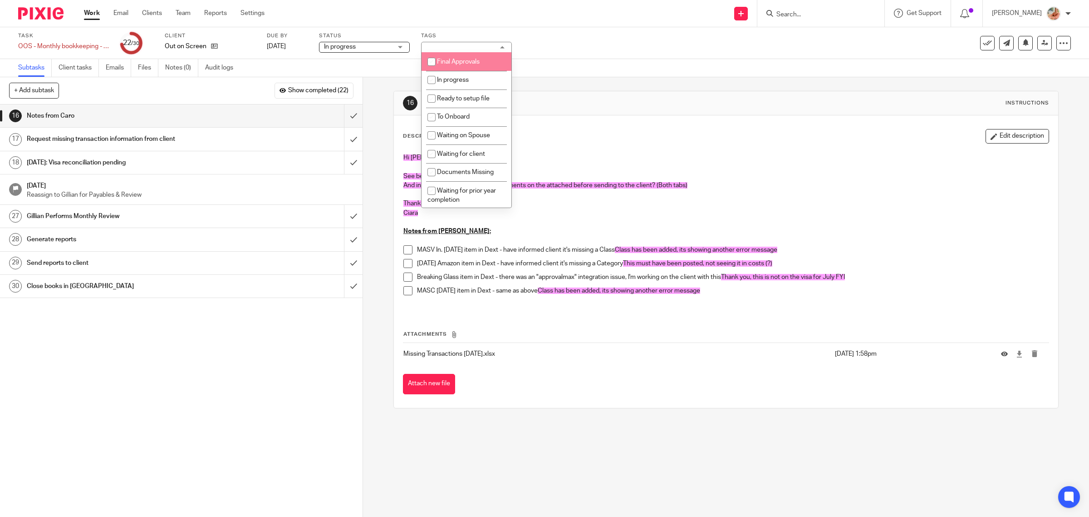
click at [447, 67] on li "Final Approvals" at bounding box center [467, 61] width 90 height 19
click at [452, 66] on li "Final Approvals" at bounding box center [467, 61] width 90 height 19
checkbox input "false"
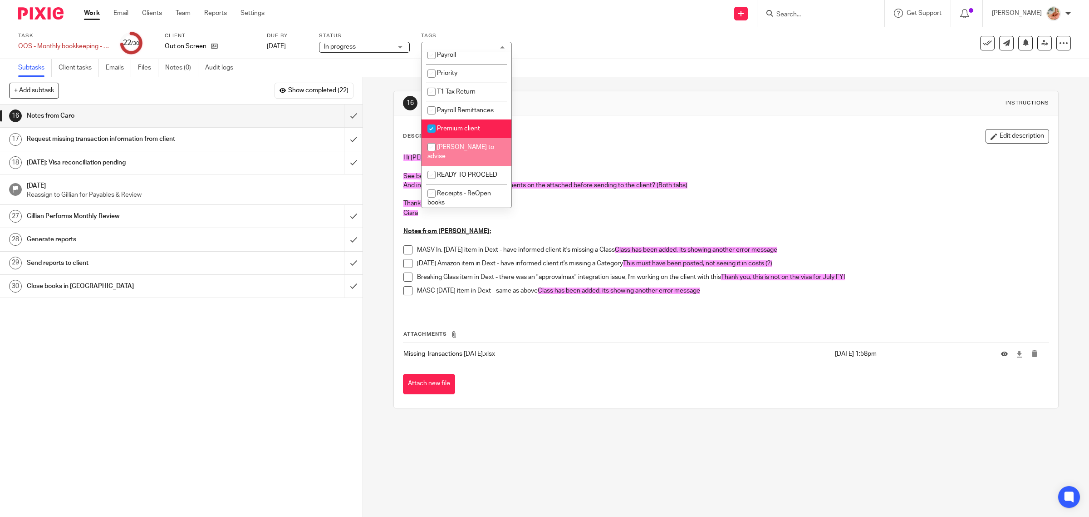
scroll to position [50, 0]
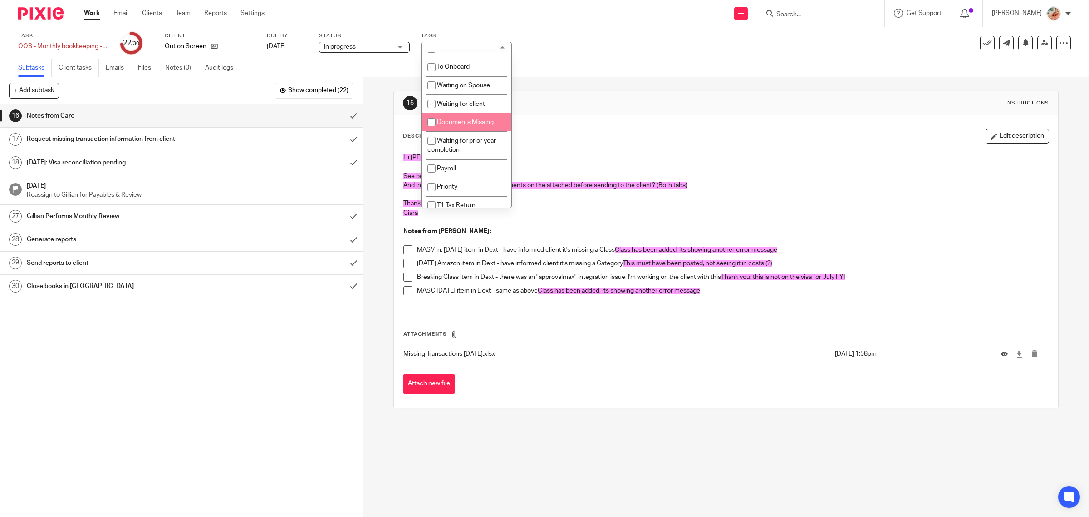
click at [438, 119] on input "checkbox" at bounding box center [431, 121] width 17 height 17
click at [439, 119] on input "checkbox" at bounding box center [431, 121] width 17 height 17
checkbox input "false"
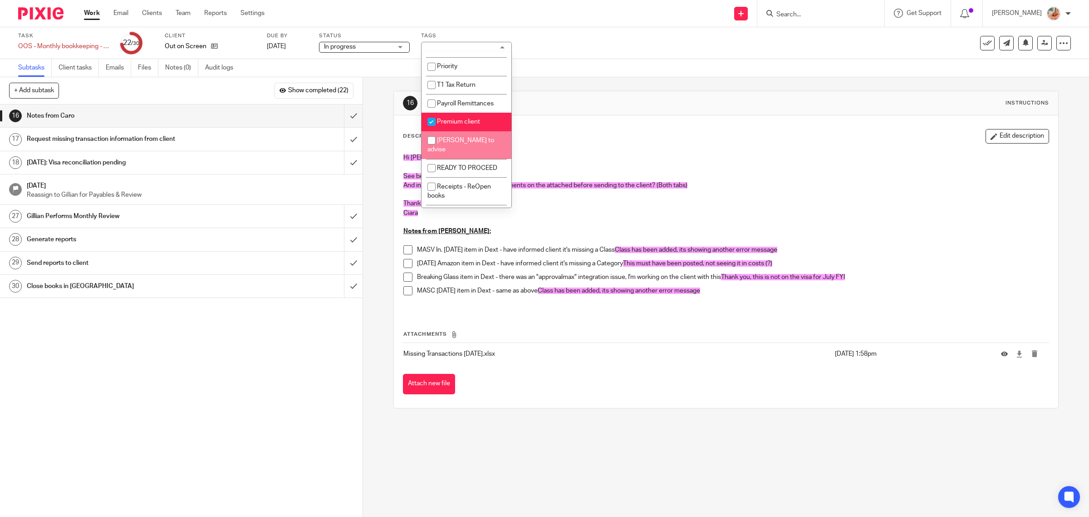
click at [450, 134] on li "Gillian to advise" at bounding box center [467, 145] width 90 height 28
checkbox input "true"
click at [575, 142] on div "Description Edit description" at bounding box center [726, 136] width 647 height 15
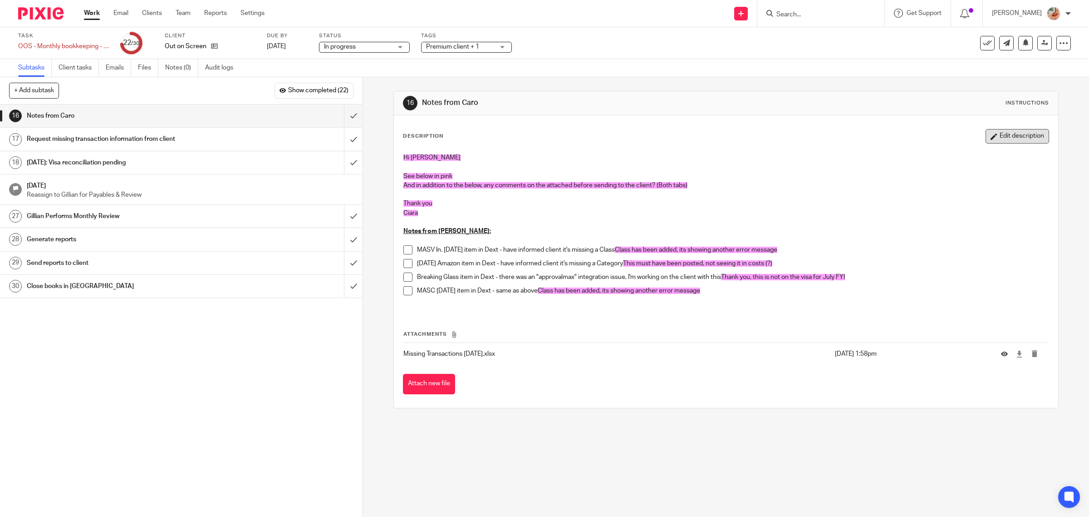
click at [995, 135] on button "Edit description" at bounding box center [1018, 136] width 64 height 15
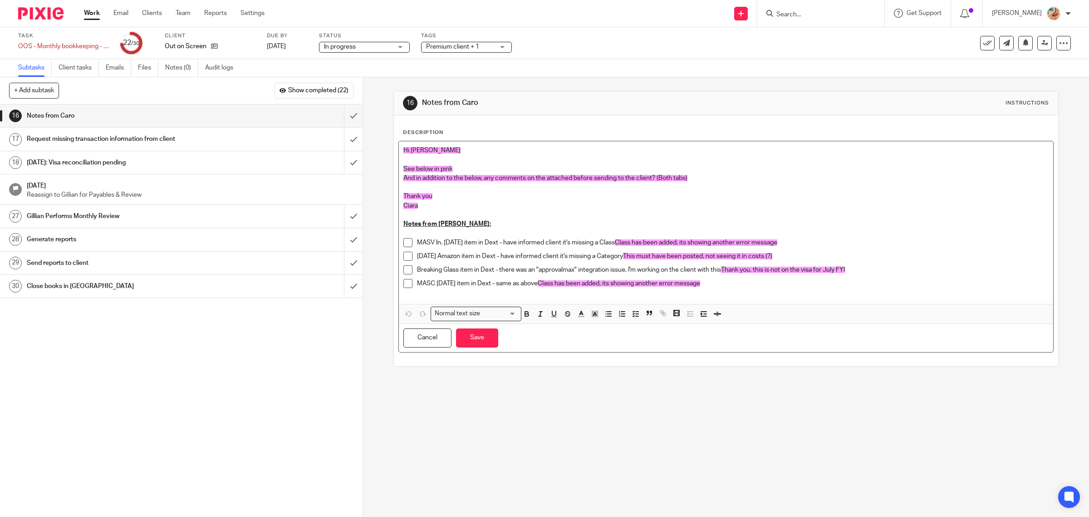
click at [466, 160] on p at bounding box center [727, 159] width 646 height 9
click at [462, 166] on p "See below in pink" at bounding box center [727, 168] width 646 height 9
click at [787, 241] on p "MASV In. July 5th item in Dext - have informed client it's missing a Class Clas…" at bounding box center [733, 242] width 632 height 9
click at [782, 256] on p "July 11 Amazon item in Dext - have informed client it's missing a Category This…" at bounding box center [733, 255] width 632 height 9
drag, startPoint x: 684, startPoint y: 256, endPoint x: 806, endPoint y: 262, distance: 121.4
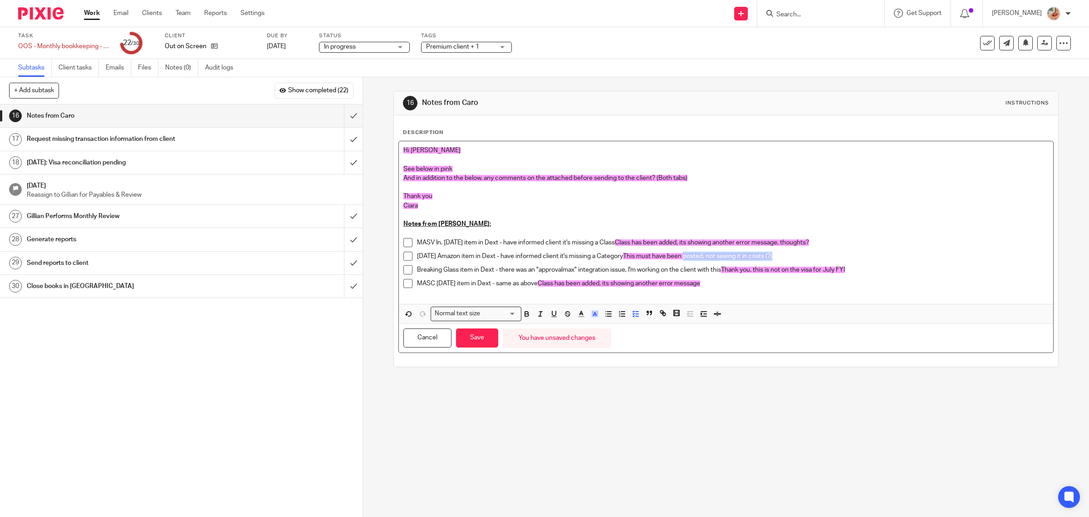
click at [806, 262] on div "July 11 Amazon item in Dext - have informed client it's missing a Category This…" at bounding box center [733, 258] width 632 height 14
click at [849, 269] on p "Breaking Glass item in Dext - there was an "approvalmax" integration issue, I'm…" at bounding box center [733, 269] width 632 height 9
click at [824, 269] on span "Thank you, this is not on the visa for July FYI" at bounding box center [783, 269] width 124 height 6
click at [838, 272] on span "Thank you, this is not on the visa for July FYI" at bounding box center [783, 269] width 124 height 6
click at [473, 336] on button "Save" at bounding box center [477, 338] width 42 height 20
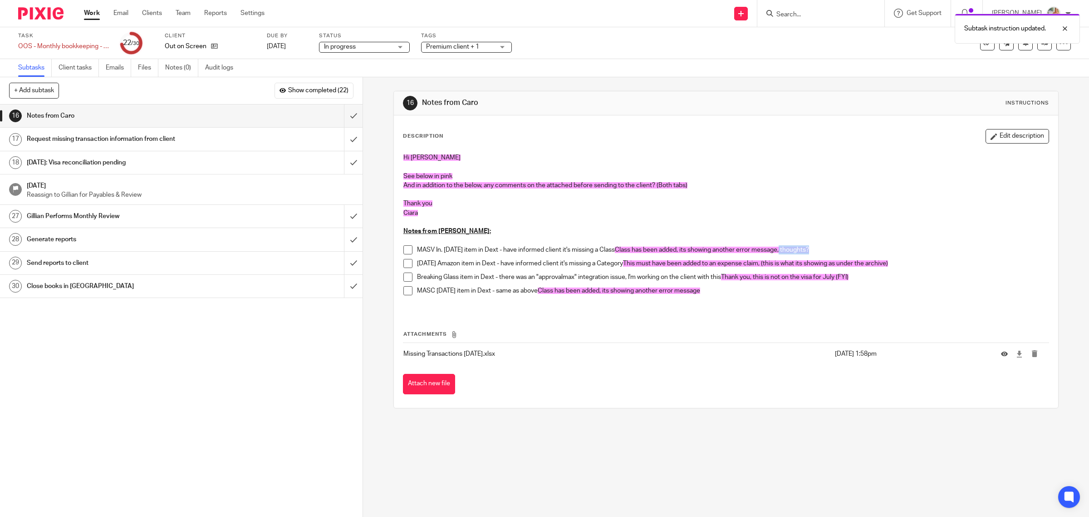
drag, startPoint x: 785, startPoint y: 248, endPoint x: 841, endPoint y: 249, distance: 55.8
click at [841, 249] on p "MASV In. July 5th item in Dext - have informed client it's missing a Class Clas…" at bounding box center [733, 249] width 632 height 9
click at [722, 290] on p "MASC July 22nd item in Dext - same as above Class has been added, its showing a…" at bounding box center [733, 290] width 632 height 9
click at [986, 142] on button "Edit description" at bounding box center [1018, 136] width 64 height 15
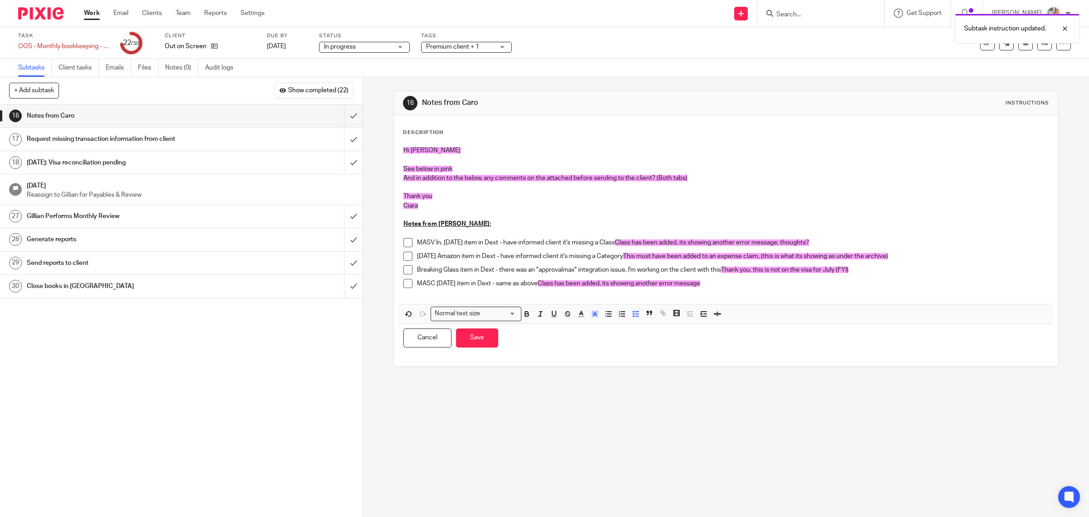
click at [716, 286] on p "MASC July 22nd item in Dext - same as above Class has been added, its showing a…" at bounding box center [733, 283] width 632 height 9
click at [715, 283] on span "Class has been added, its showing another error message thoughts?" at bounding box center [635, 283] width 194 height 6
click at [477, 336] on button "Save" at bounding box center [477, 338] width 42 height 20
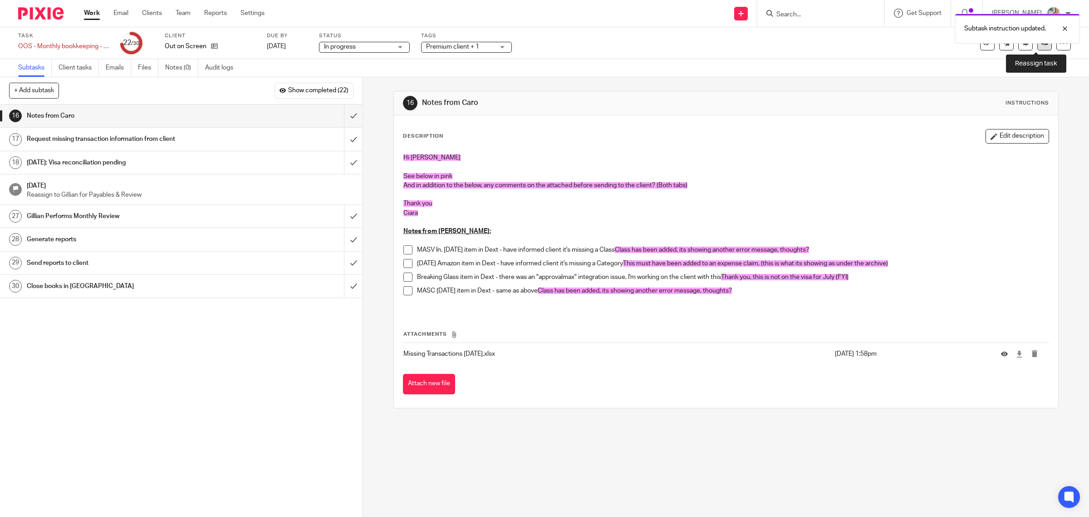
click at [1038, 48] on link at bounding box center [1045, 43] width 15 height 15
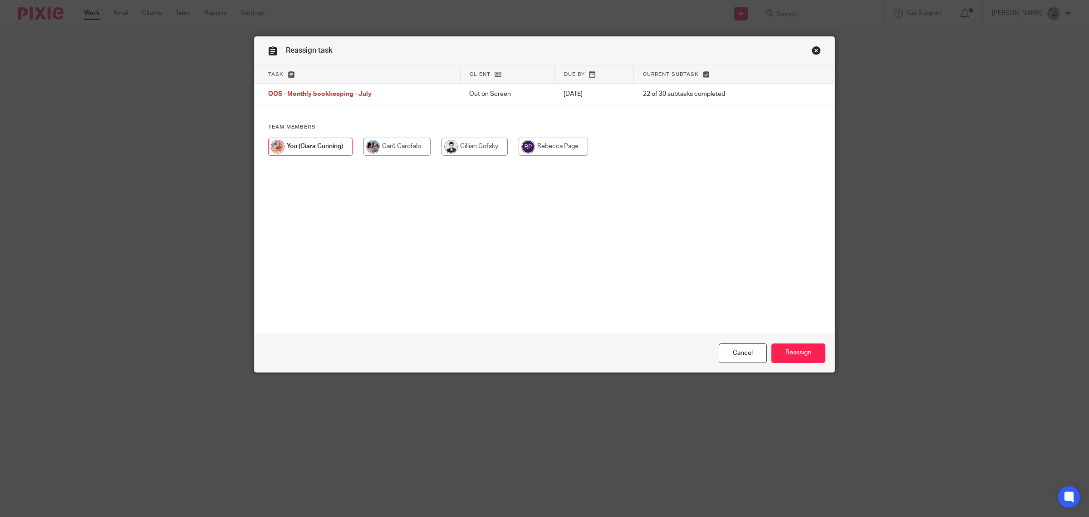
click at [473, 148] on input "radio" at bounding box center [475, 147] width 66 height 18
radio input "true"
drag, startPoint x: 793, startPoint y: 347, endPoint x: 620, endPoint y: 321, distance: 174.4
click at [620, 321] on form "Task Client Due by Current subtask OOS - Monthly bookkeeping - July Out on Scre…" at bounding box center [545, 218] width 580 height 306
click at [792, 355] on input "Reassign" at bounding box center [799, 353] width 54 height 20
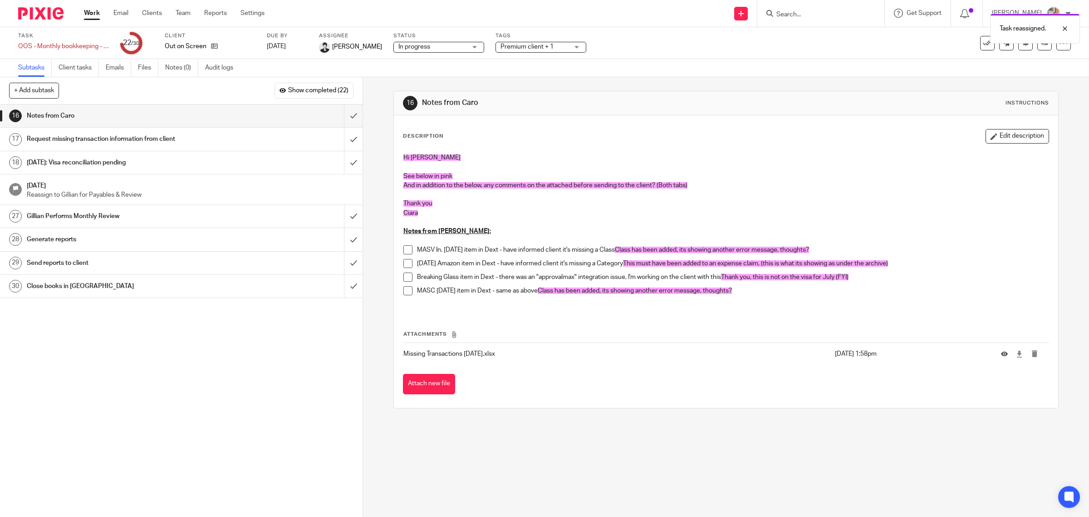
click at [84, 9] on link "Work" at bounding box center [92, 13] width 16 height 9
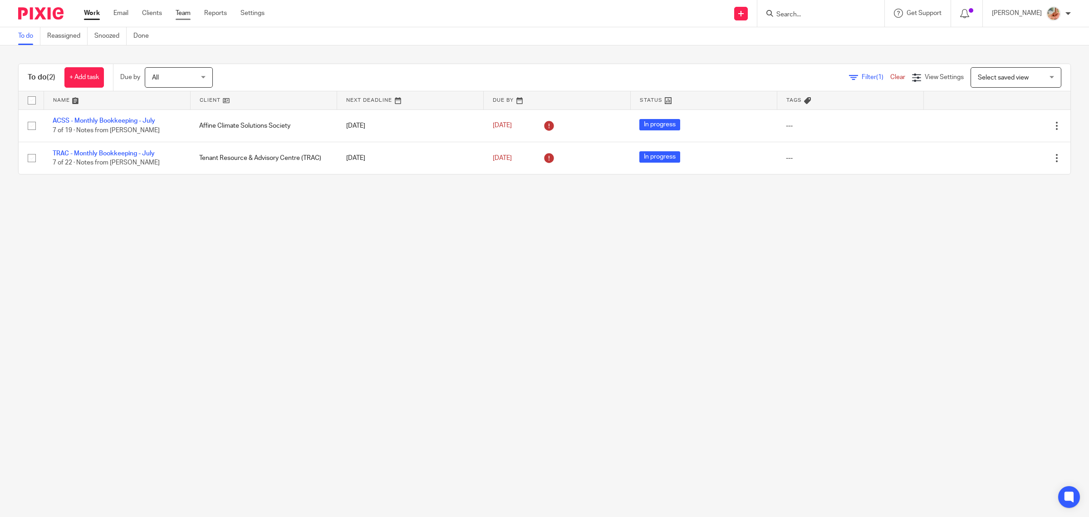
click at [187, 14] on link "Team" at bounding box center [183, 13] width 15 height 9
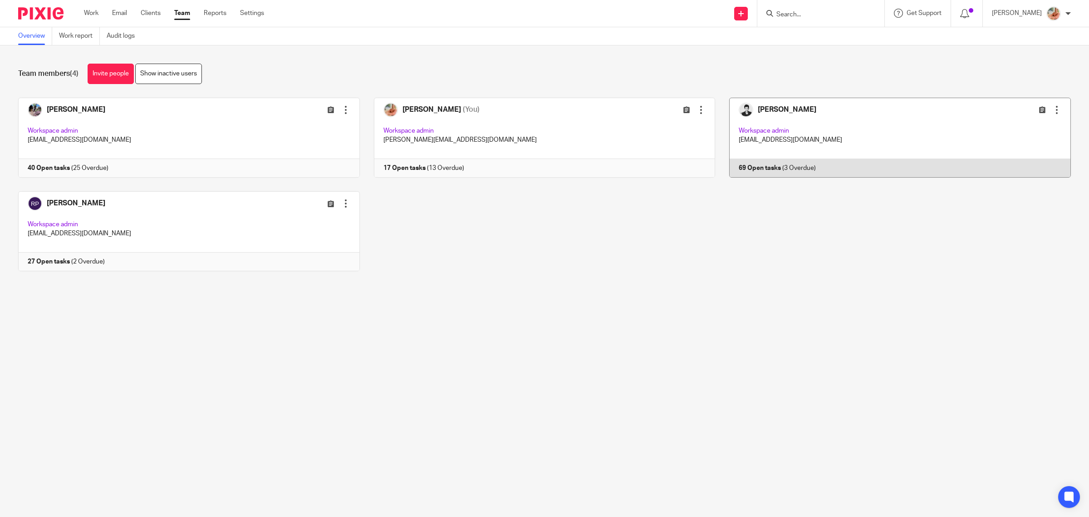
click at [760, 126] on link at bounding box center [893, 138] width 356 height 80
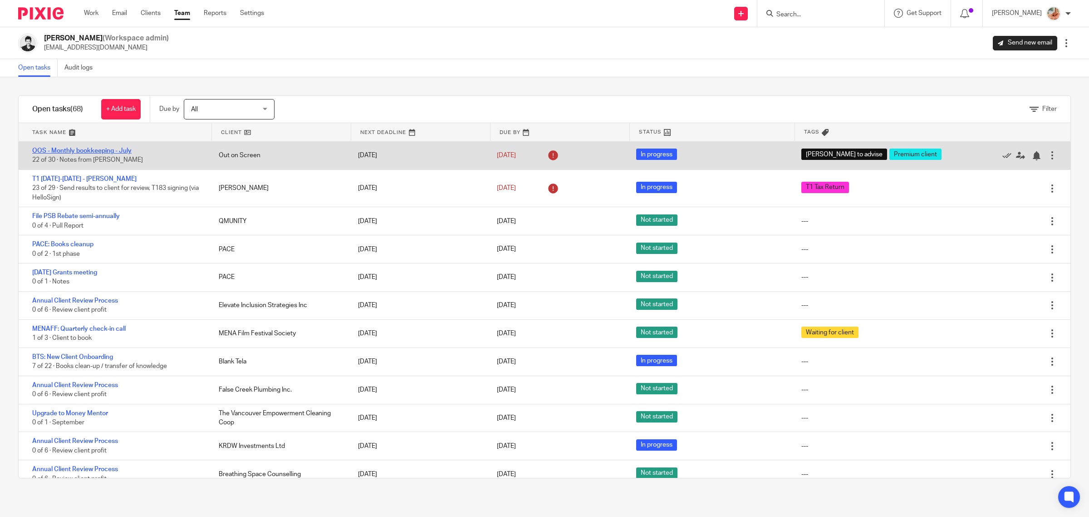
click at [67, 151] on link "OOS - Monthly bookkeeping - July" at bounding box center [81, 151] width 99 height 6
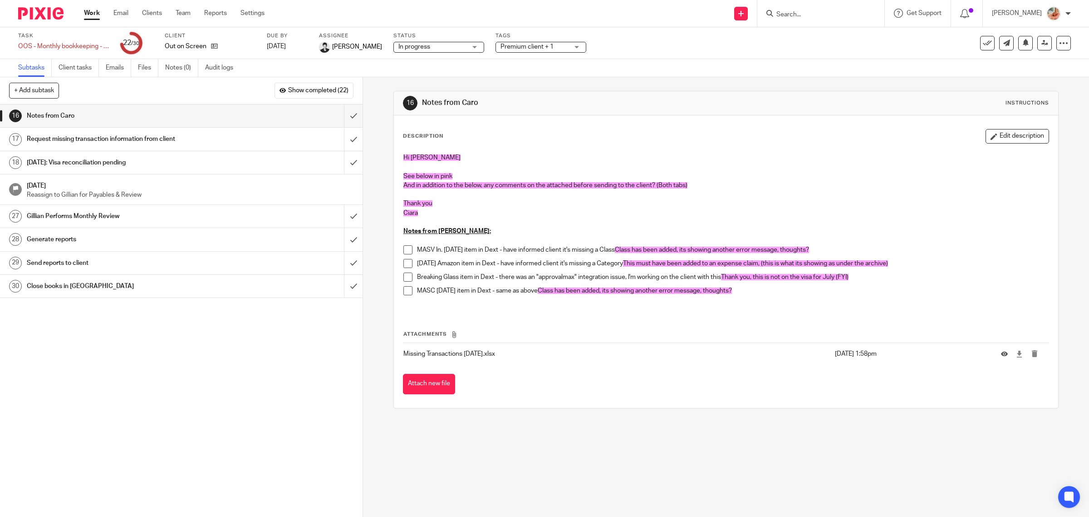
click at [89, 17] on link "Work" at bounding box center [92, 13] width 16 height 9
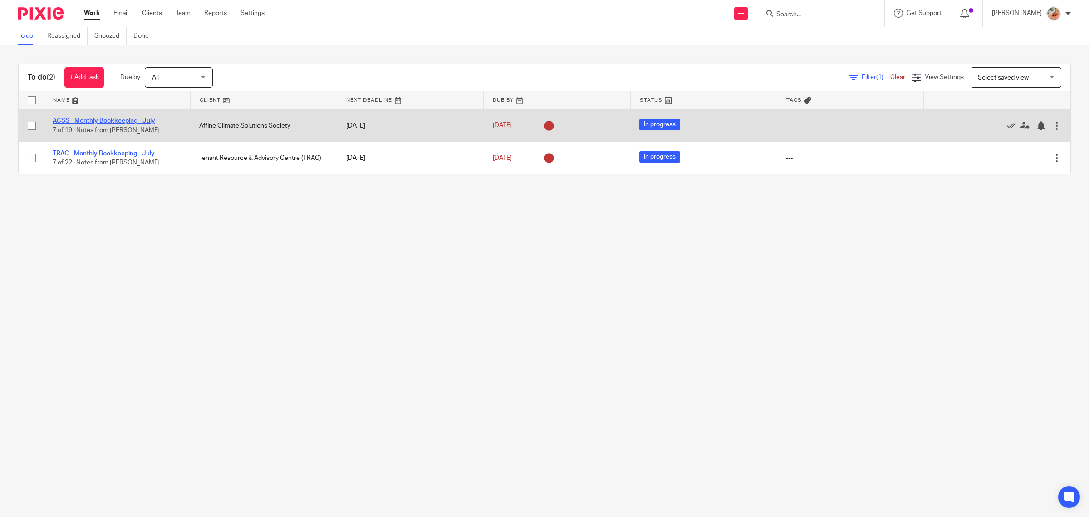
click at [145, 119] on link "ACSS - Monthly Bookkeeping - July" at bounding box center [104, 121] width 103 height 6
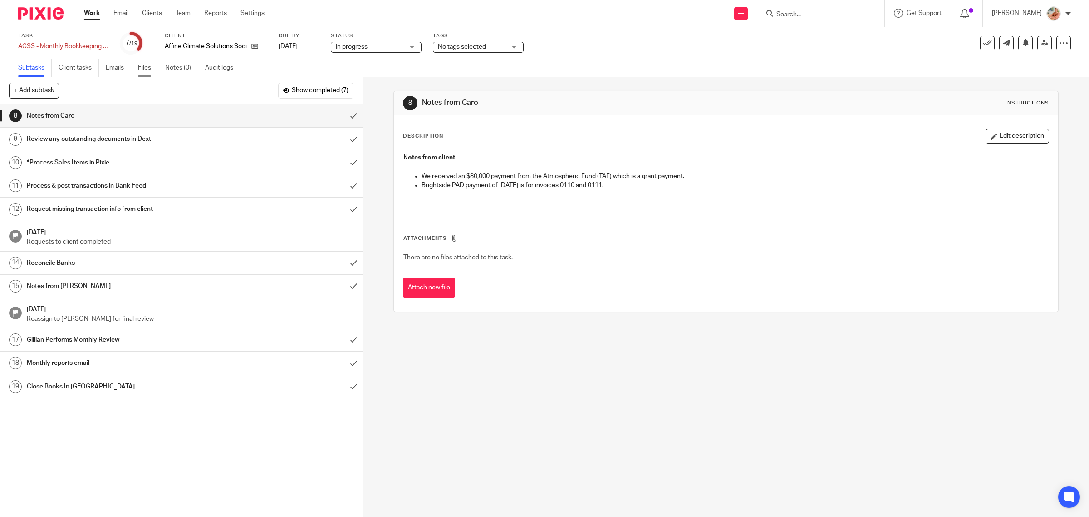
drag, startPoint x: 144, startPoint y: 70, endPoint x: 150, endPoint y: 72, distance: 6.1
click at [144, 69] on link "Files" at bounding box center [148, 68] width 20 height 18
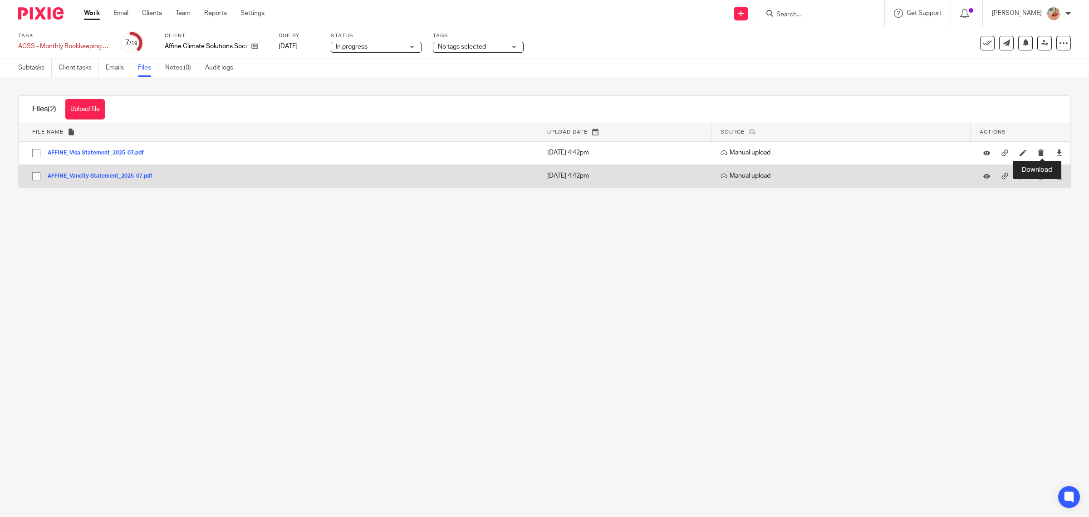
drag, startPoint x: 1045, startPoint y: 153, endPoint x: 1047, endPoint y: 170, distance: 16.9
click at [1056, 153] on icon at bounding box center [1059, 152] width 7 height 7
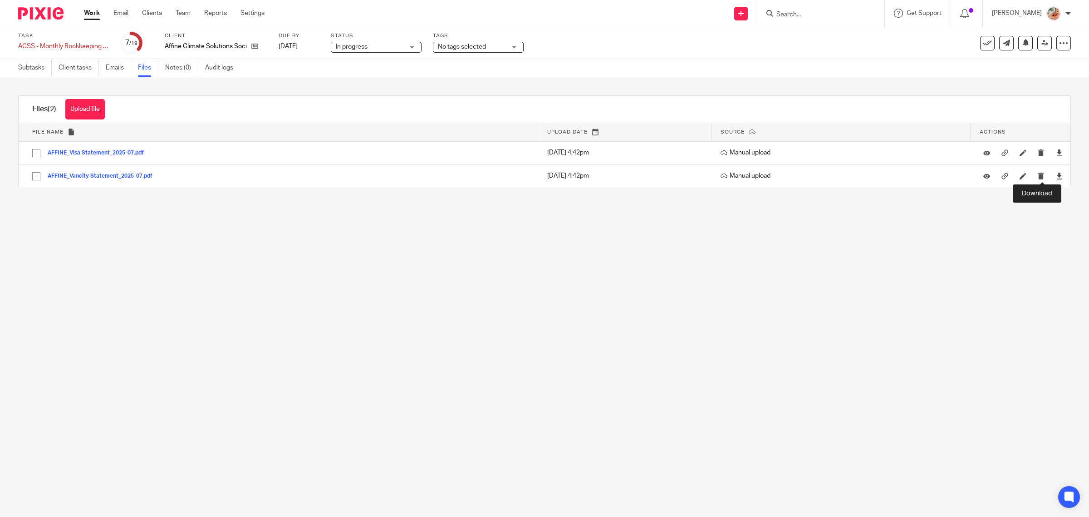
drag, startPoint x: 1042, startPoint y: 177, endPoint x: 1082, endPoint y: 192, distance: 42.3
click at [1056, 177] on icon at bounding box center [1059, 175] width 7 height 7
click at [40, 72] on link "Subtasks" at bounding box center [35, 68] width 34 height 18
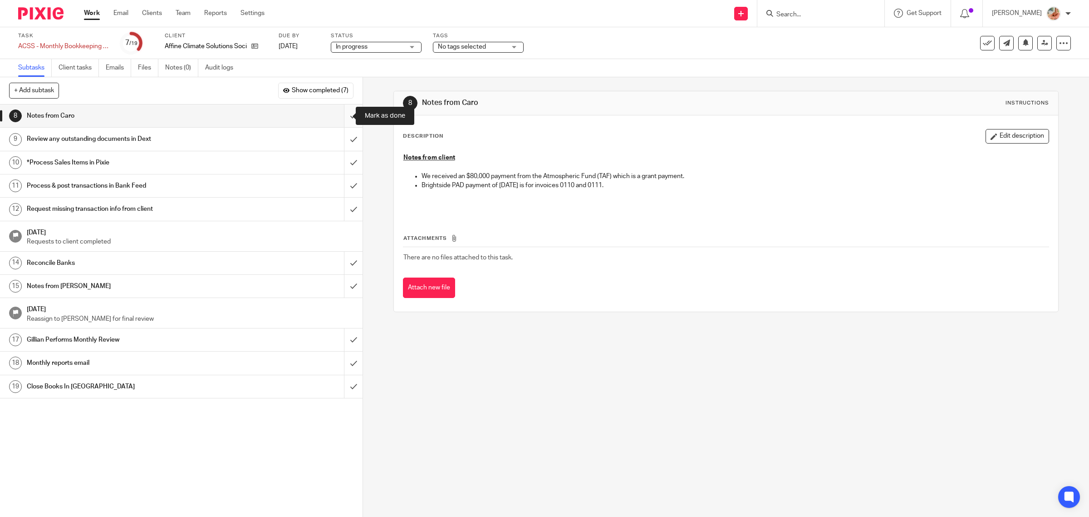
click at [341, 116] on input "submit" at bounding box center [181, 115] width 363 height 23
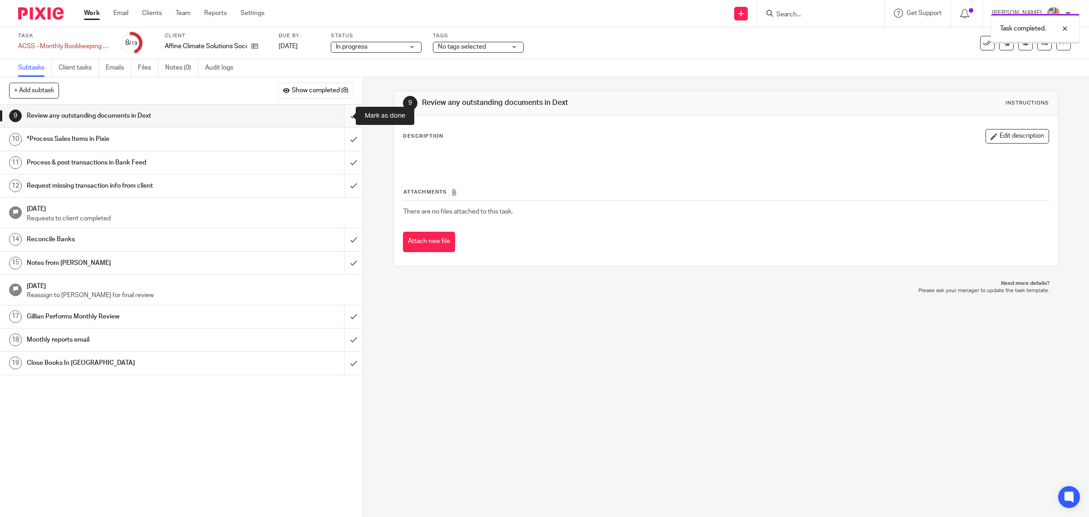
click at [340, 117] on input "submit" at bounding box center [181, 115] width 363 height 23
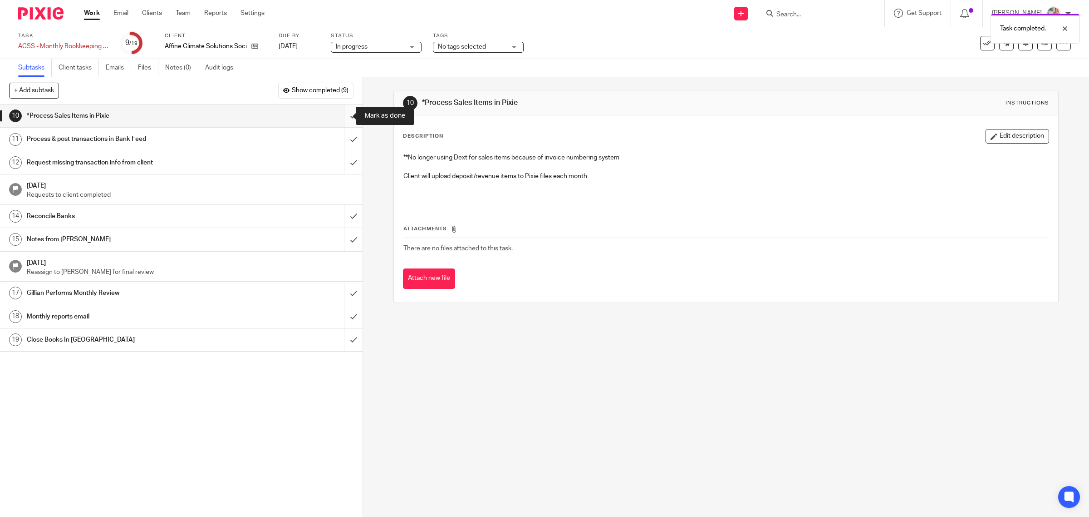
click at [342, 117] on input "submit" at bounding box center [181, 115] width 363 height 23
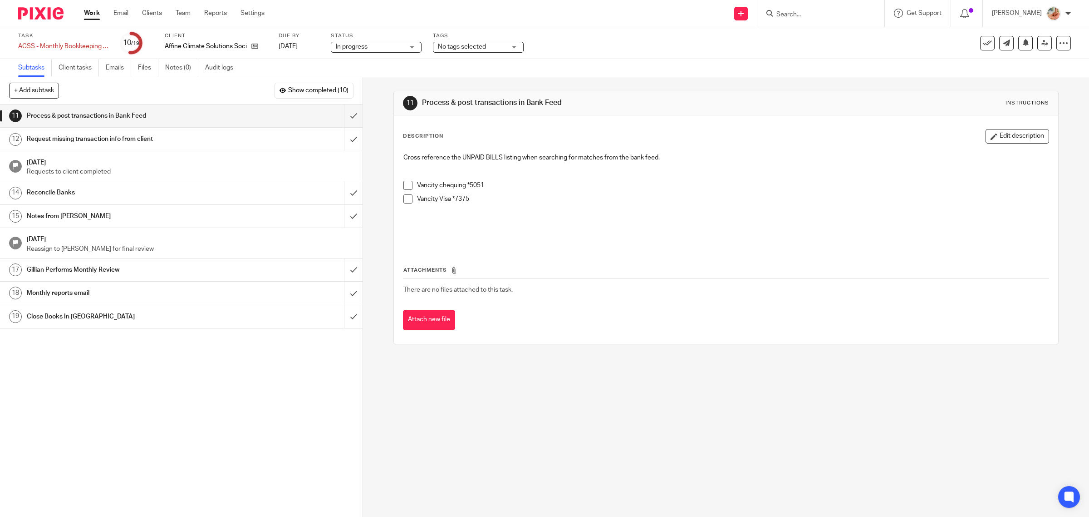
drag, startPoint x: 364, startPoint y: 225, endPoint x: 377, endPoint y: 219, distance: 13.6
click at [364, 225] on div "11 Process & post transactions in Bank Feed Instructions Description Edit descr…" at bounding box center [726, 296] width 726 height 439
click at [404, 185] on span at bounding box center [408, 185] width 9 height 9
click at [342, 115] on input "submit" at bounding box center [181, 115] width 363 height 23
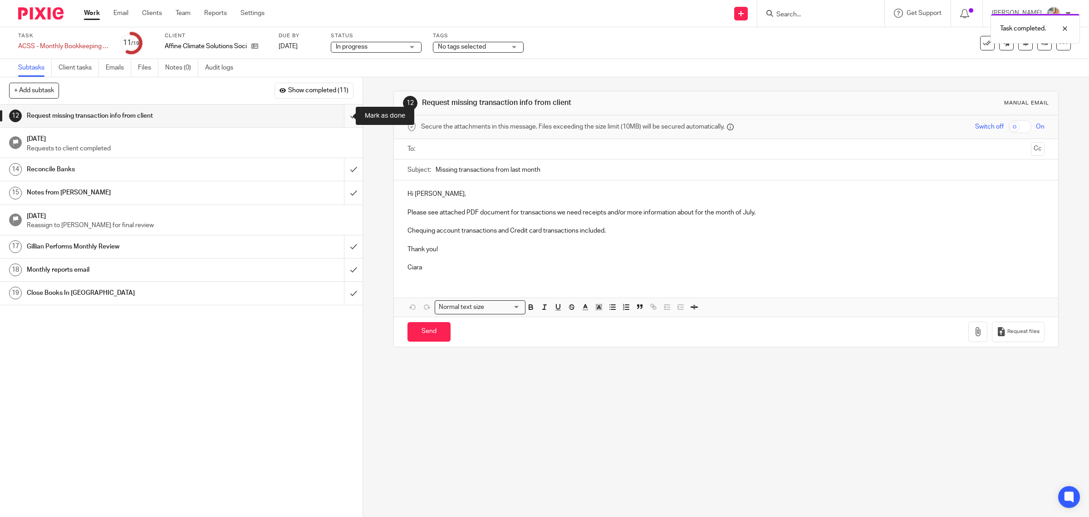
click at [344, 117] on input "submit" at bounding box center [181, 115] width 363 height 23
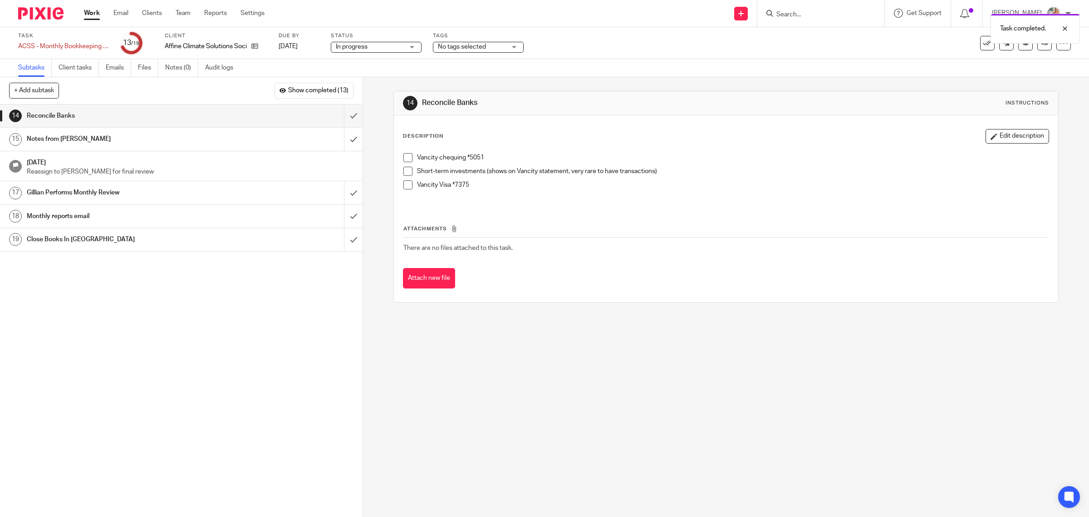
click at [404, 158] on span at bounding box center [408, 157] width 9 height 9
click at [404, 171] on span at bounding box center [408, 171] width 9 height 9
click at [406, 182] on span at bounding box center [408, 184] width 9 height 9
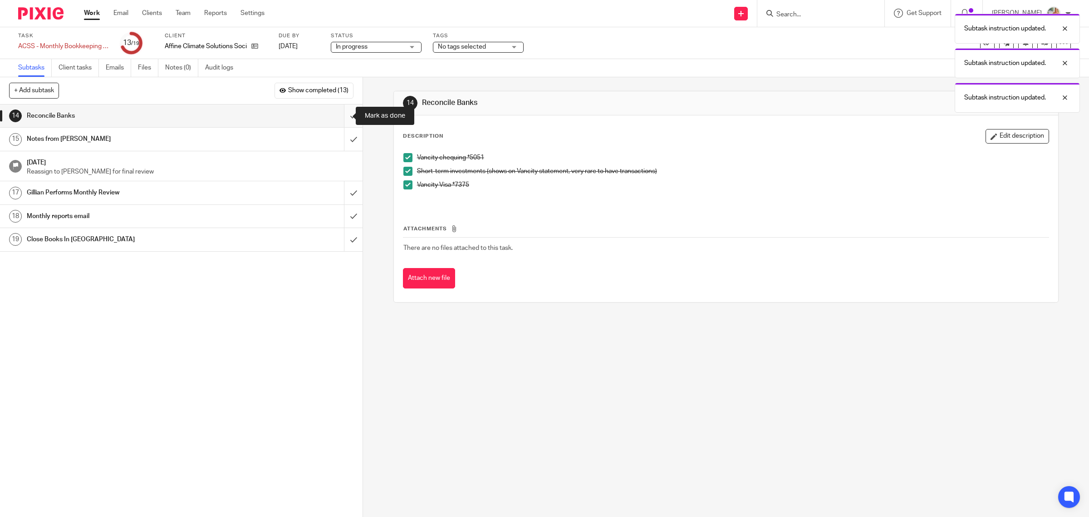
click at [337, 116] on input "submit" at bounding box center [181, 115] width 363 height 23
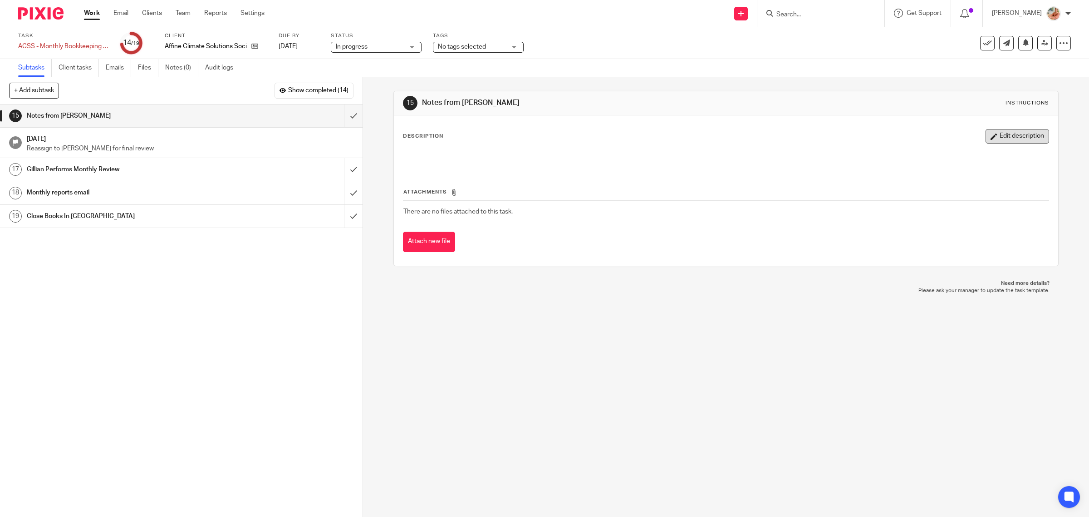
click at [986, 132] on button "Edit description" at bounding box center [1018, 136] width 64 height 15
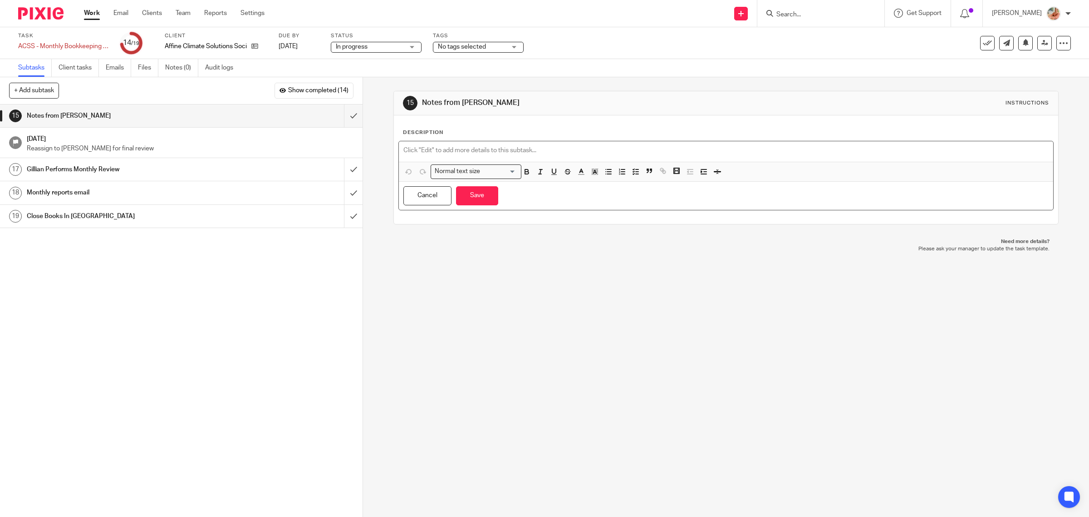
click at [522, 148] on p at bounding box center [727, 150] width 646 height 9
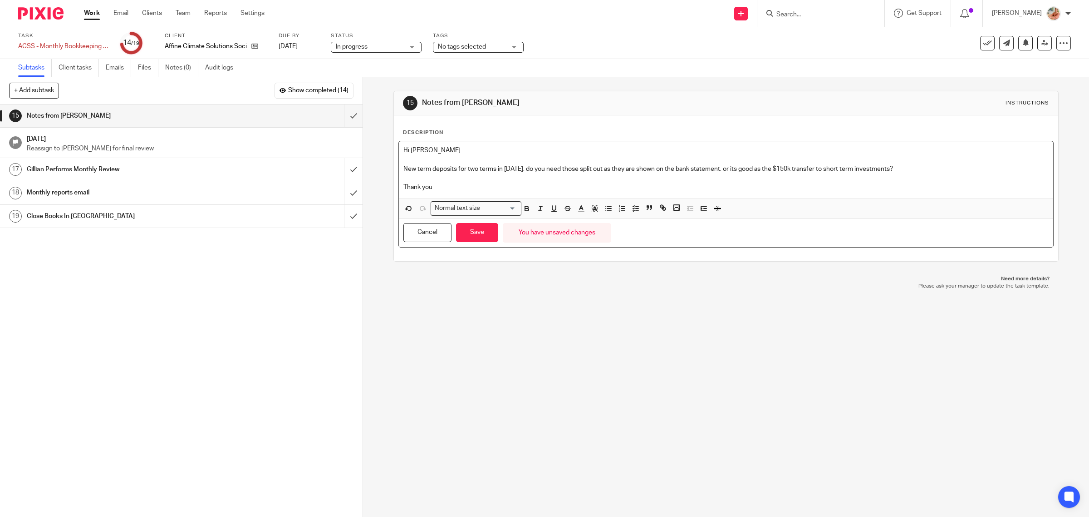
drag, startPoint x: 439, startPoint y: 187, endPoint x: 384, endPoint y: 130, distance: 79.9
click at [384, 130] on div "15 Notes from Ciara Instructions Description Hi Gillian New term deposits for t…" at bounding box center [726, 296] width 726 height 439
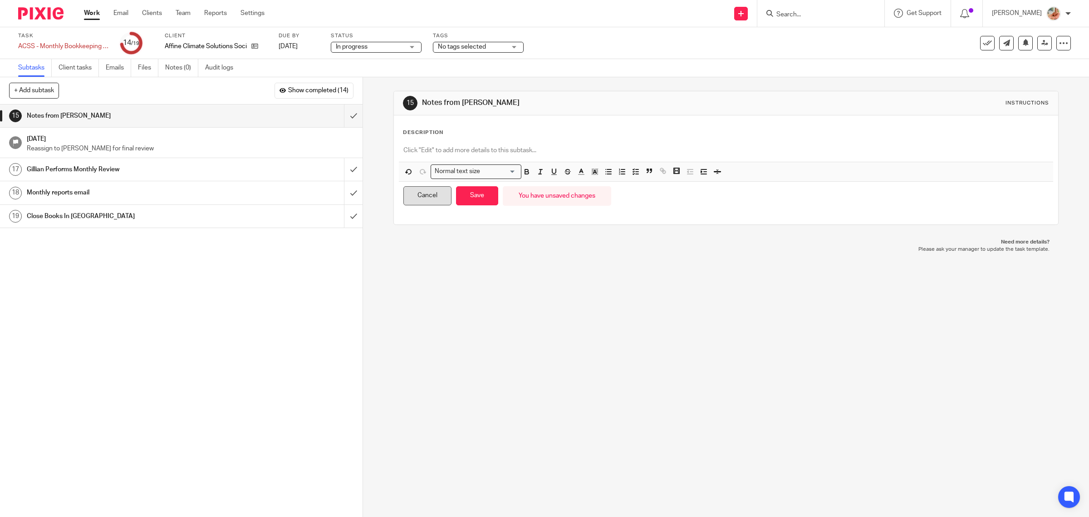
click at [429, 200] on button "Cancel" at bounding box center [428, 196] width 48 height 20
click at [482, 201] on button "Save" at bounding box center [477, 196] width 42 height 20
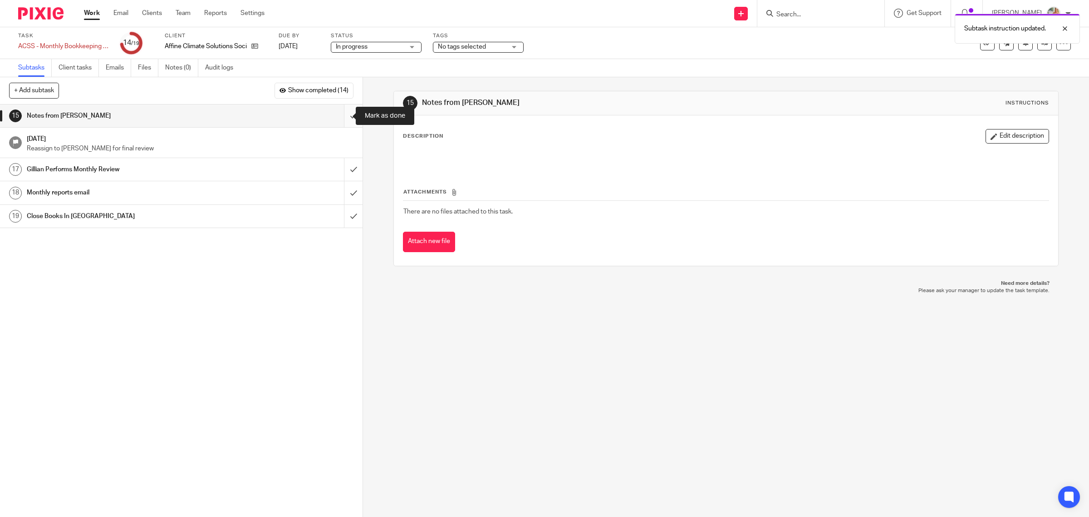
click at [339, 114] on input "submit" at bounding box center [181, 115] width 363 height 23
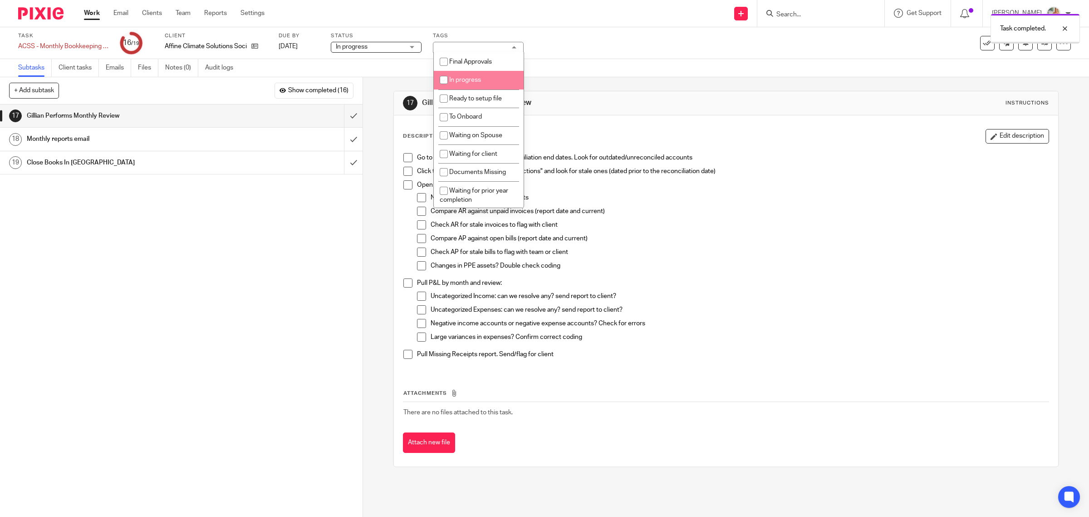
click at [459, 62] on span "Final Approvals" at bounding box center [470, 62] width 43 height 6
checkbox input "true"
click at [682, 274] on div "Changes in PPE assets? Double check coding" at bounding box center [740, 268] width 619 height 14
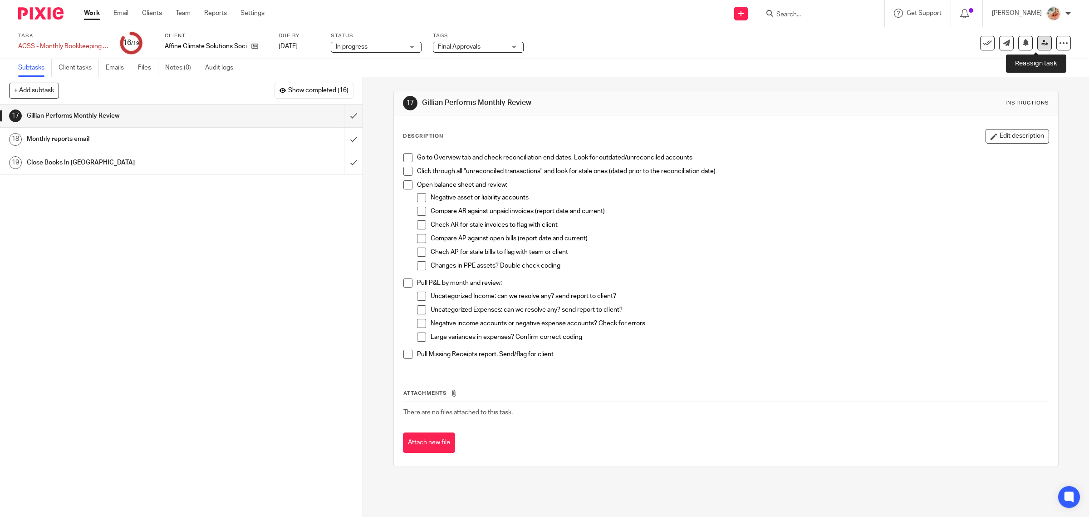
click at [1038, 47] on link at bounding box center [1045, 43] width 15 height 15
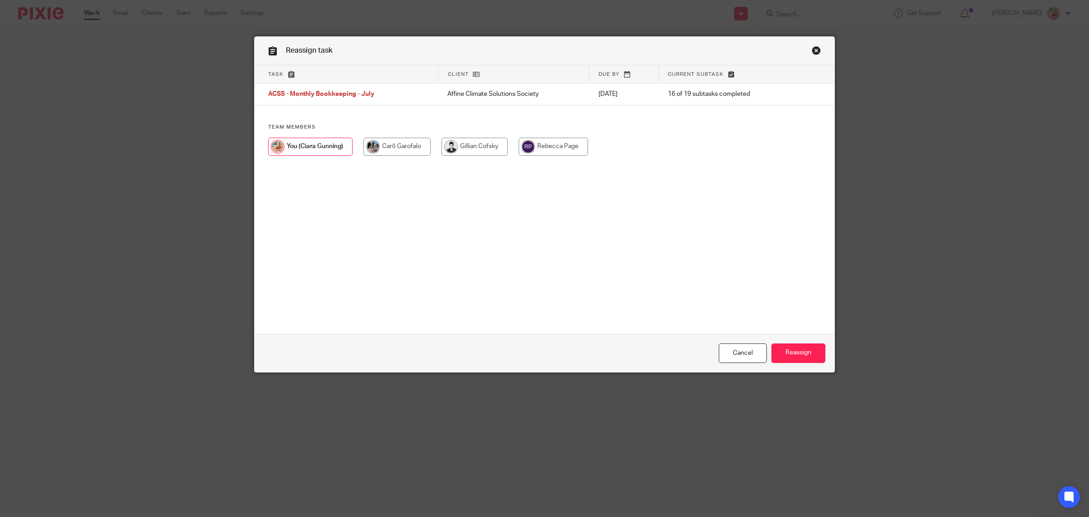
click at [479, 147] on input "radio" at bounding box center [475, 147] width 66 height 18
radio input "true"
click at [803, 350] on input "Reassign" at bounding box center [799, 353] width 54 height 20
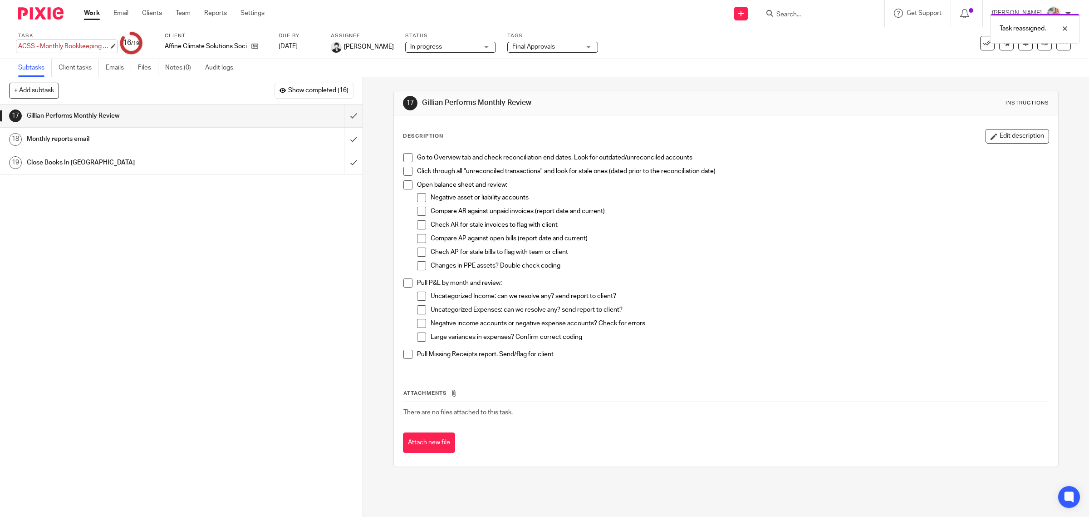
click at [60, 44] on div "ACSS - Monthly Bookkeeping - July Save ACSS - Monthly Bookkeeping - July" at bounding box center [63, 46] width 91 height 9
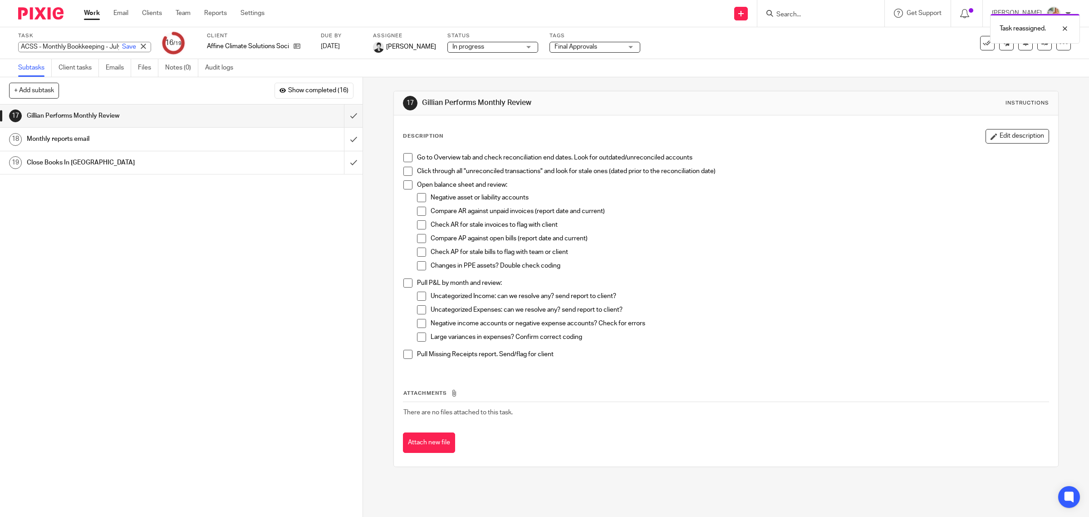
click at [64, 42] on input "ACSS - Monthly Bookkeeping - July" at bounding box center [84, 47] width 133 height 10
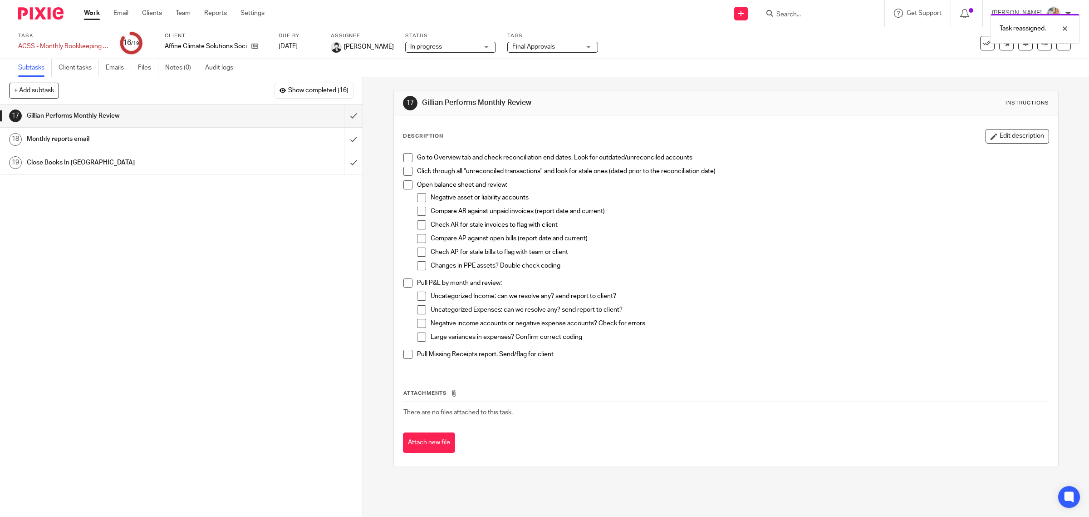
click at [69, 41] on div "Task ACSS - Monthly Bookkeeping - July Save ACSS - Monthly Bookkeeping - July" at bounding box center [63, 43] width 91 height 22
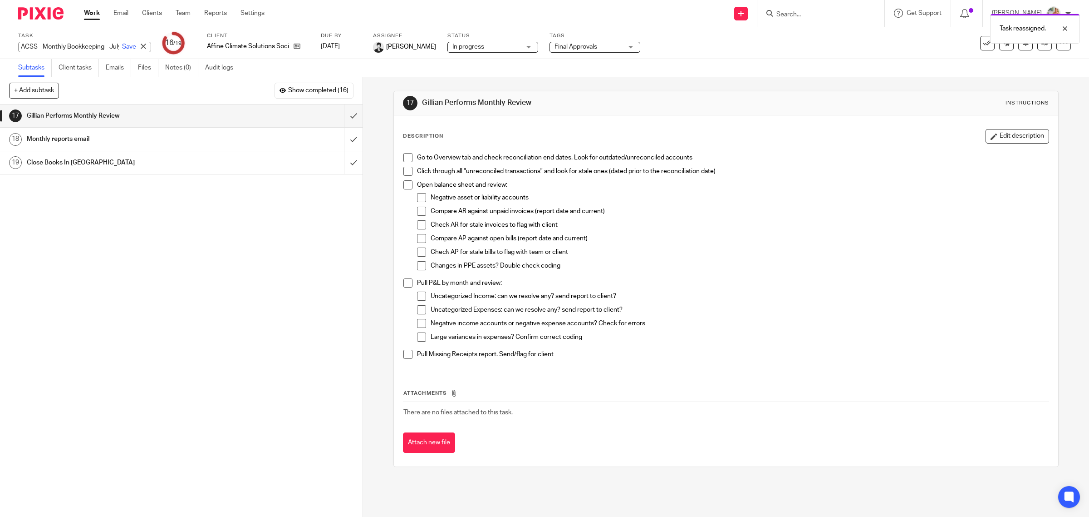
click at [67, 42] on input "ACSS - Monthly Bookkeeping - July" at bounding box center [84, 47] width 133 height 10
click at [66, 46] on input "ACSS - Monthly Bookkeeping - July" at bounding box center [84, 47] width 133 height 10
click at [64, 46] on input "ACSS - Monthly Bookkeeping - July" at bounding box center [84, 47] width 133 height 10
click at [71, 42] on input "ACSS - Monthly Bookkeeping - July" at bounding box center [84, 47] width 133 height 10
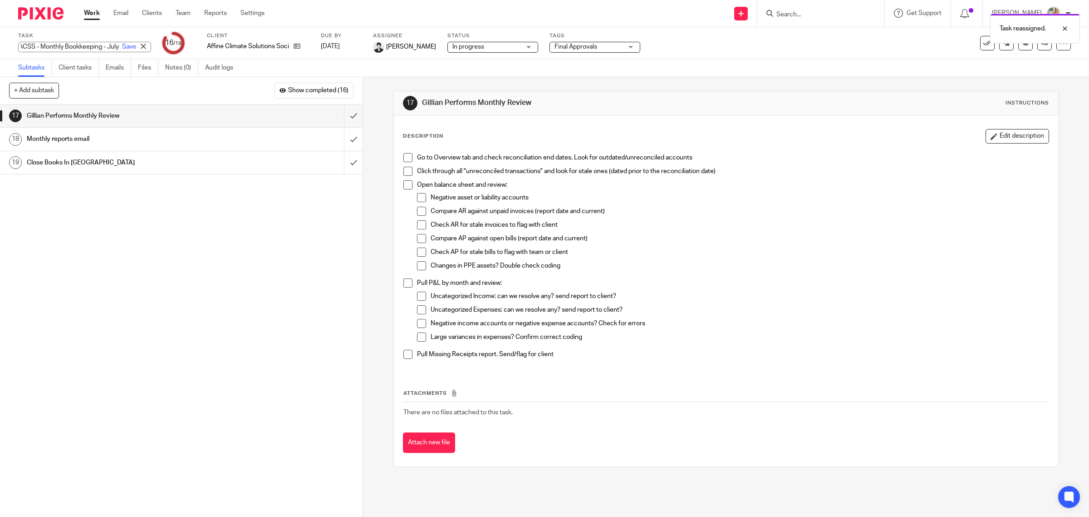
drag, startPoint x: 79, startPoint y: 46, endPoint x: 98, endPoint y: 48, distance: 18.7
click at [98, 48] on input "ACSS - Monthly Bookkeeping - July" at bounding box center [84, 47] width 133 height 10
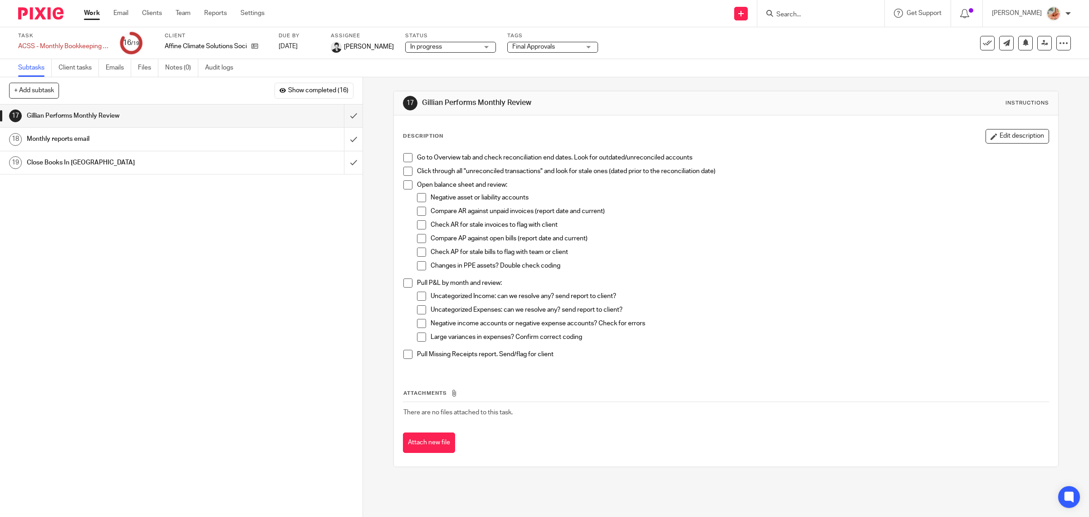
click at [90, 10] on link "Work" at bounding box center [92, 13] width 16 height 9
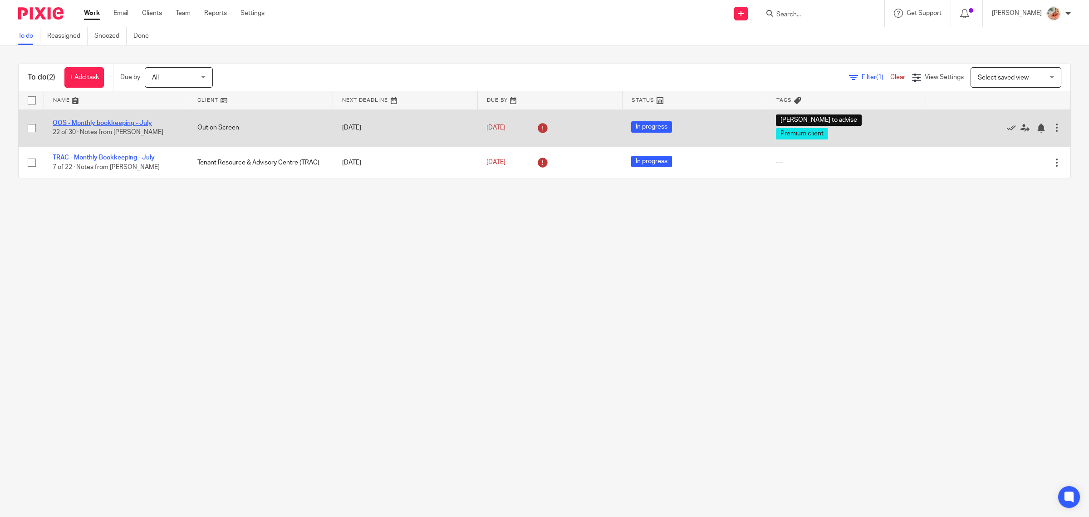
click at [95, 120] on link "OOS - Monthly bookkeeping - July" at bounding box center [102, 123] width 99 height 6
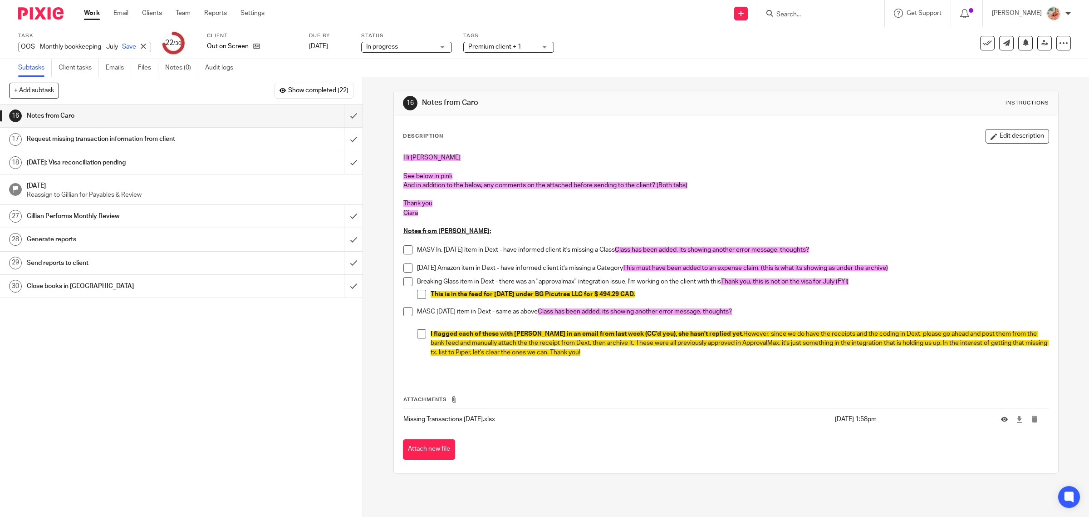
click at [44, 43] on div "OOS - Monthly bookkeeping - July Save OOS - Monthly bookkeeping - July" at bounding box center [84, 47] width 133 height 10
click at [52, 44] on input "OOS - Monthly bookkeeping - July" at bounding box center [84, 47] width 133 height 10
drag, startPoint x: 105, startPoint y: 44, endPoint x: 112, endPoint y: 44, distance: 6.8
click at [112, 44] on div "OOS - Monthly bookkeeping - July Save" at bounding box center [84, 47] width 133 height 10
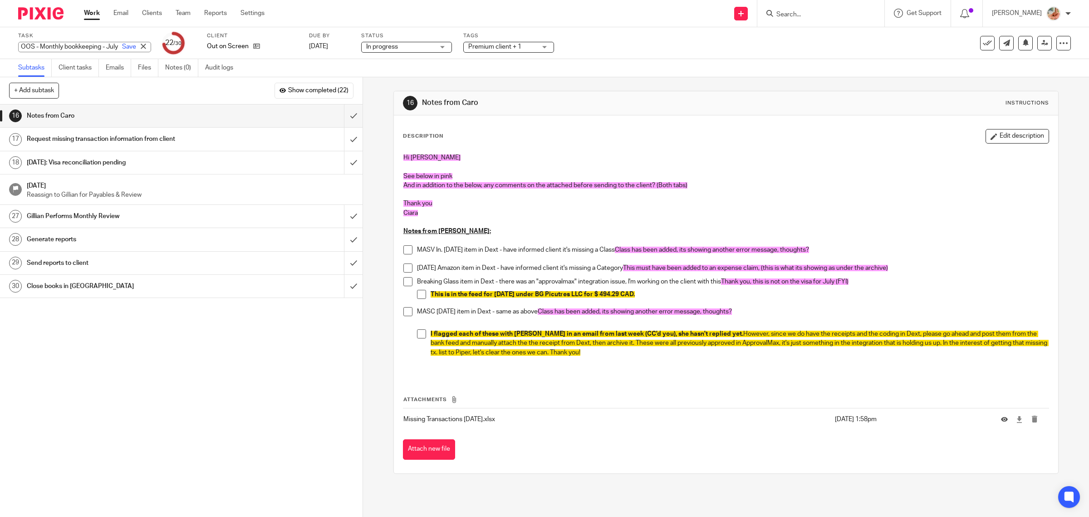
scroll to position [0, 0]
drag, startPoint x: 96, startPoint y: 12, endPoint x: 112, endPoint y: 20, distance: 17.1
click at [96, 12] on link "Work" at bounding box center [92, 13] width 16 height 9
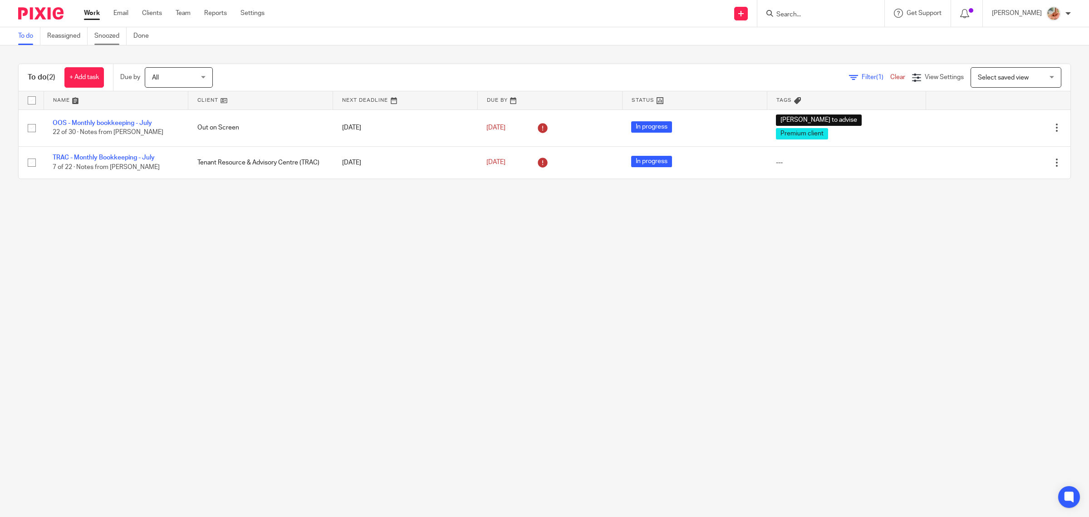
drag, startPoint x: 109, startPoint y: 36, endPoint x: 113, endPoint y: 38, distance: 4.7
click at [109, 36] on link "Snoozed" at bounding box center [110, 36] width 32 height 18
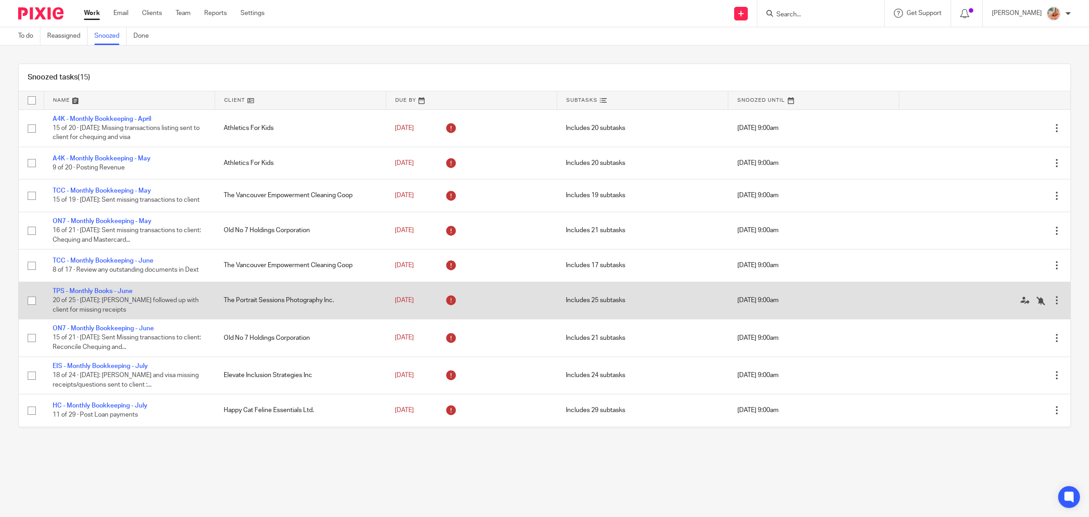
scroll to position [198, 0]
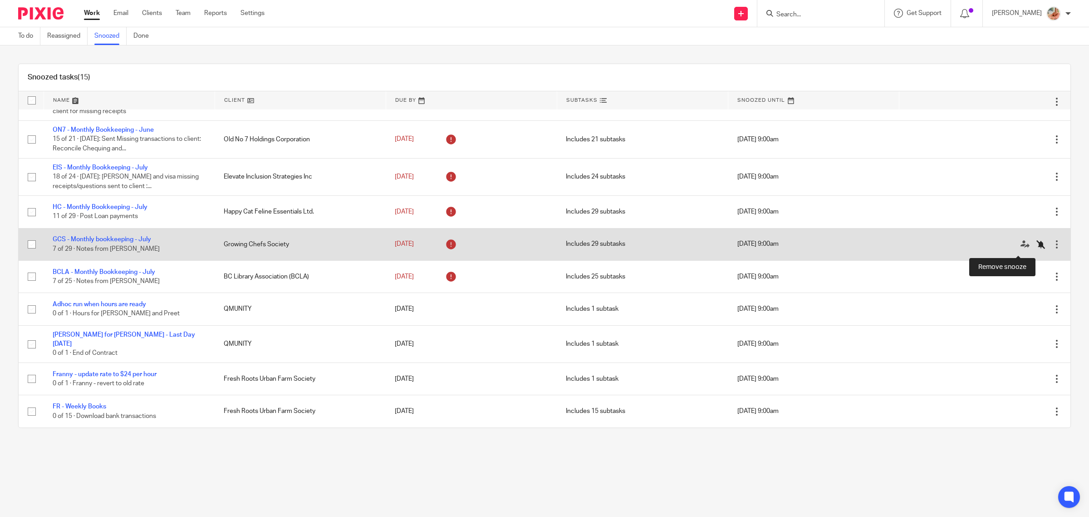
click at [1037, 249] on icon at bounding box center [1041, 244] width 9 height 9
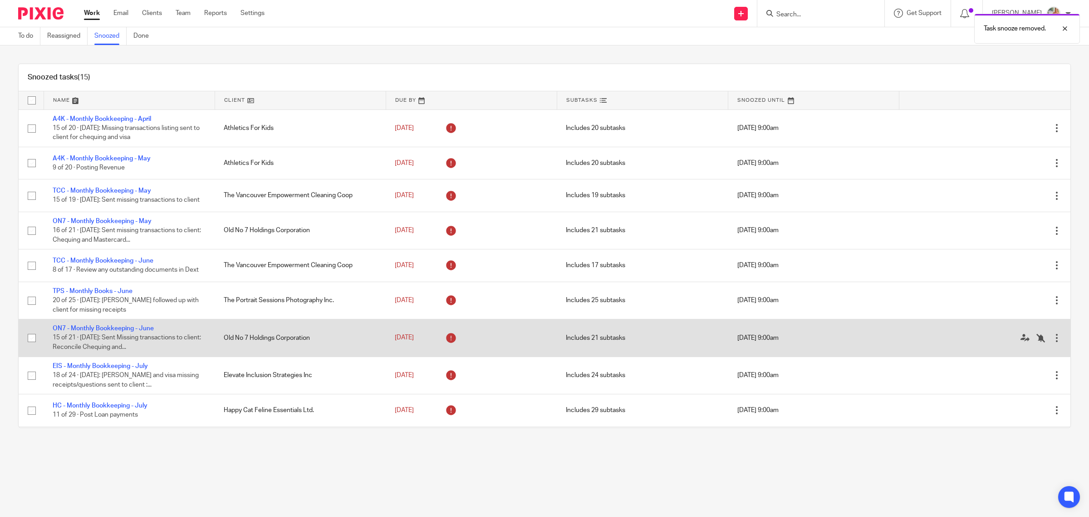
scroll to position [166, 0]
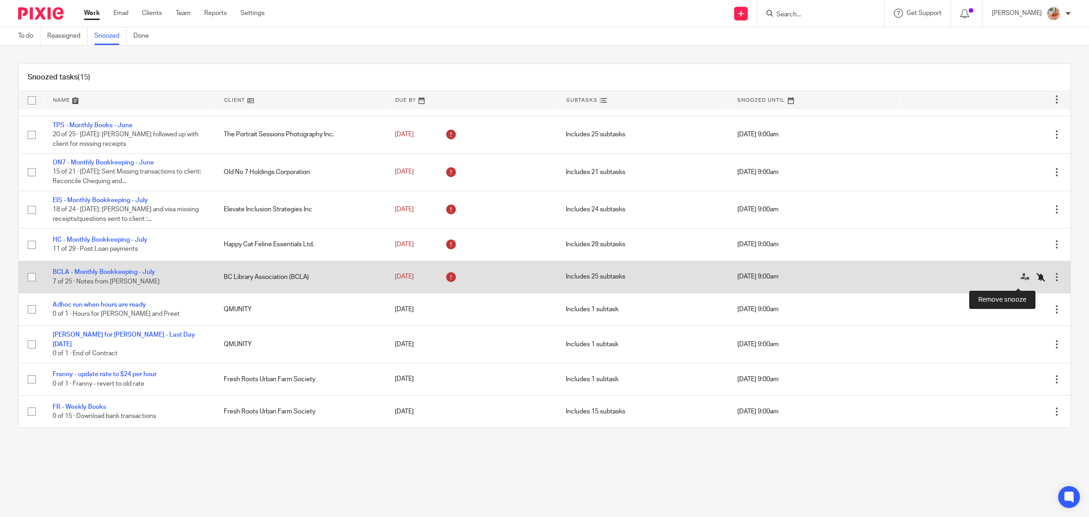
click at [1037, 281] on icon at bounding box center [1041, 276] width 9 height 9
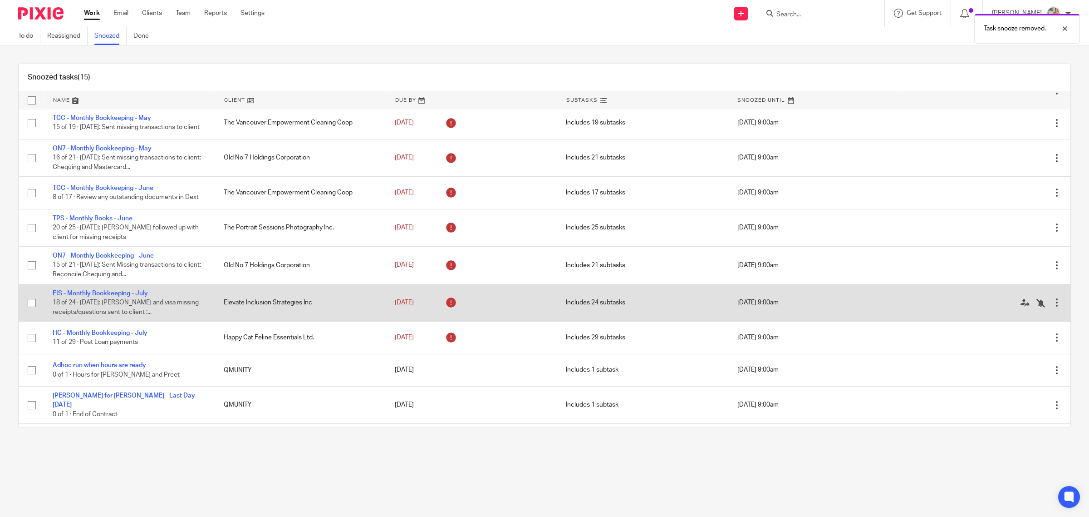
scroll to position [0, 0]
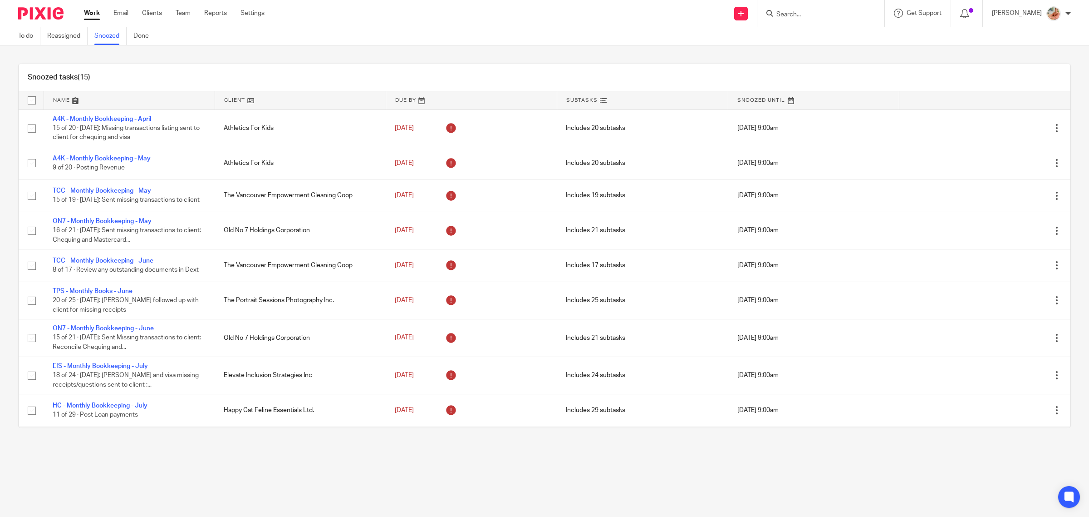
click at [91, 12] on link "Work" at bounding box center [92, 13] width 16 height 9
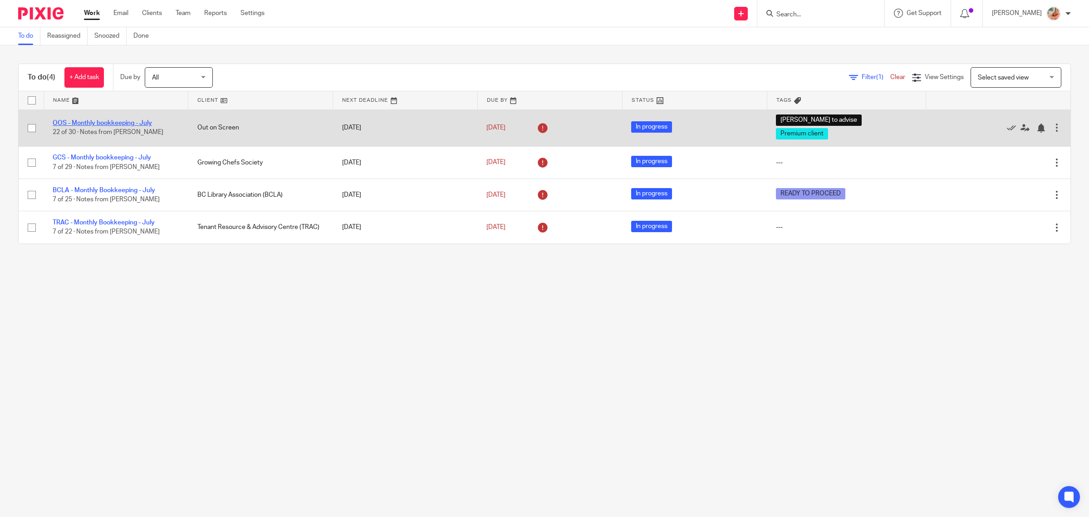
click at [103, 123] on link "OOS - Monthly bookkeeping - July" at bounding box center [102, 123] width 99 height 6
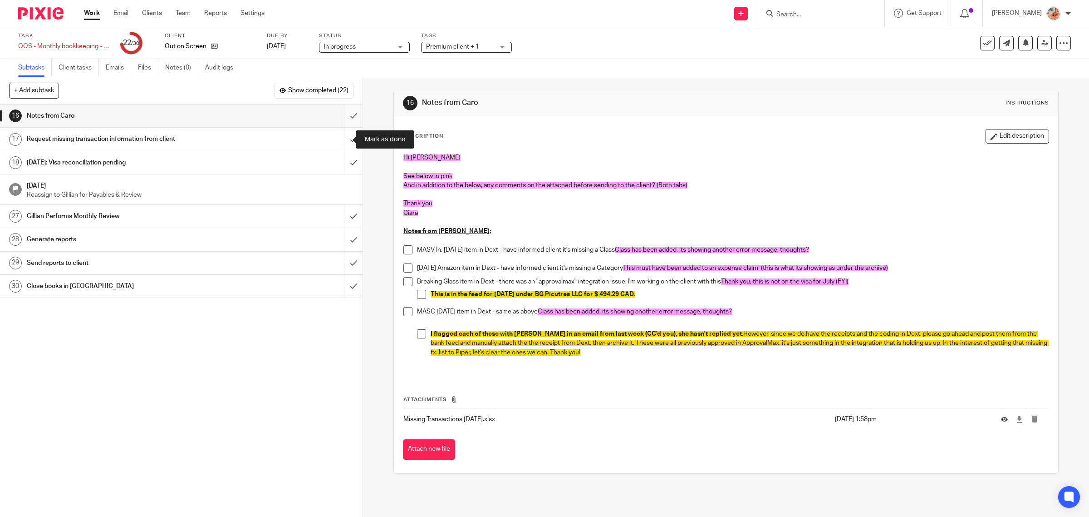
click at [341, 116] on input "submit" at bounding box center [181, 115] width 363 height 23
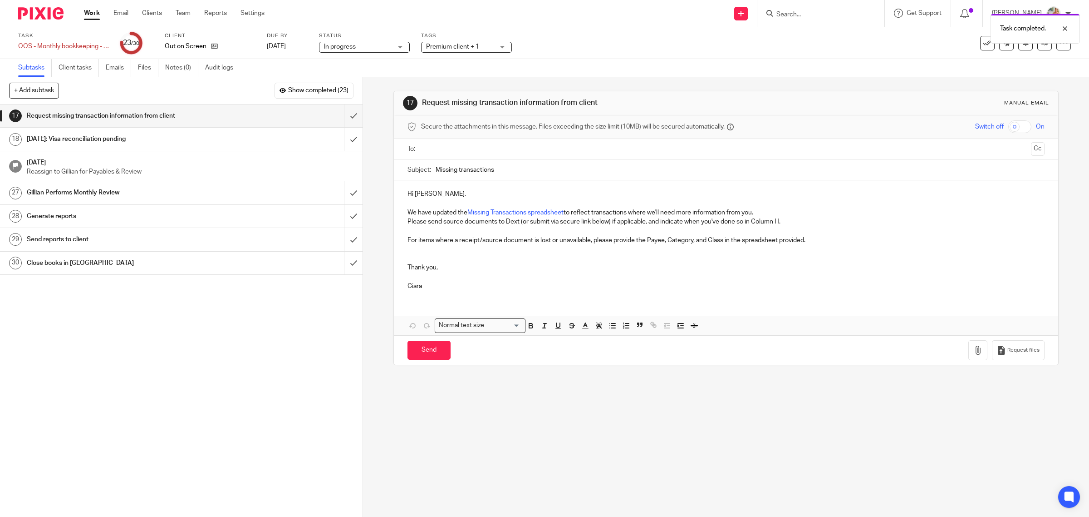
click at [518, 205] on p at bounding box center [727, 202] width 638 height 9
click at [518, 212] on link "Missing Transactions spreadsheet" at bounding box center [516, 212] width 96 height 6
click at [544, 230] on link "https://docs.google.com/spreadsheets/d/1jduuCaJR_oVNjzWrRIRnR8nFz6_XxUi3_k4AFQ5…" at bounding box center [511, 229] width 65 height 9
click at [607, 187] on div "Hi Piper, We have updated the Missing Transactions spreadsheet to reflect trans…" at bounding box center [726, 238] width 665 height 117
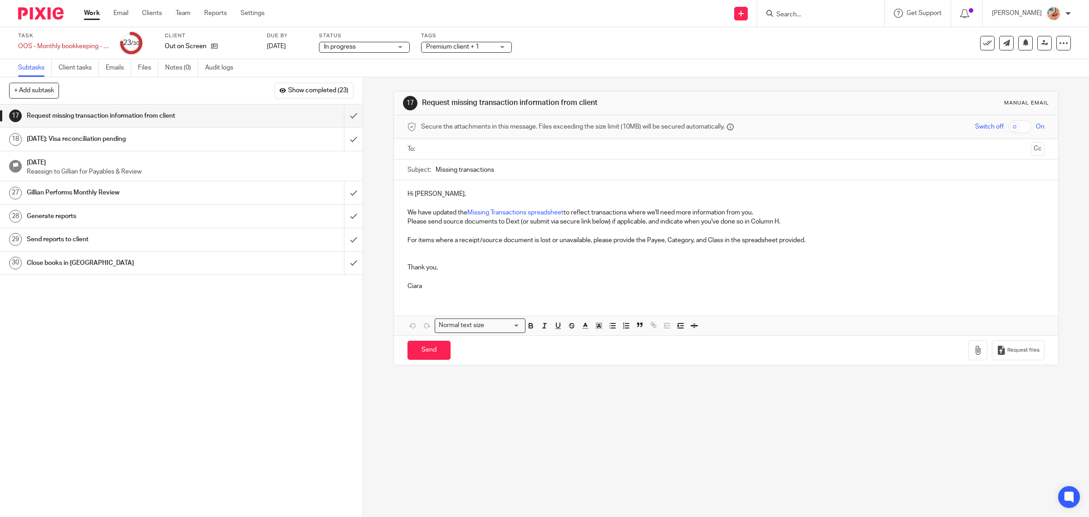
click at [797, 218] on p "Please send source documents to Dext (or submit via secure link below) if appli…" at bounding box center [727, 221] width 638 height 9
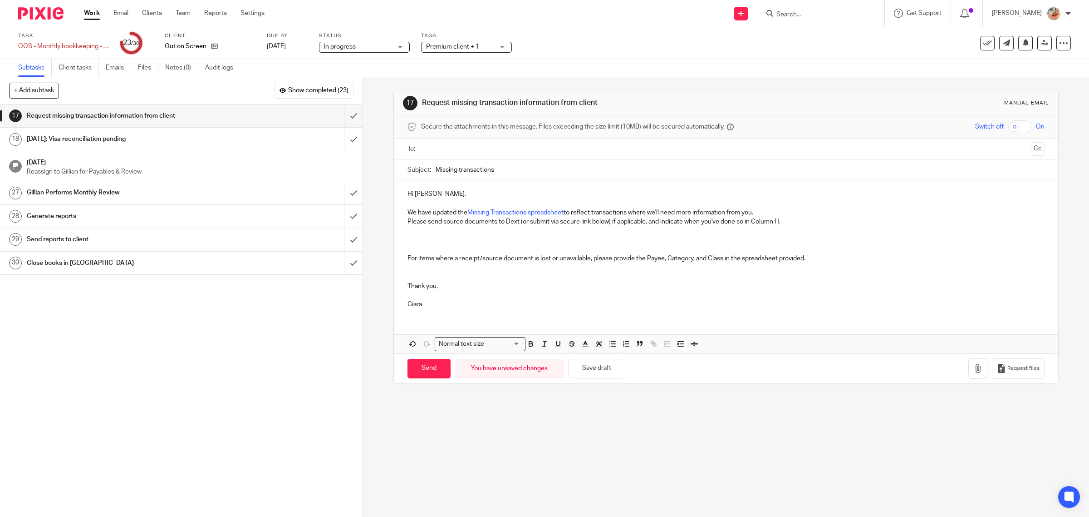
drag, startPoint x: 448, startPoint y: 240, endPoint x: 480, endPoint y: 252, distance: 34.6
click at [448, 239] on p at bounding box center [727, 240] width 638 height 9
click at [1000, 373] on button "Request files" at bounding box center [1018, 368] width 53 height 20
drag, startPoint x: 539, startPoint y: 221, endPoint x: 645, endPoint y: 225, distance: 105.4
click at [645, 225] on p "Please send source documents to Dext (or submit via secure link below) if appli…" at bounding box center [727, 221] width 638 height 9
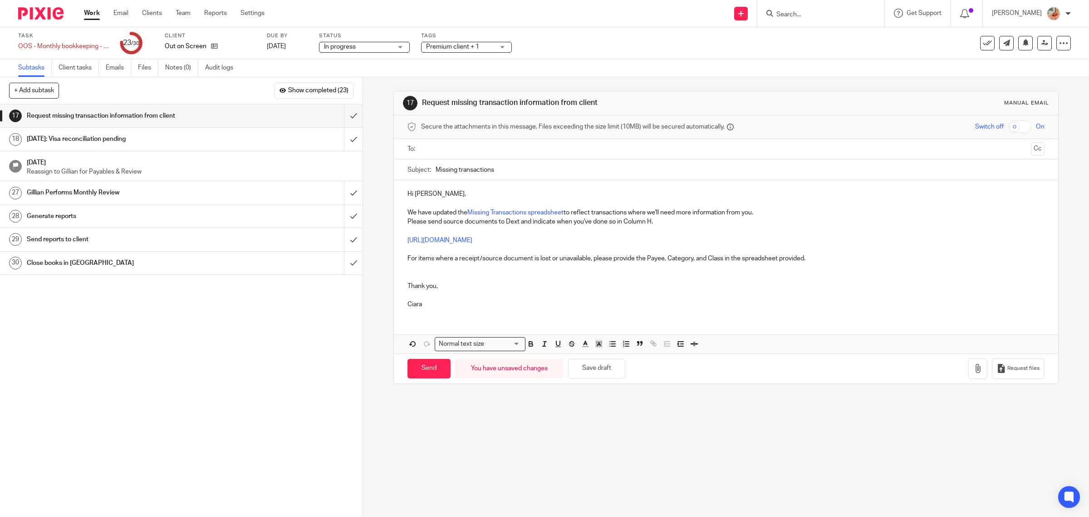
click at [631, 237] on p "https://make-it-count.usepixie.net/u/e92d09bd62e82b0f854ef2e2c11aa002" at bounding box center [727, 240] width 638 height 9
drag, startPoint x: 631, startPoint y: 237, endPoint x: 411, endPoint y: 239, distance: 220.2
click at [411, 239] on p "https://make-it-count.usepixie.net/u/e92d09bd62e82b0f854ef2e2c11aa002" at bounding box center [727, 240] width 638 height 9
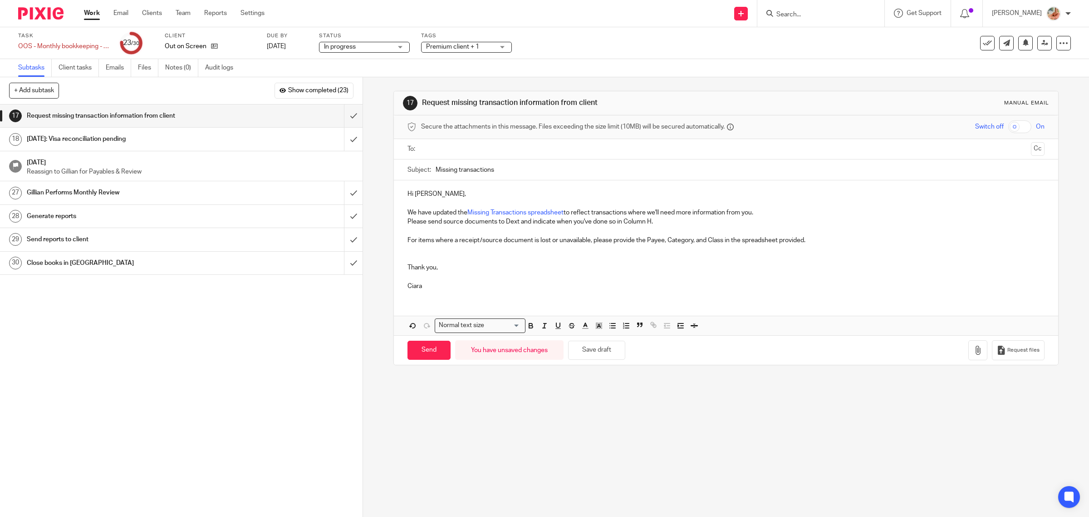
click at [460, 145] on input "text" at bounding box center [725, 149] width 603 height 10
click at [523, 175] on input "Missing transactions" at bounding box center [741, 172] width 610 height 20
type input "Missing transactions - July (Tabs 1 and 2)"
click at [668, 227] on p "Please send source documents to Dext and indicate when you've done so in Column…" at bounding box center [727, 223] width 638 height 9
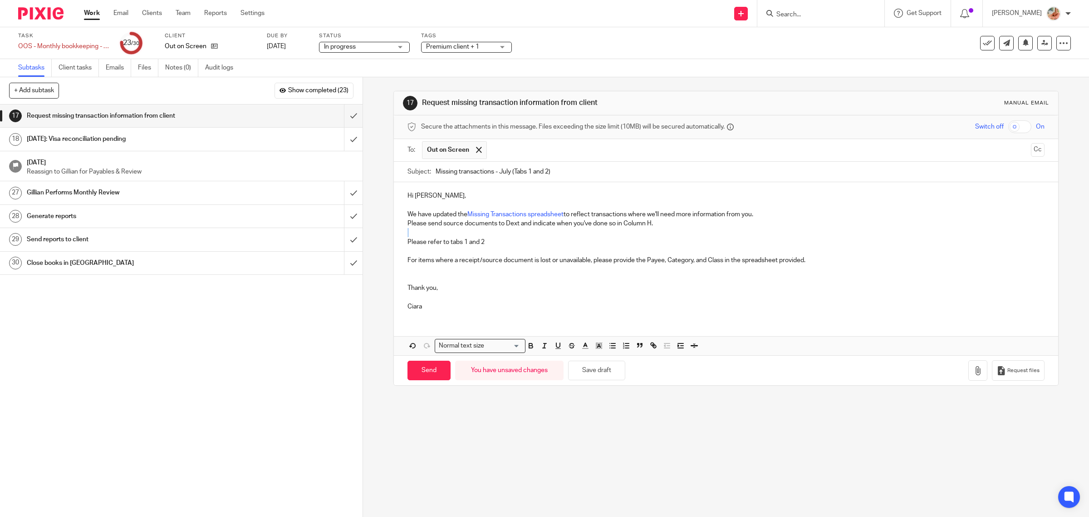
drag, startPoint x: 524, startPoint y: 234, endPoint x: 404, endPoint y: 247, distance: 120.6
click at [404, 247] on div "Hi Piper, We have updated the Missing Transactions spreadsheet to reflect trans…" at bounding box center [726, 249] width 665 height 135
click at [455, 253] on p at bounding box center [727, 250] width 638 height 9
drag, startPoint x: 491, startPoint y: 248, endPoint x: 387, endPoint y: 243, distance: 104.1
click at [387, 243] on div "17 Request missing transaction information from client Manual email Secure the …" at bounding box center [726, 296] width 726 height 439
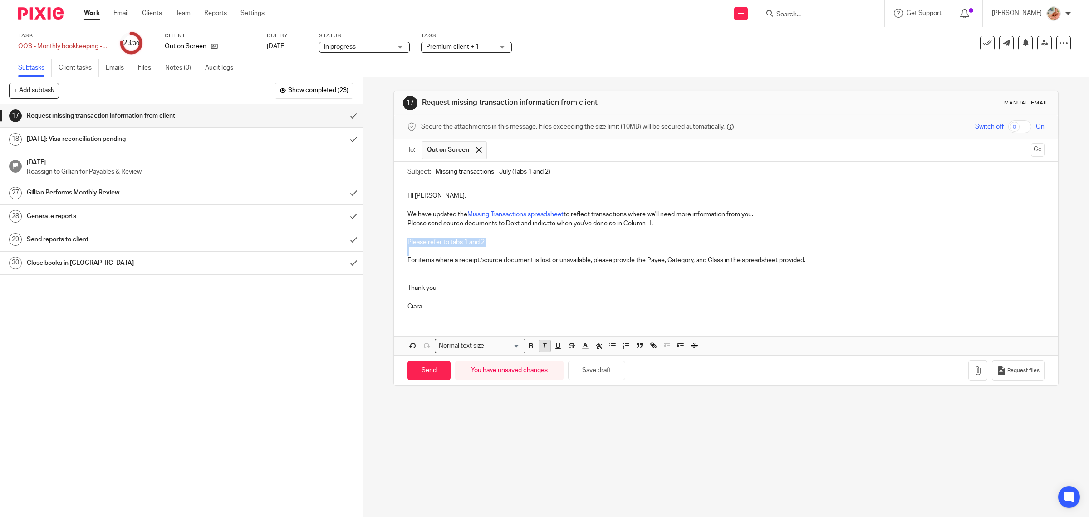
click at [544, 346] on line "button" at bounding box center [544, 345] width 1 height 5
click at [556, 348] on icon "button" at bounding box center [558, 345] width 8 height 8
click at [509, 285] on p "Thank you," at bounding box center [727, 287] width 638 height 9
click at [1031, 153] on button "Cc" at bounding box center [1038, 150] width 14 height 14
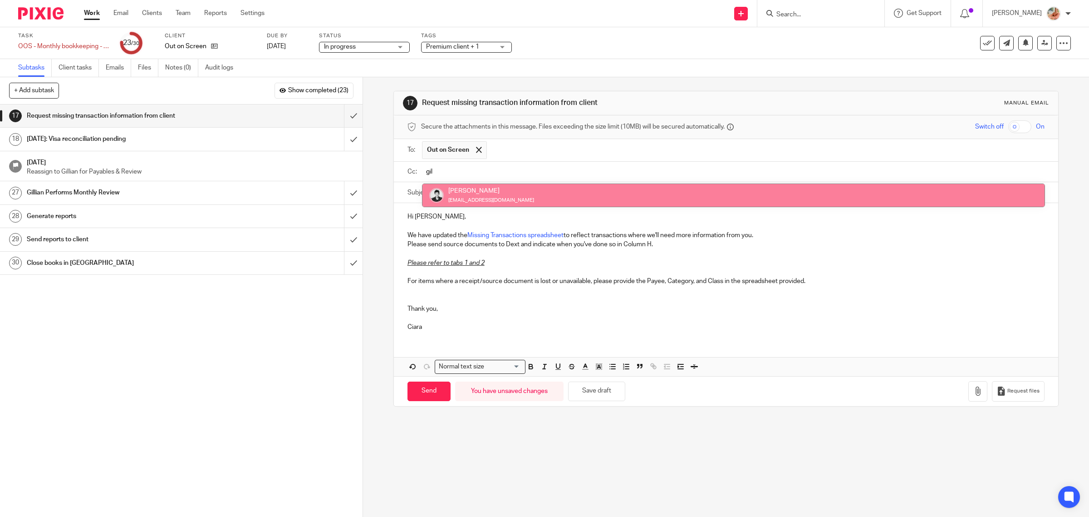
type input "gil"
click at [531, 212] on div "Hi Piper, We have updated the Missing Transactions spreadsheet to reflect trans…" at bounding box center [726, 270] width 665 height 135
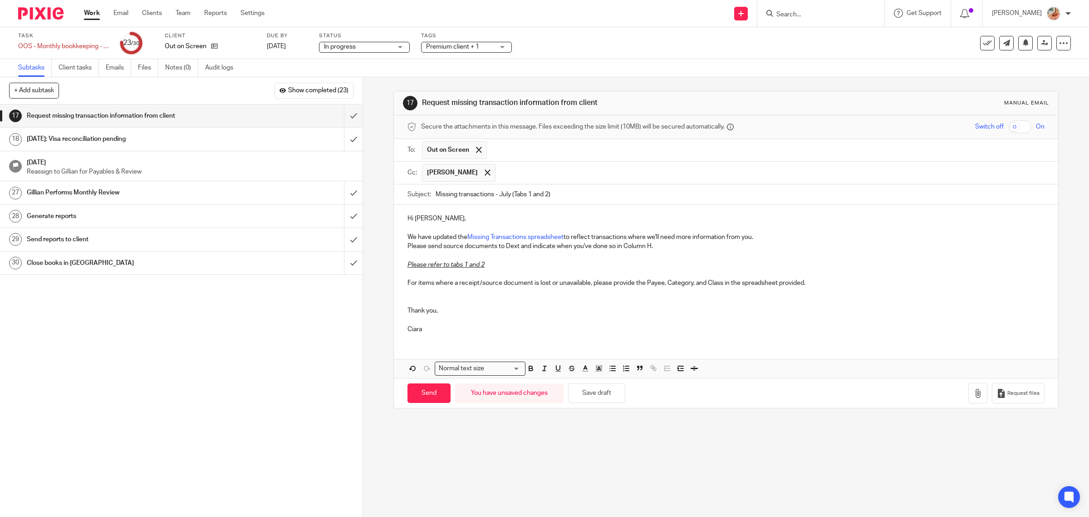
click at [538, 196] on input "Missing transactions - July (Tabs 1 and 2)" at bounding box center [741, 194] width 610 height 20
drag, startPoint x: 489, startPoint y: 193, endPoint x: 546, endPoint y: 193, distance: 56.7
click at [546, 193] on input "Missing transactions - July (Tabs 1 and 2)" at bounding box center [741, 194] width 610 height 20
click at [548, 202] on input "Missing transactions - July (Tabs 1 and 2)" at bounding box center [741, 194] width 610 height 20
drag, startPoint x: 507, startPoint y: 197, endPoint x: 595, endPoint y: 196, distance: 87.2
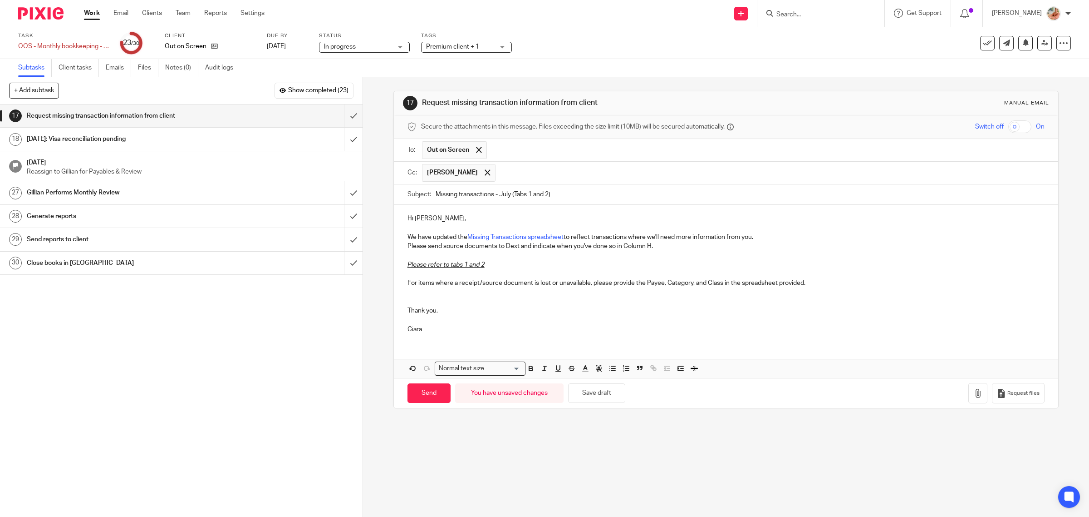
click at [595, 196] on input "Missing transactions - July (Tabs 1 and 2)" at bounding box center [741, 194] width 610 height 20
click at [530, 209] on div "Hi Piper, We have updated the Missing Transactions spreadsheet to reflect trans…" at bounding box center [726, 272] width 665 height 135
drag, startPoint x: 509, startPoint y: 197, endPoint x: 598, endPoint y: 201, distance: 89.1
click at [598, 201] on input "Missing transactions - July (Tabs 1 and 2)" at bounding box center [741, 194] width 610 height 20
type input "Missing transactions"
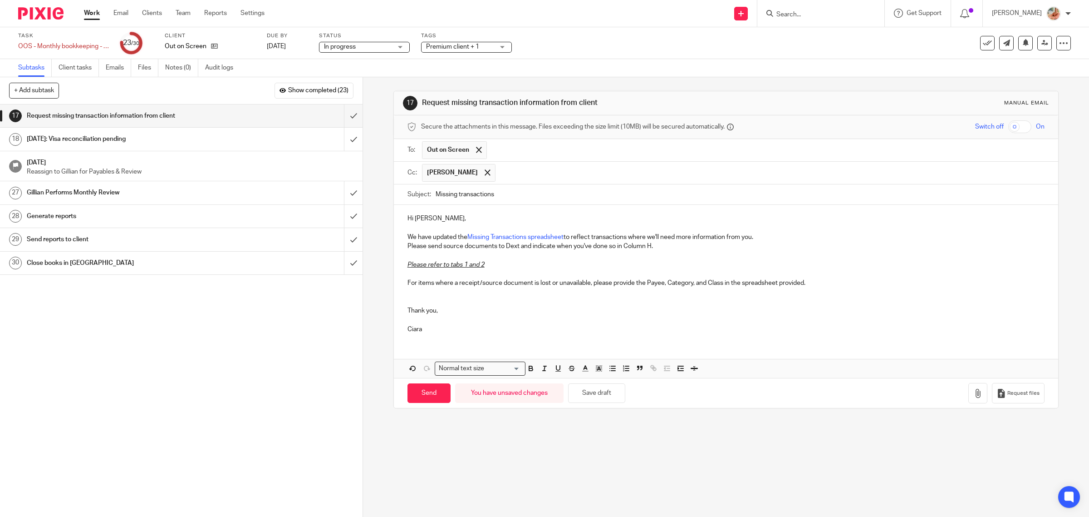
click at [518, 268] on p "Please refer to tabs 1 and 2" at bounding box center [727, 264] width 638 height 9
click at [421, 399] on input "Send" at bounding box center [429, 393] width 43 height 20
type input "Sent"
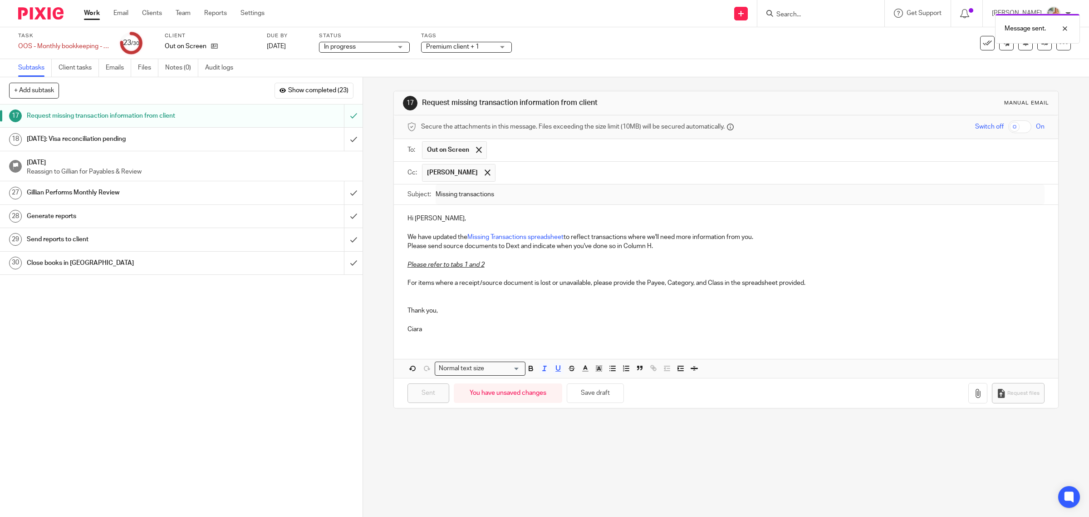
click at [192, 144] on h1 "Aug 26th: Visa reconciliation pending" at bounding box center [130, 139] width 206 height 14
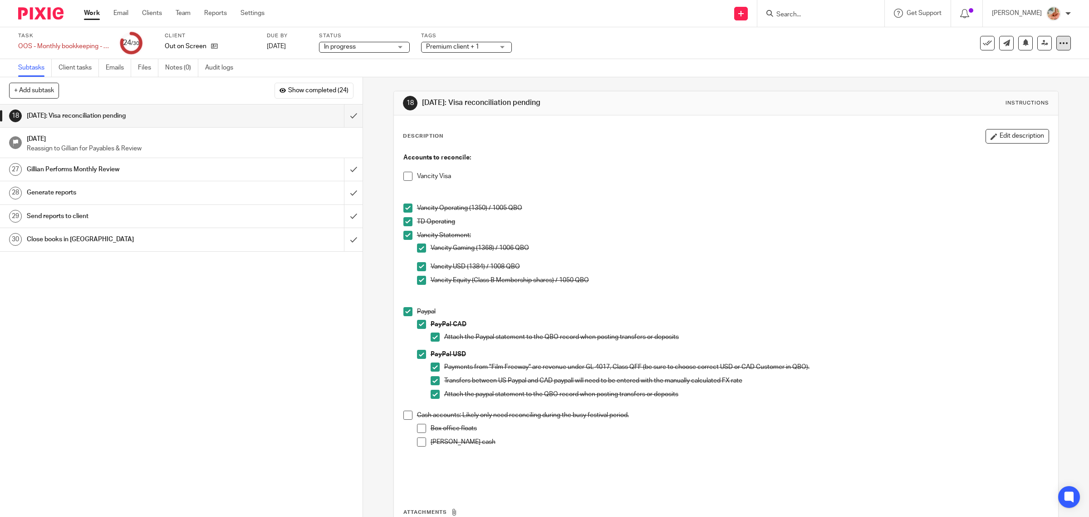
click at [1057, 42] on div at bounding box center [1064, 43] width 15 height 15
click at [1023, 77] on link "Advanced task editor" at bounding box center [1027, 79] width 60 height 6
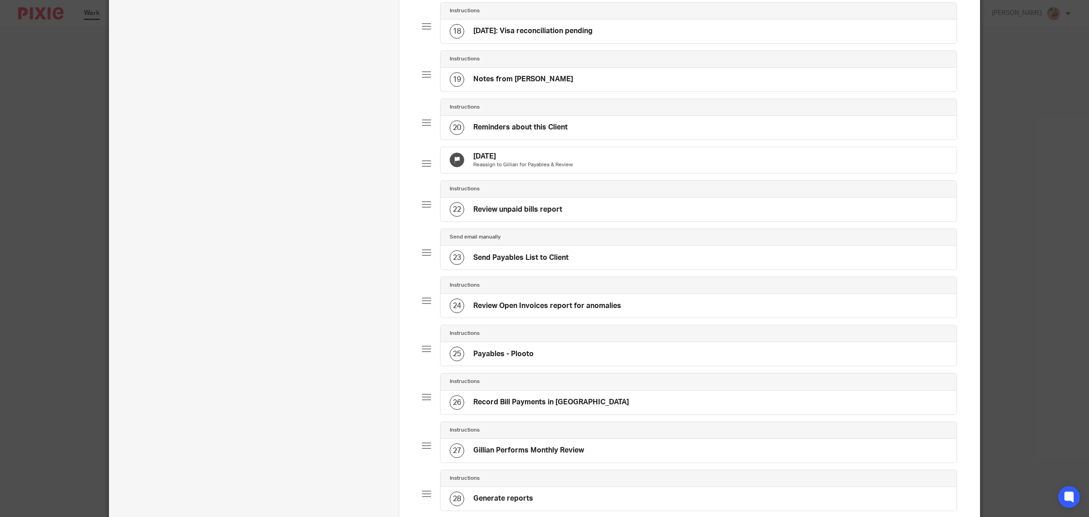
scroll to position [794, 0]
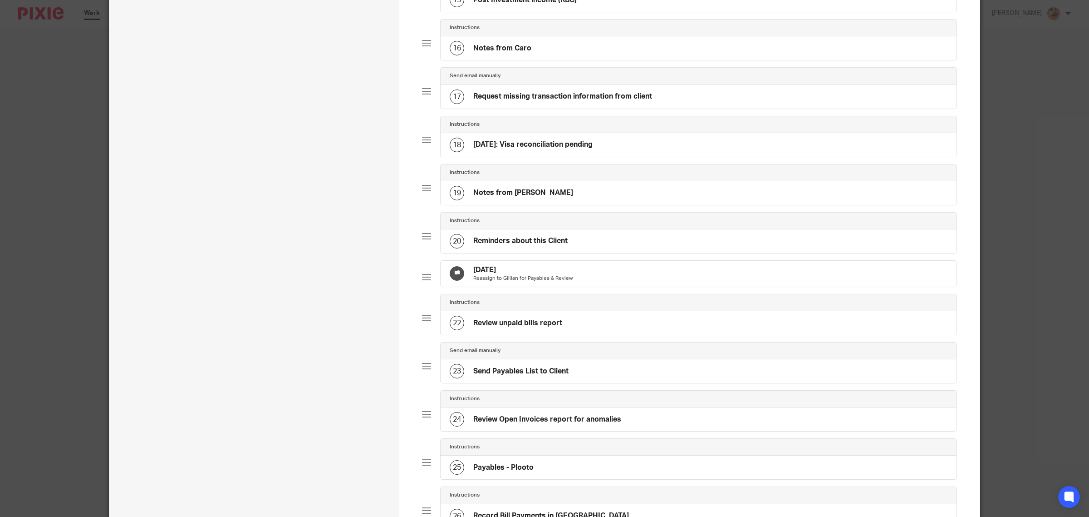
click at [577, 149] on h4 "Aug 26th: Visa reconciliation pending" at bounding box center [532, 145] width 119 height 10
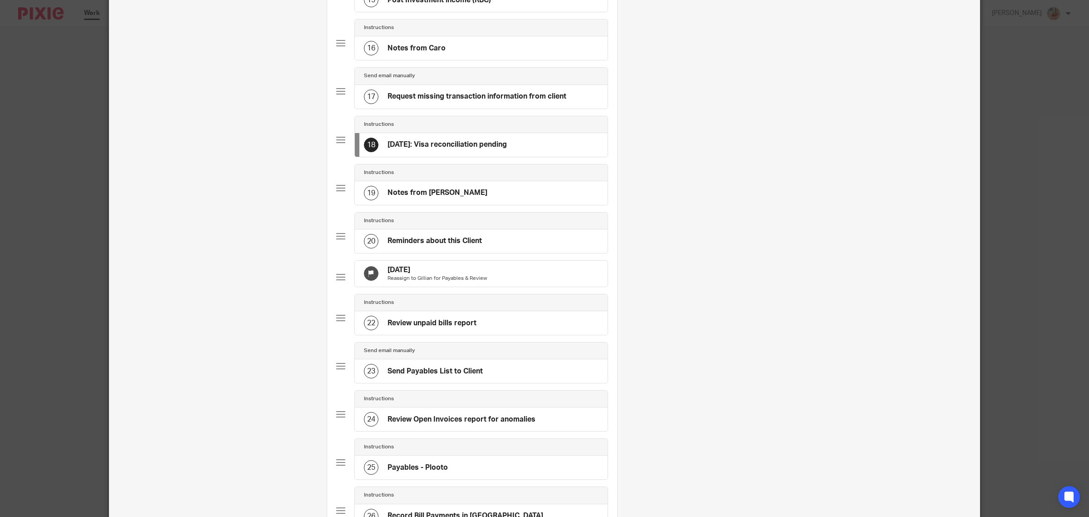
scroll to position [0, 0]
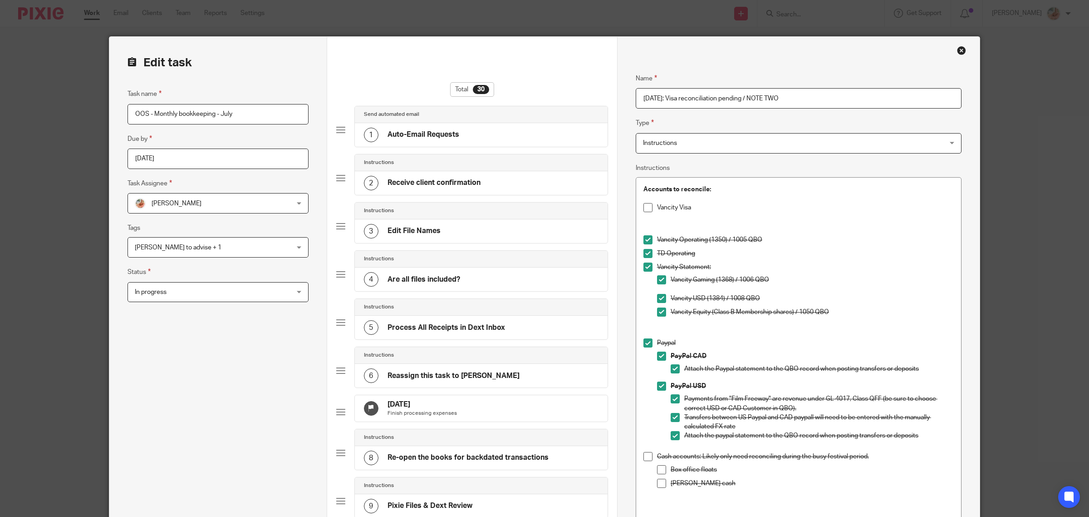
type input "Aug 26th: Visa reconciliation pending / NOTE TWO"
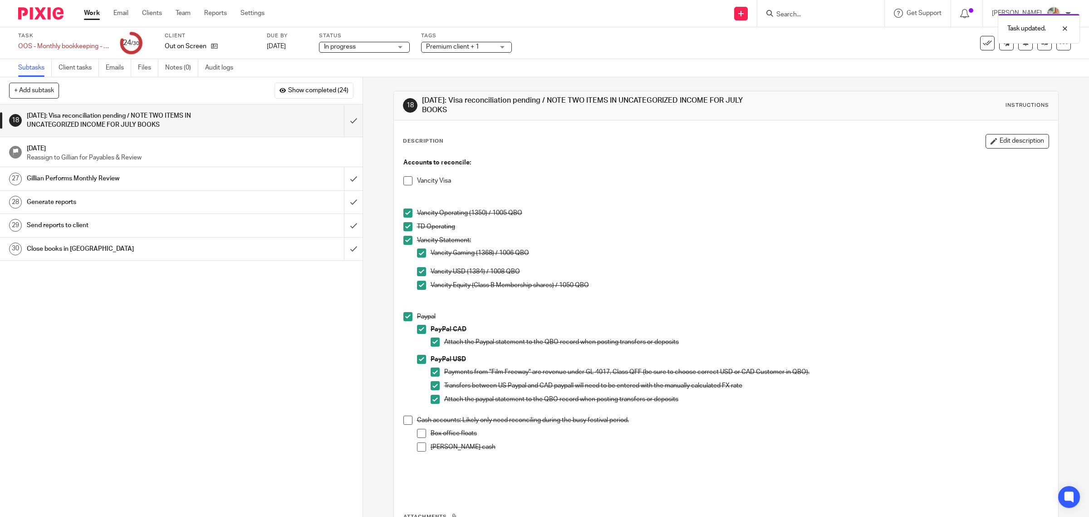
click at [443, 46] on span "Premium client + 1" at bounding box center [452, 47] width 53 height 6
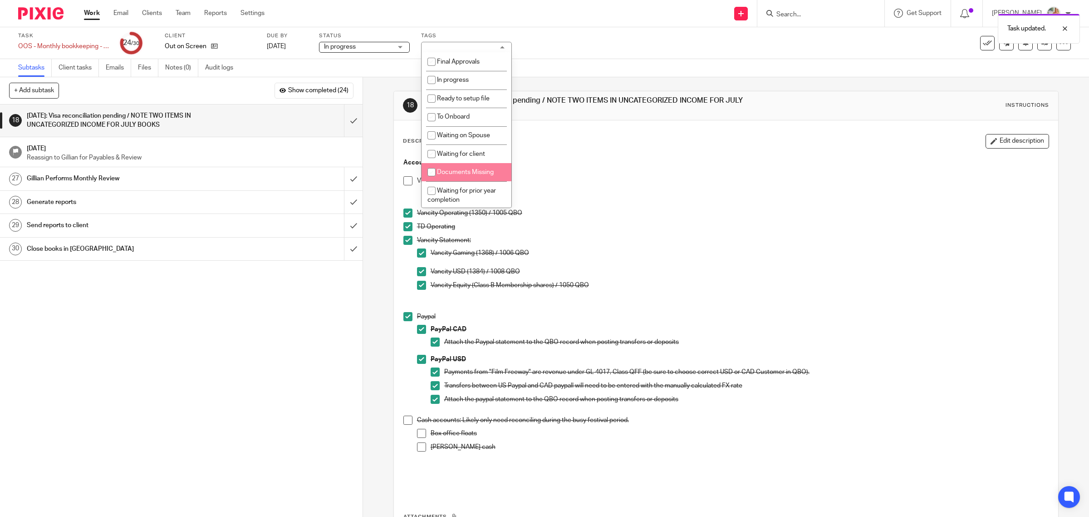
click at [452, 173] on span "Documents Missing" at bounding box center [465, 172] width 57 height 6
checkbox input "true"
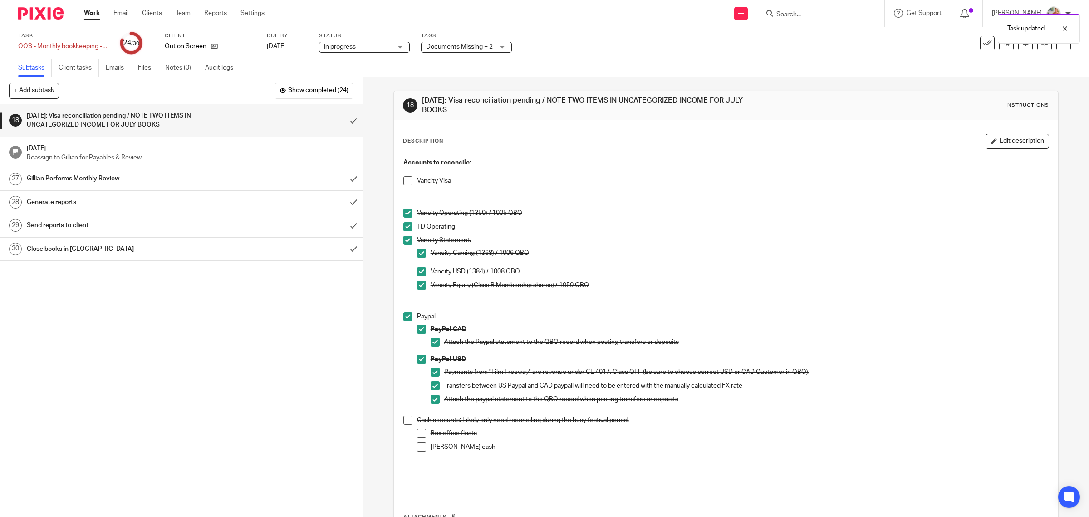
click at [607, 177] on p "Vancity Visa" at bounding box center [733, 180] width 632 height 9
click at [1019, 47] on button at bounding box center [1026, 43] width 15 height 15
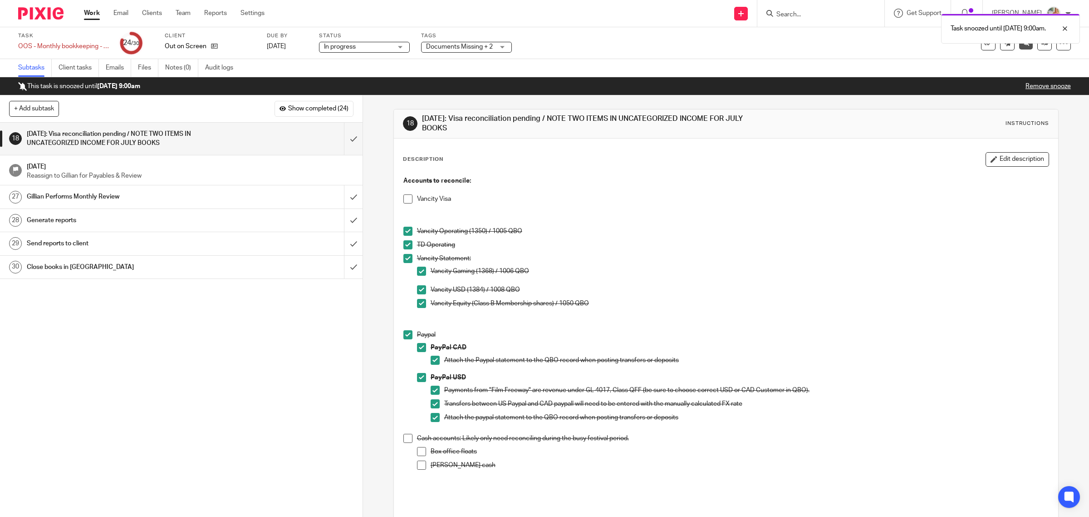
click at [85, 13] on link "Work" at bounding box center [92, 13] width 16 height 9
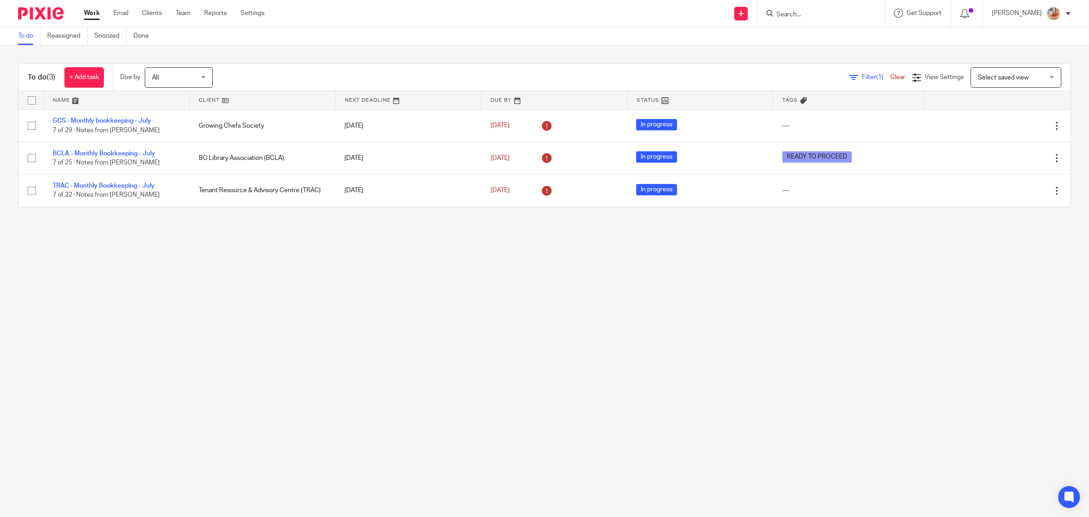
click at [445, 234] on main "To do Reassigned Snoozed Done To do (3) + Add task Due by All All [DATE] [DATE]…" at bounding box center [544, 258] width 1089 height 517
click at [146, 15] on link "Clients" at bounding box center [152, 13] width 20 height 9
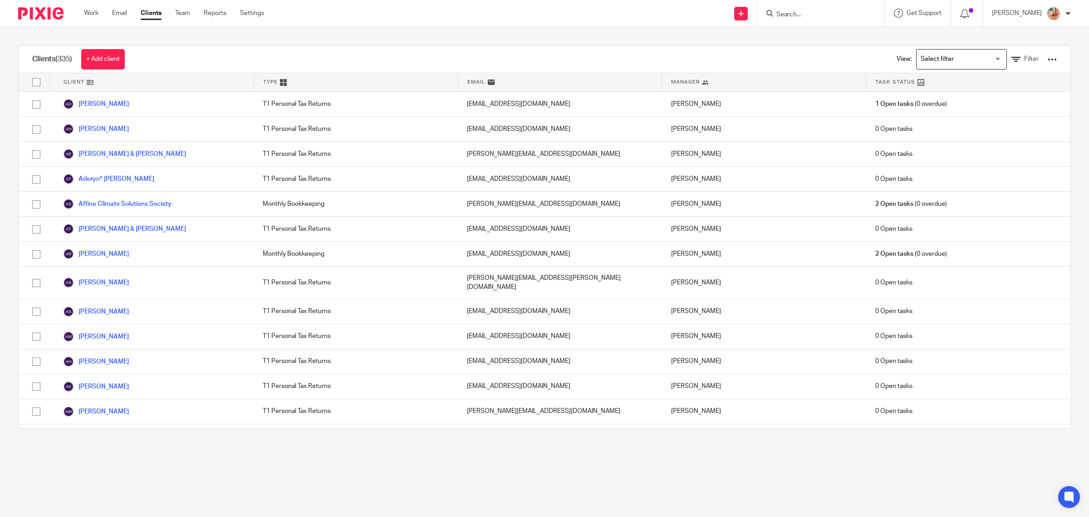
click at [940, 64] on input "Search for option" at bounding box center [960, 59] width 84 height 16
click at [937, 79] on li "Bookkeeping & Payroll Clients only" at bounding box center [962, 78] width 90 height 12
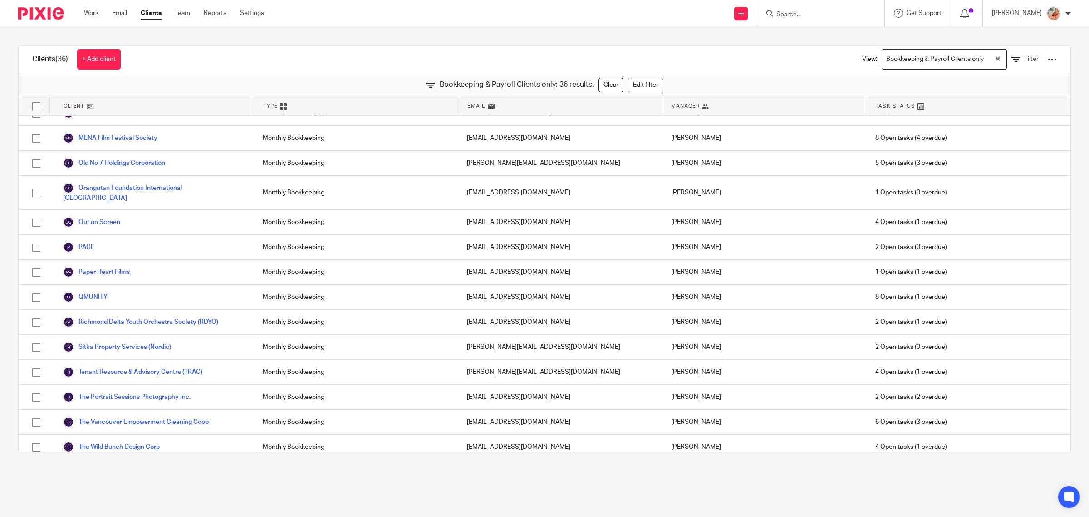
scroll to position [566, 0]
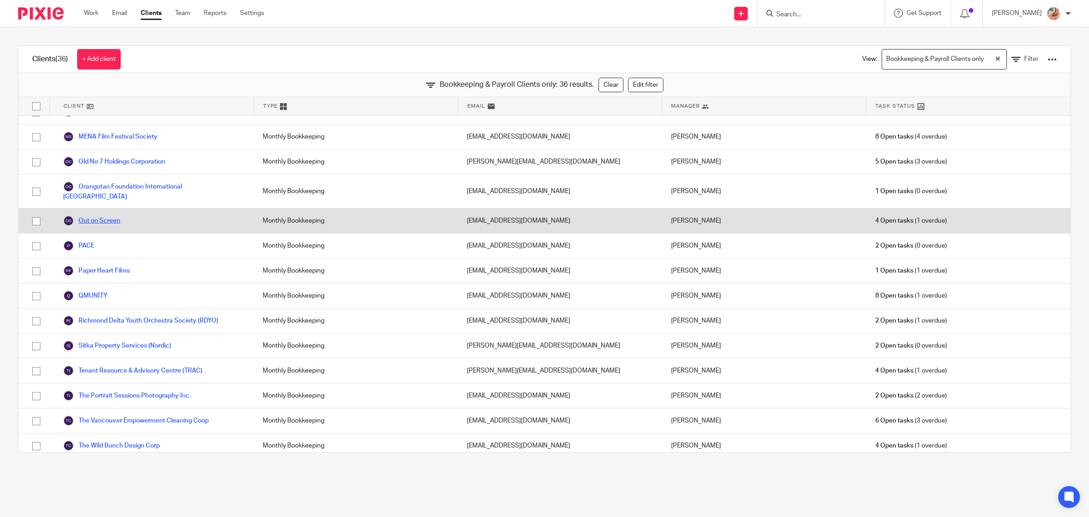
drag, startPoint x: 95, startPoint y: 212, endPoint x: 119, endPoint y: 219, distance: 24.6
click at [95, 215] on link "Out on Screen" at bounding box center [91, 220] width 57 height 11
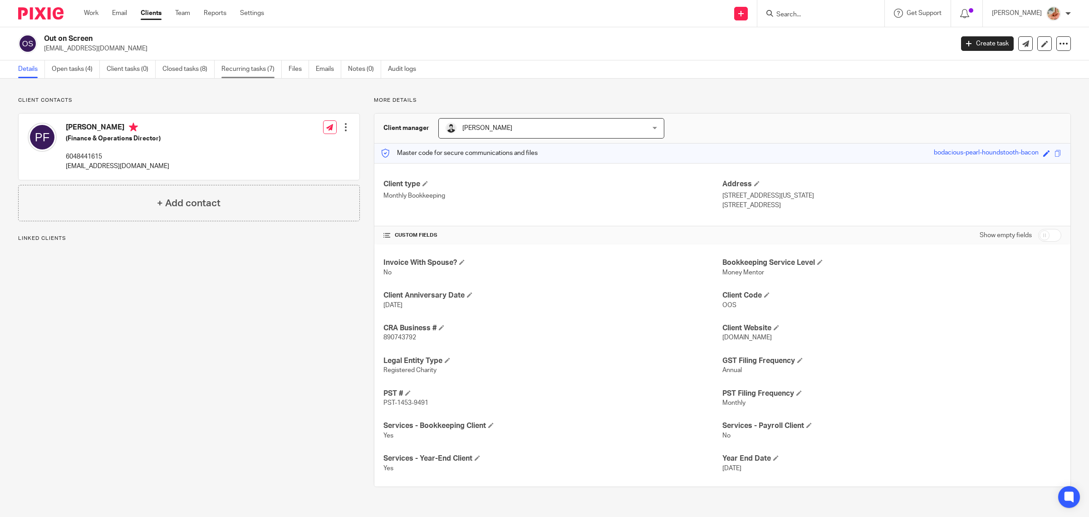
click at [248, 68] on link "Recurring tasks (7)" at bounding box center [252, 69] width 60 height 18
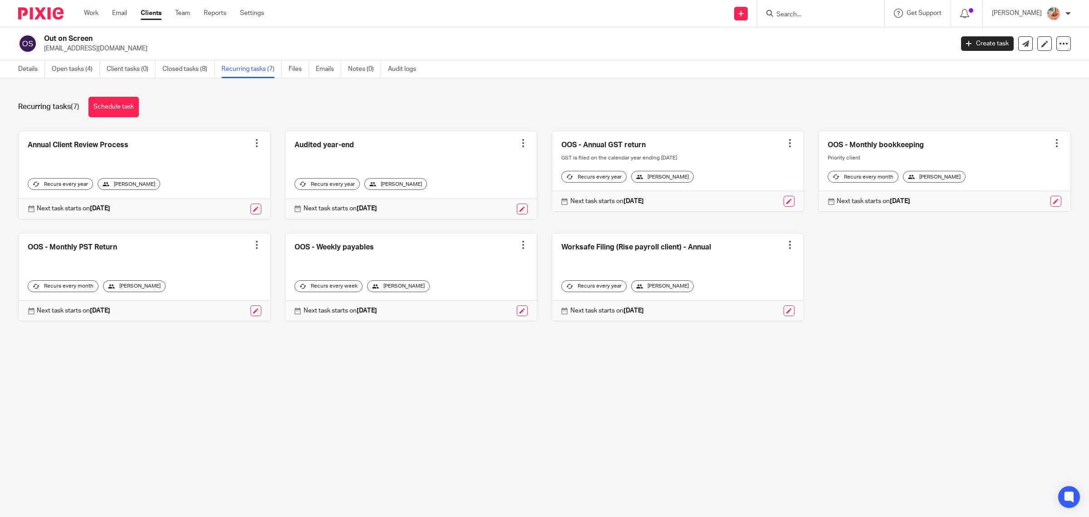
click at [935, 146] on link at bounding box center [945, 171] width 252 height 80
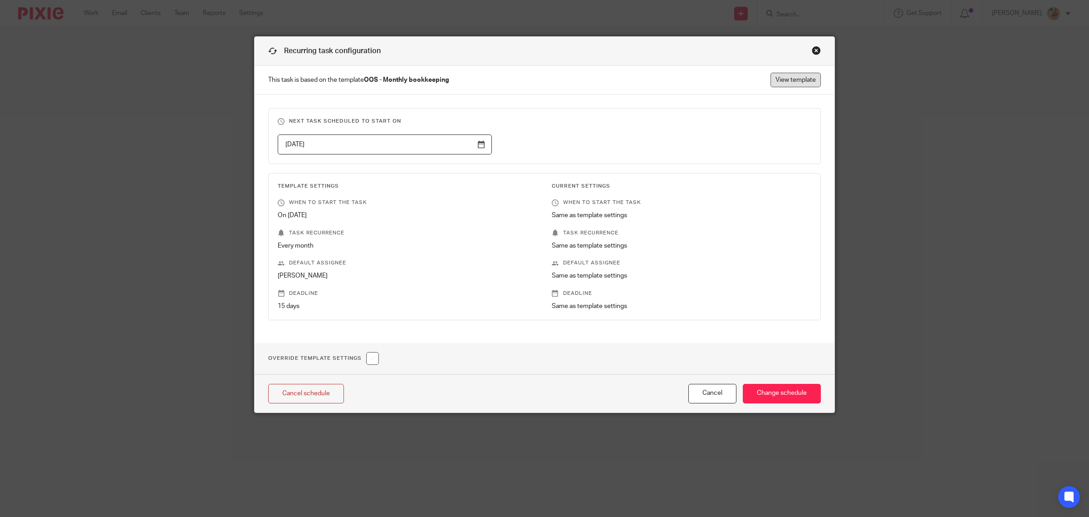
click at [793, 75] on link "View template" at bounding box center [796, 80] width 50 height 15
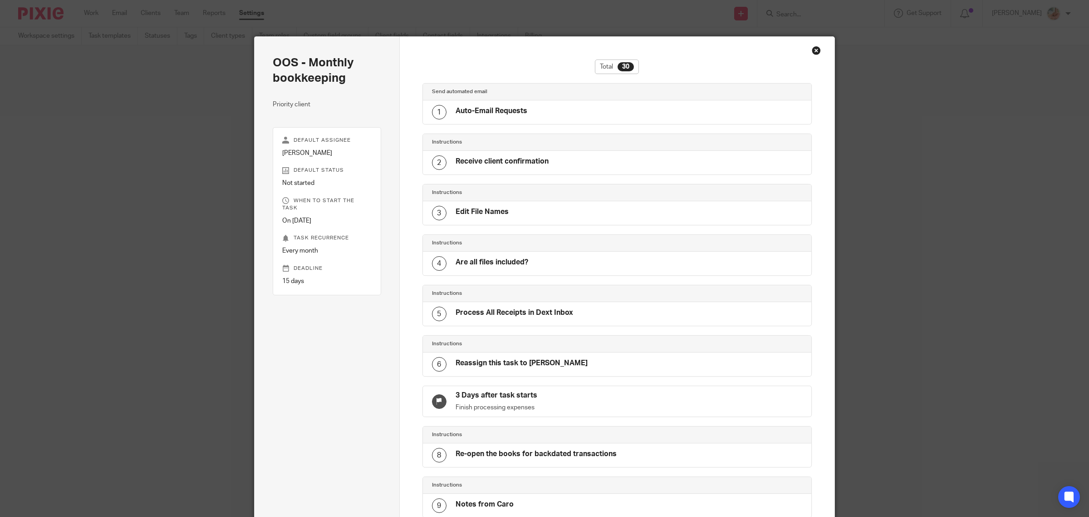
scroll to position [1151, 0]
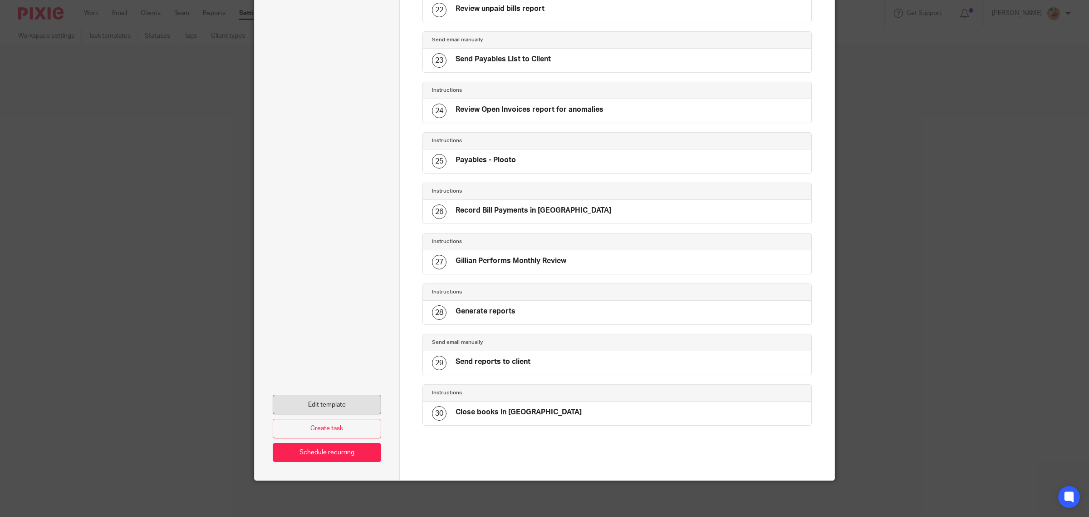
click at [334, 402] on link "Edit template" at bounding box center [327, 404] width 108 height 20
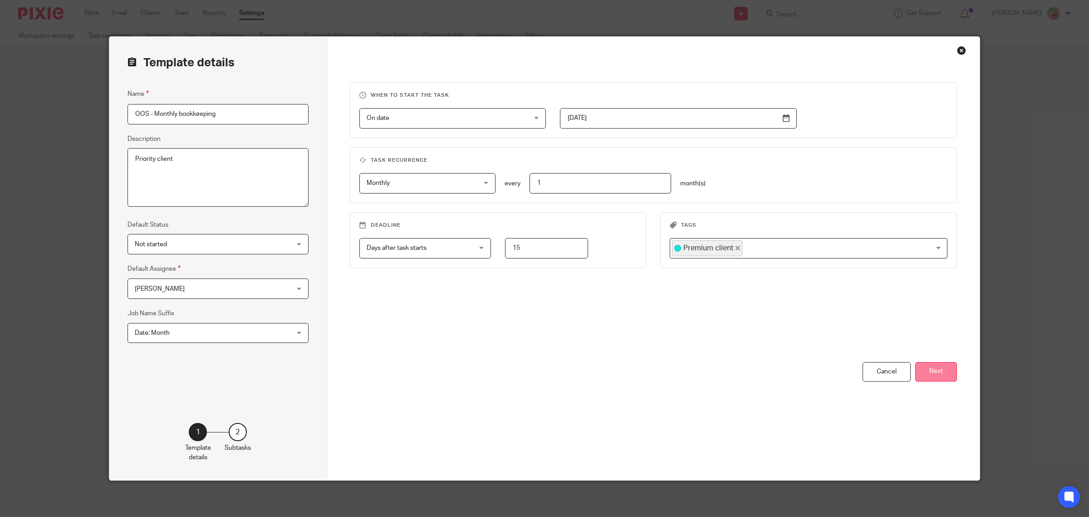
click at [936, 371] on button "Next" at bounding box center [937, 372] width 42 height 20
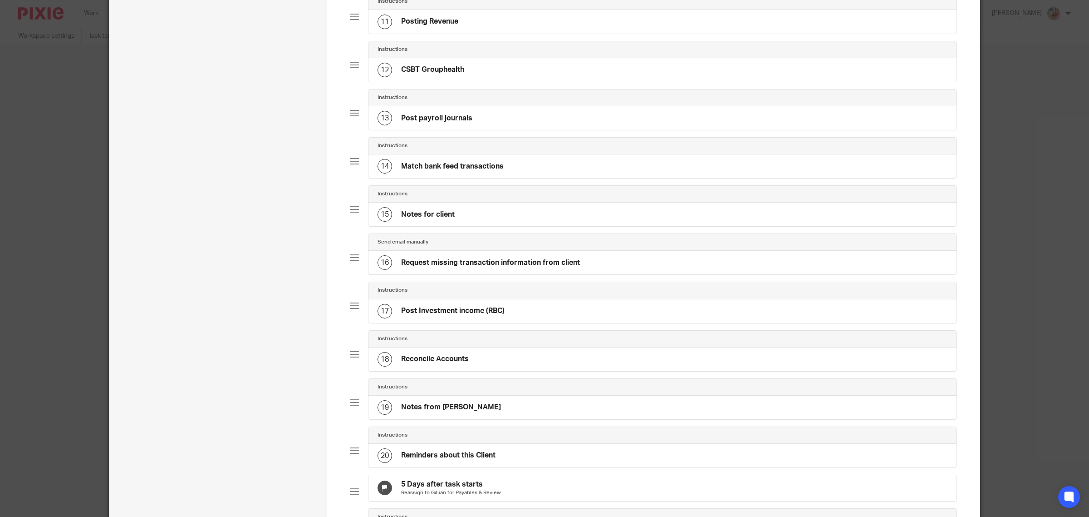
scroll to position [567, 0]
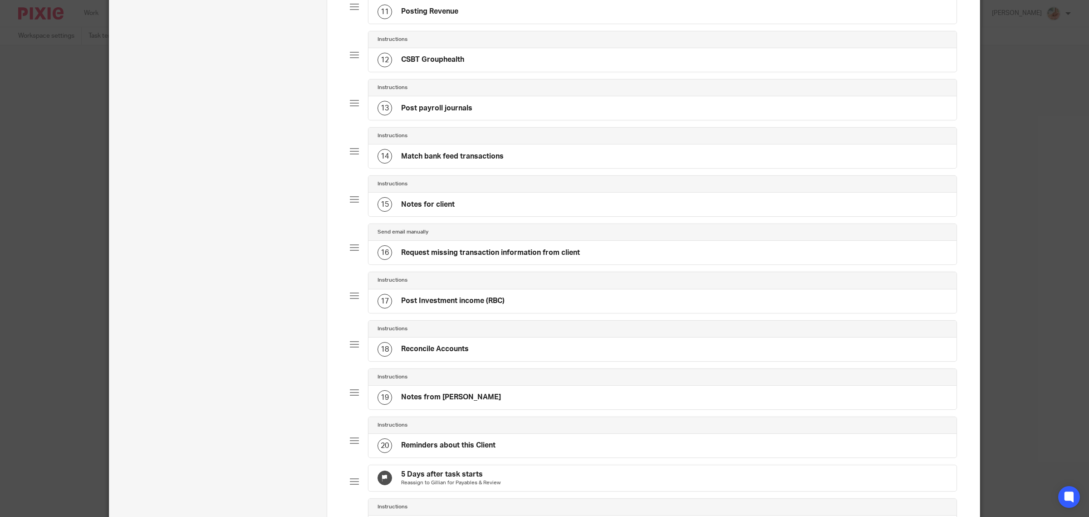
click at [482, 163] on div "14 Match bank feed transactions" at bounding box center [441, 156] width 126 height 15
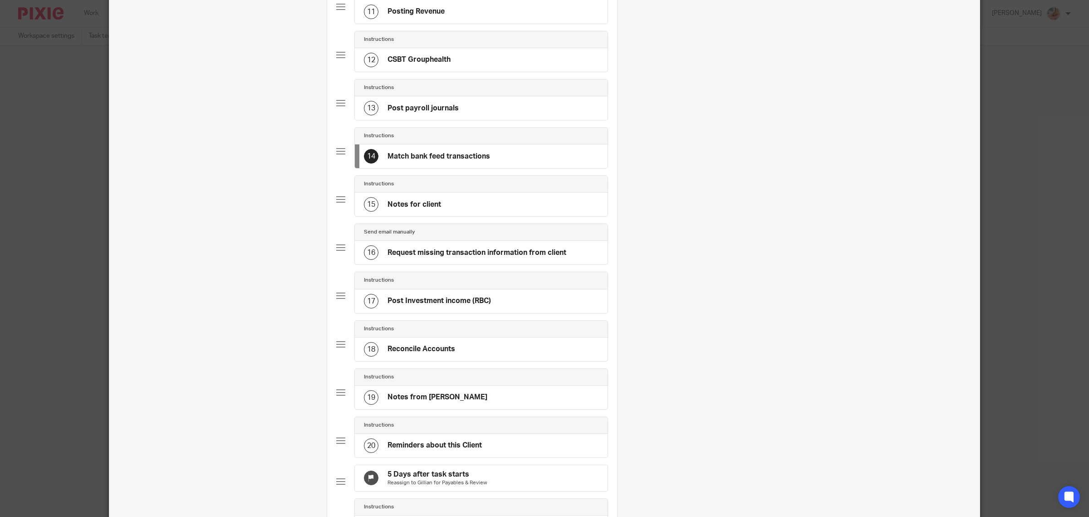
scroll to position [0, 0]
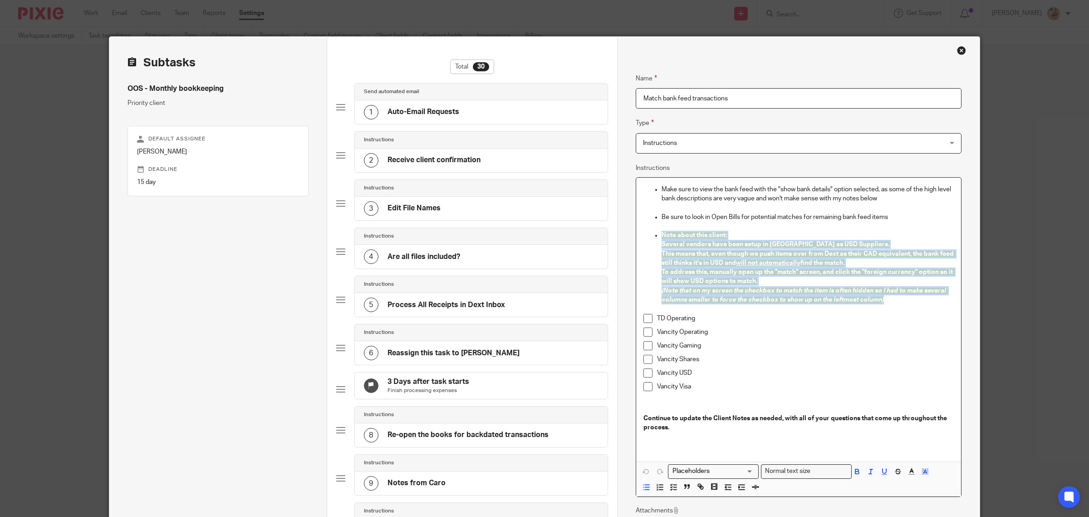
drag, startPoint x: 897, startPoint y: 300, endPoint x: 657, endPoint y: 235, distance: 248.9
click at [662, 235] on li "Note about this client: Several vendors have been setup in QBO as USD Suppliers…" at bounding box center [808, 272] width 292 height 83
copy li "Note about this client: Several vendors have been setup in QBO as USD Suppliers…"
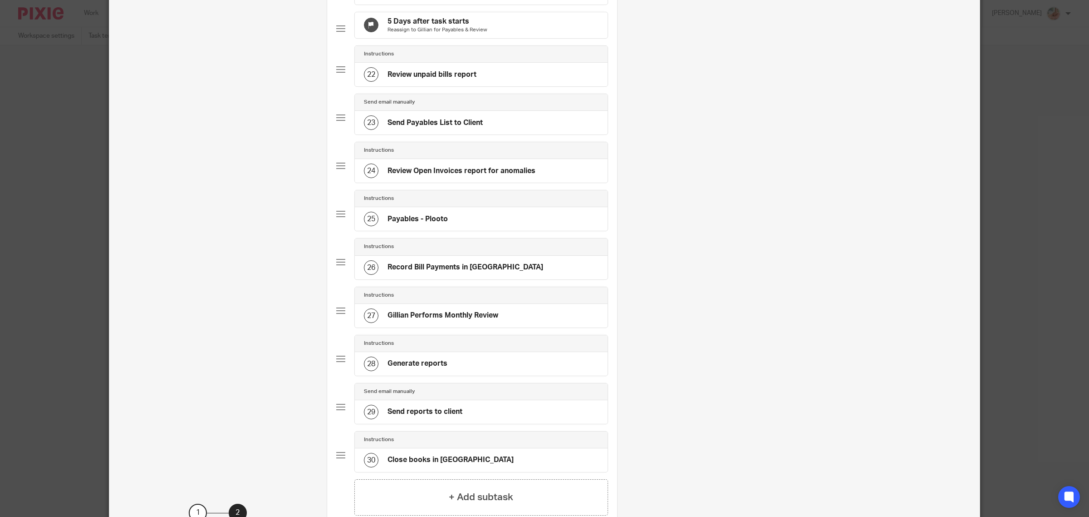
scroll to position [1125, 0]
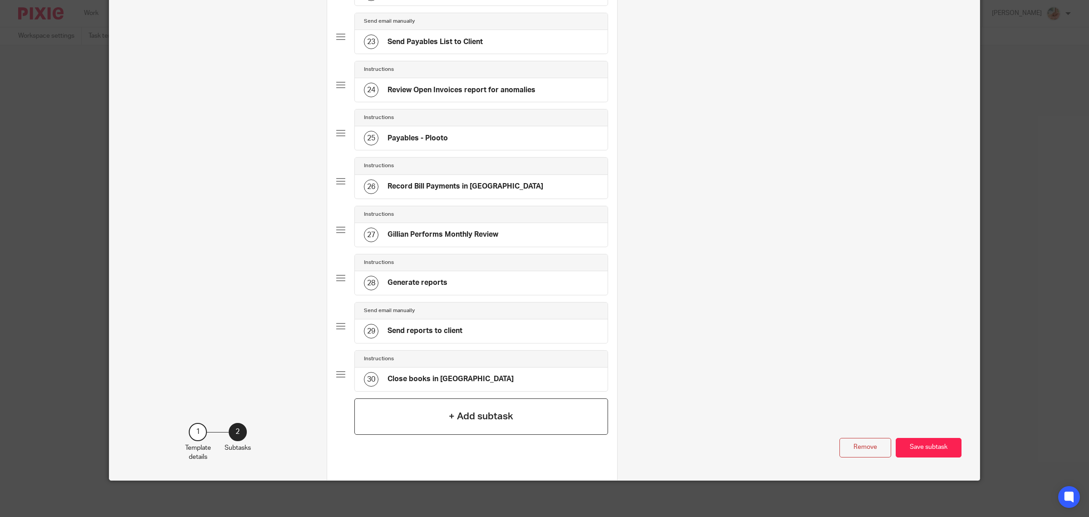
click at [473, 412] on h4 "+ Add subtask" at bounding box center [481, 416] width 64 height 14
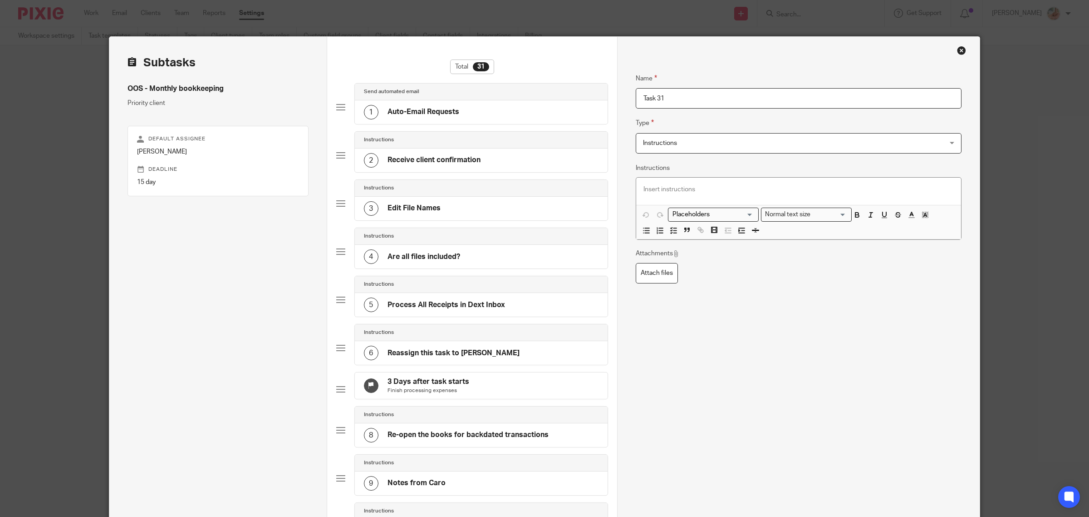
drag, startPoint x: 684, startPoint y: 99, endPoint x: 605, endPoint y: 98, distance: 79.0
type input "**USD FX TAB REMINDER** - Check this from bank feed area"
click at [667, 190] on p at bounding box center [799, 189] width 310 height 9
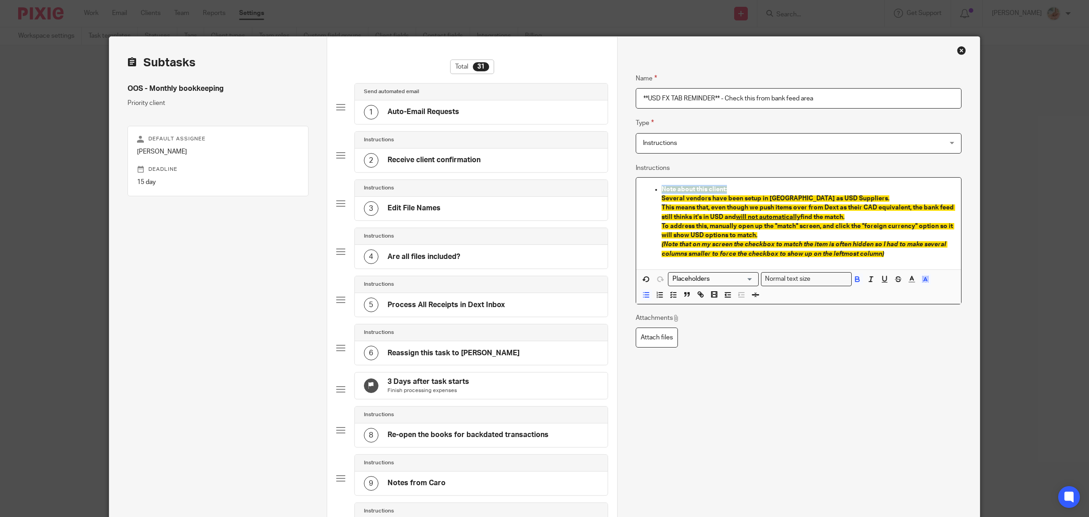
drag, startPoint x: 736, startPoint y: 192, endPoint x: 658, endPoint y: 185, distance: 77.9
click at [662, 185] on p "Note about this client:" at bounding box center [808, 189] width 292 height 9
click at [656, 197] on ul "Several vendors have been setup in QBO as USD Suppliers. This means that, even …" at bounding box center [799, 226] width 310 height 64
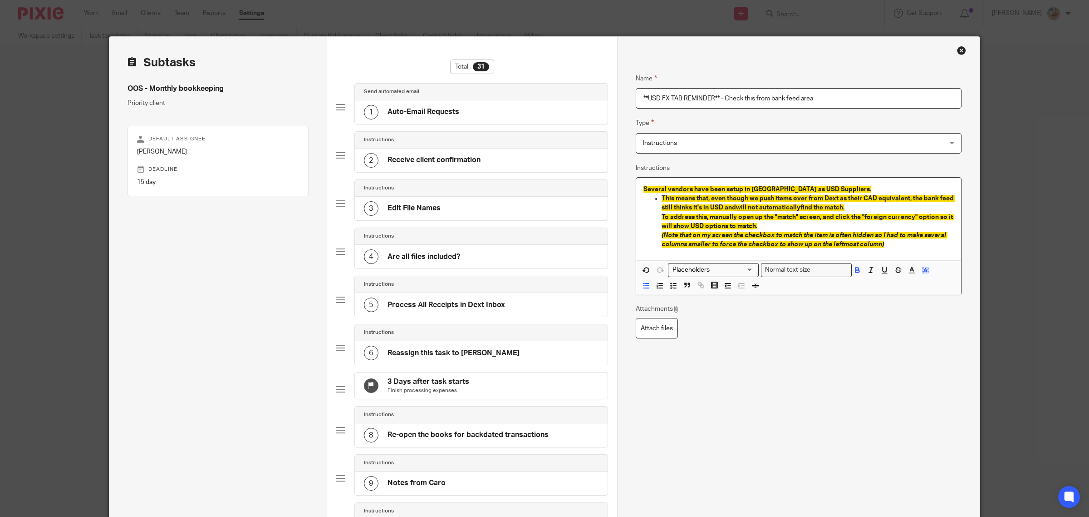
click at [662, 195] on li "This means that, even though we push items over from Dext as their CAD equivale…" at bounding box center [808, 221] width 292 height 55
click at [817, 207] on p "This means that, even though we push items over from Dext as their CAD equivale…" at bounding box center [799, 203] width 310 height 19
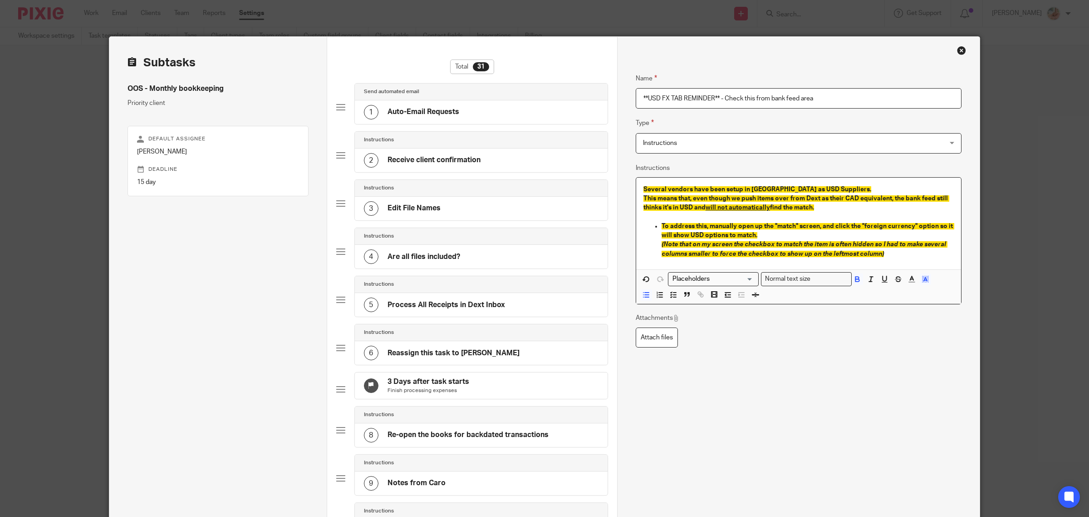
click at [662, 226] on span "To address this, manually open up the "match" screen, and click the "foreign cu…" at bounding box center [808, 230] width 293 height 15
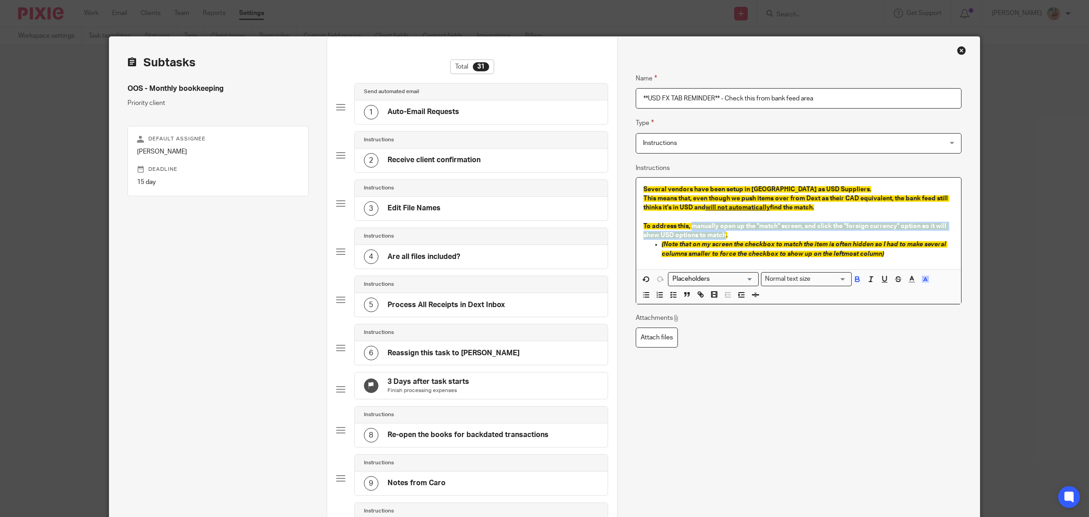
drag, startPoint x: 687, startPoint y: 226, endPoint x: 721, endPoint y: 236, distance: 35.5
click at [721, 236] on span "To address this, manually open up the "match" screen, and click the "foreign cu…" at bounding box center [796, 230] width 305 height 15
click at [881, 281] on icon "button" at bounding box center [885, 279] width 8 height 8
click at [699, 257] on p "(Note that on my screen the checkbox to match the item is often hidden so I had…" at bounding box center [808, 249] width 292 height 19
click at [662, 245] on span "(Note that on my screen the checkbox to match the item is often hidden so I had…" at bounding box center [805, 248] width 286 height 15
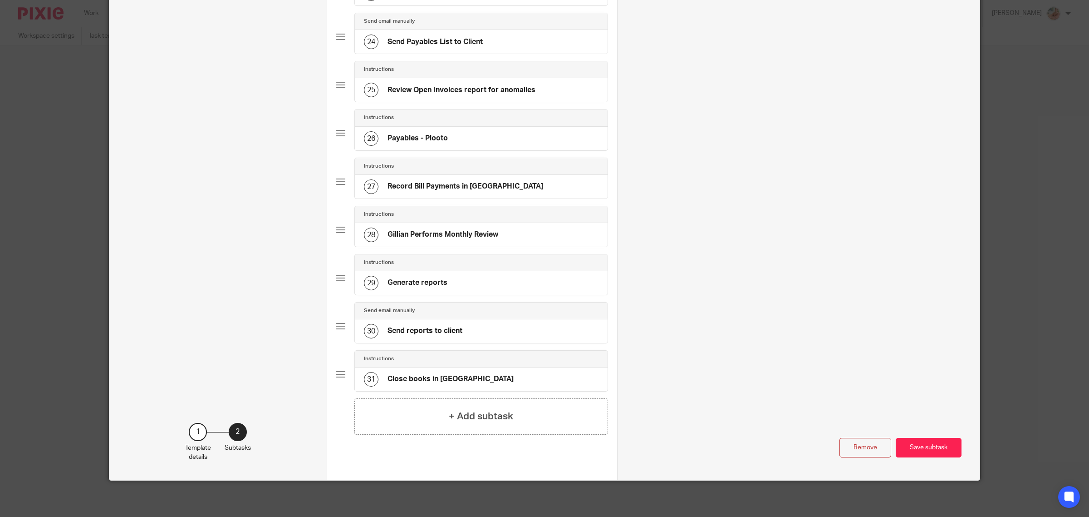
scroll to position [1173, 0]
click at [918, 446] on button "Save subtask" at bounding box center [929, 448] width 66 height 20
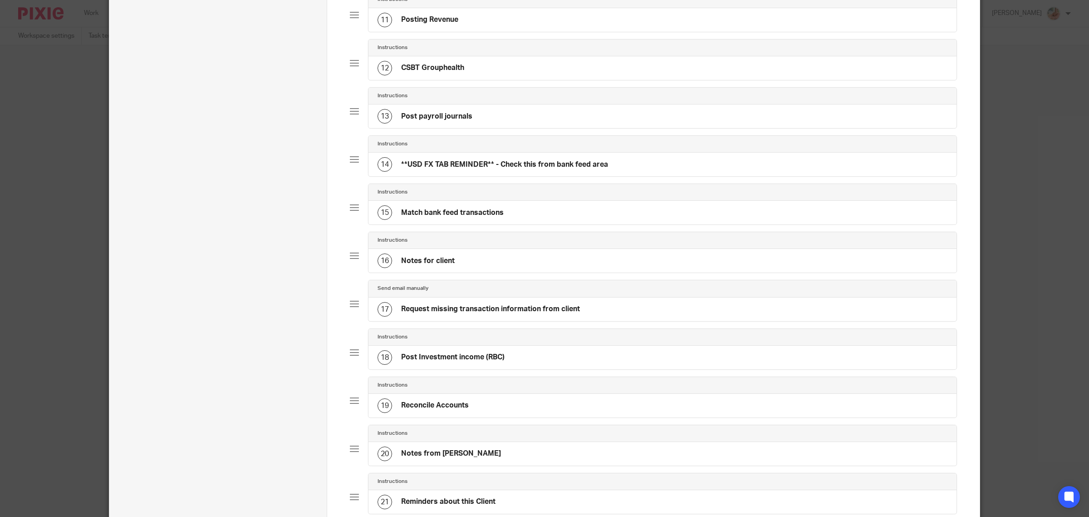
scroll to position [549, 0]
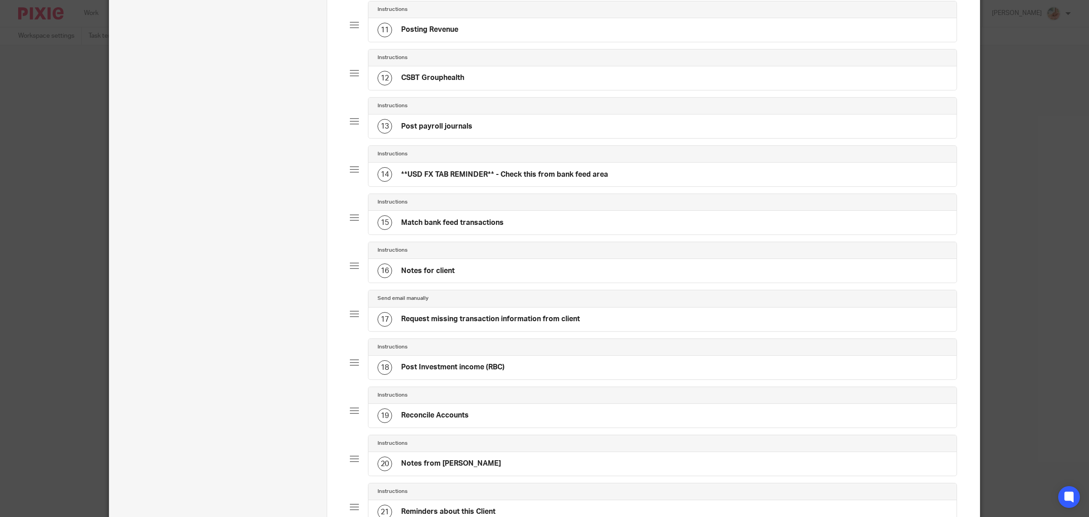
click at [499, 324] on h4 "Request missing transaction information from client" at bounding box center [490, 319] width 179 height 10
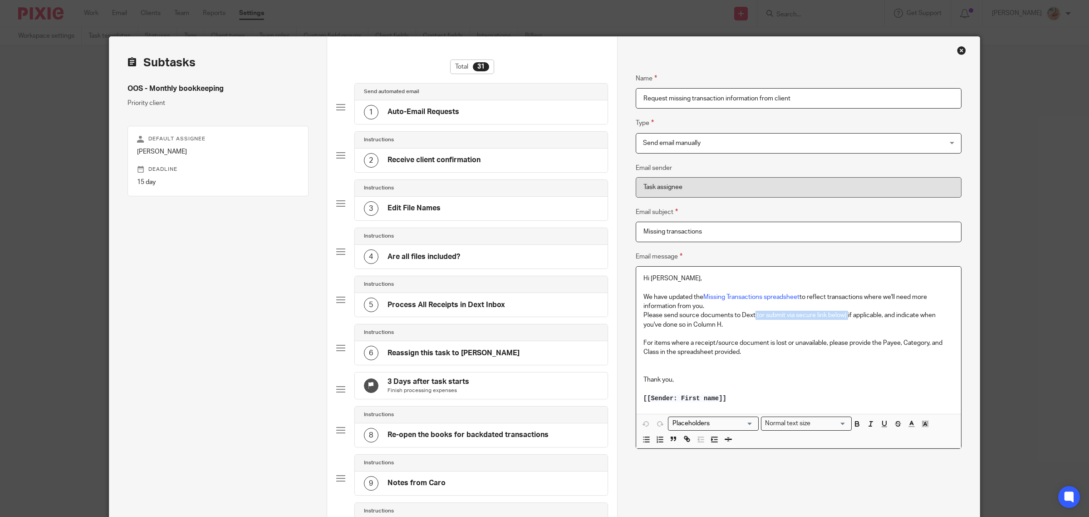
drag, startPoint x: 752, startPoint y: 314, endPoint x: 844, endPoint y: 317, distance: 92.2
click at [844, 317] on p "Please send source documents to Dext (or submit via secure link below) if appli…" at bounding box center [799, 319] width 310 height 19
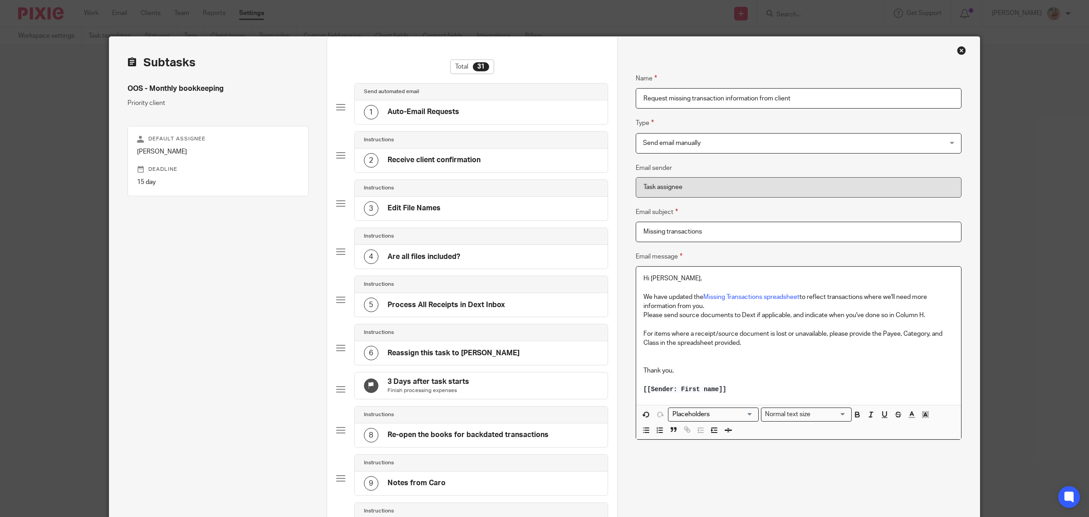
click at [714, 307] on p "We have updated the Missing Transactions spreadsheet to reflect transactions wh…" at bounding box center [799, 301] width 310 height 19
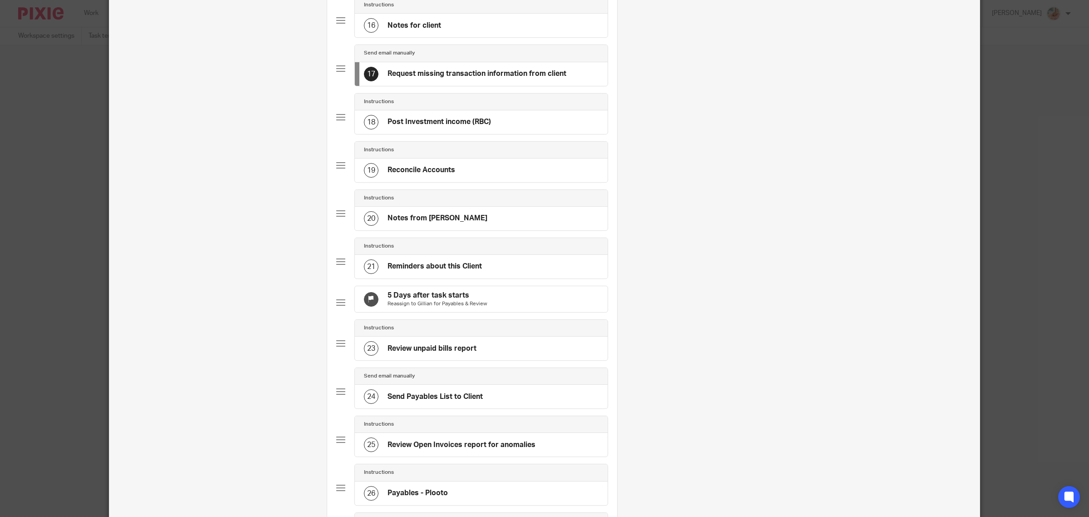
scroll to position [1173, 0]
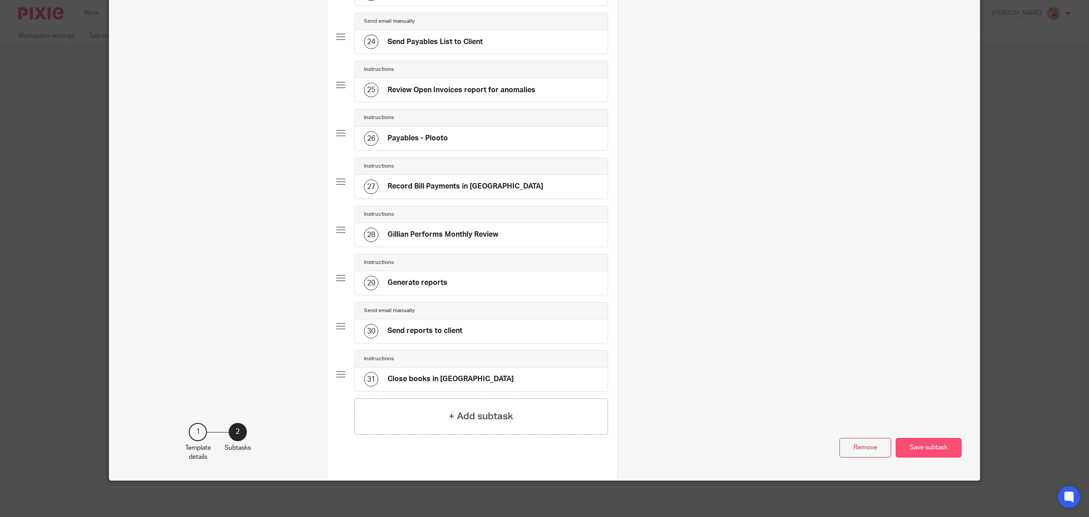
click at [915, 444] on button "Save subtask" at bounding box center [929, 448] width 66 height 20
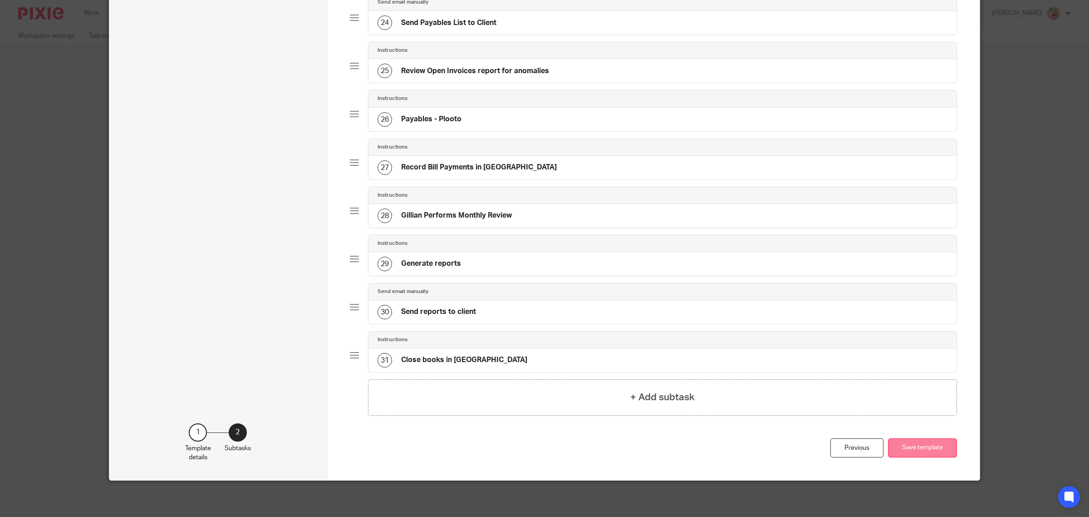
click at [916, 458] on button "Save template" at bounding box center [922, 448] width 69 height 20
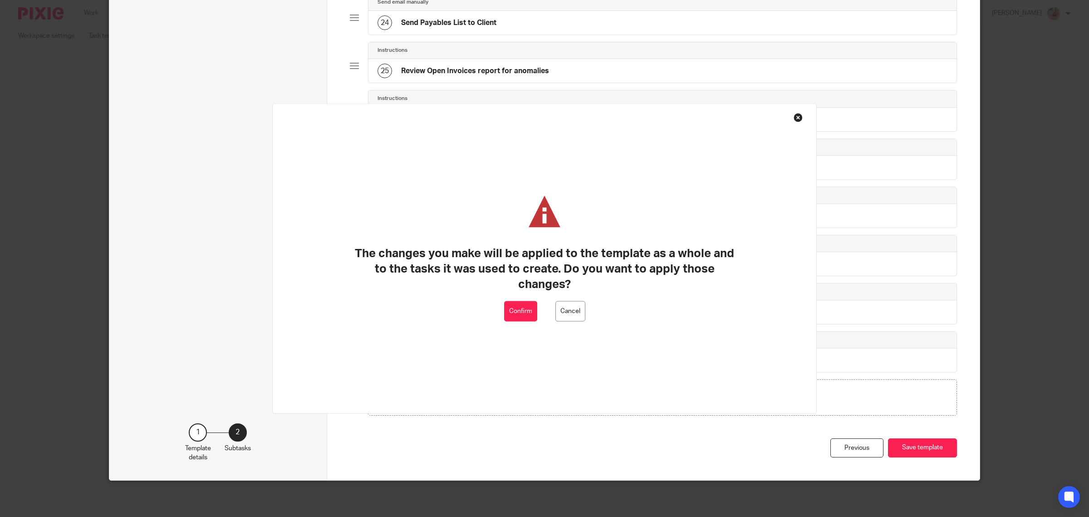
click at [517, 310] on button "Confirm" at bounding box center [520, 311] width 33 height 20
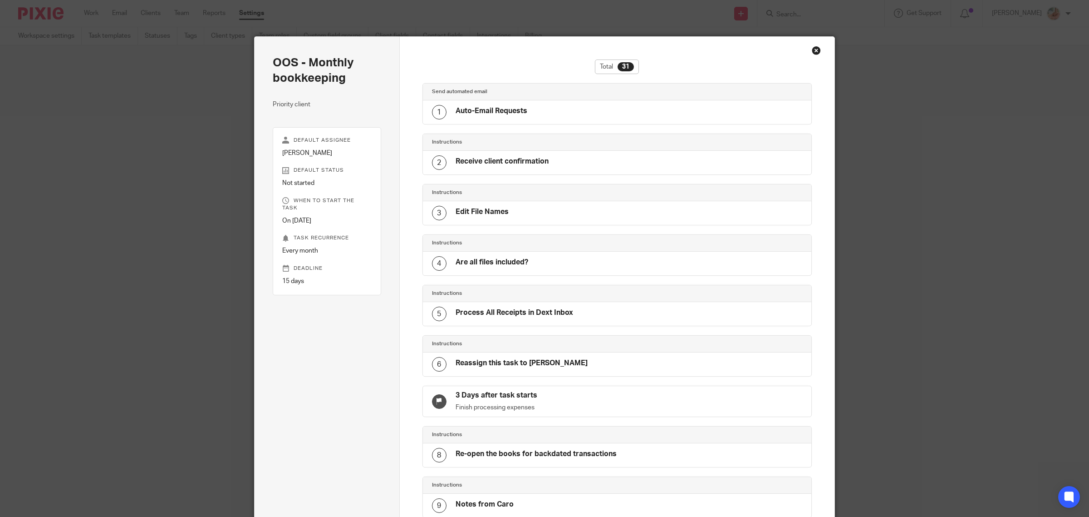
drag, startPoint x: 812, startPoint y: 53, endPoint x: 823, endPoint y: 50, distance: 11.6
click at [812, 53] on div "Close this dialog window" at bounding box center [816, 50] width 9 height 9
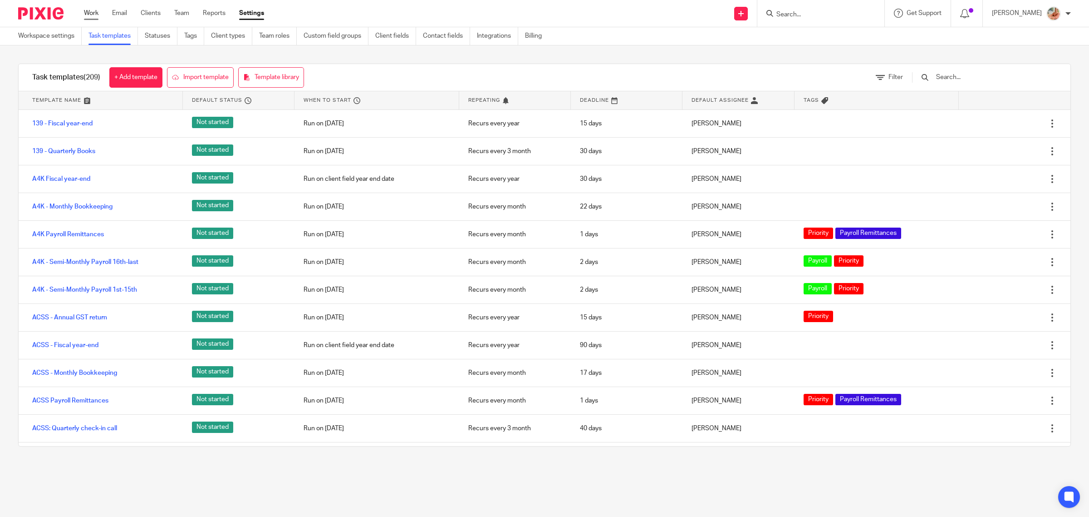
drag, startPoint x: 87, startPoint y: 12, endPoint x: 96, endPoint y: 14, distance: 8.9
click at [87, 10] on link "Work" at bounding box center [91, 13] width 15 height 9
